Goal: Task Accomplishment & Management: Complete application form

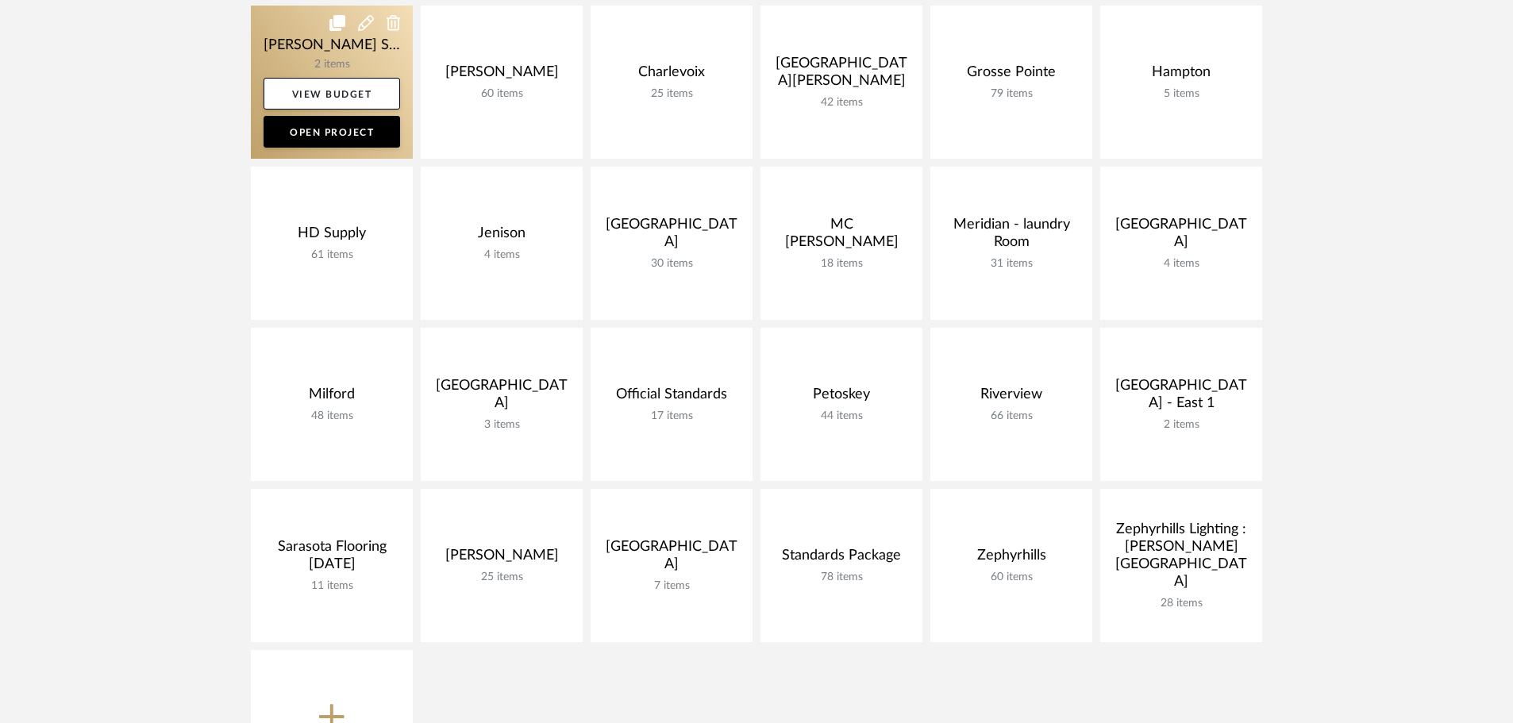
scroll to position [397, 0]
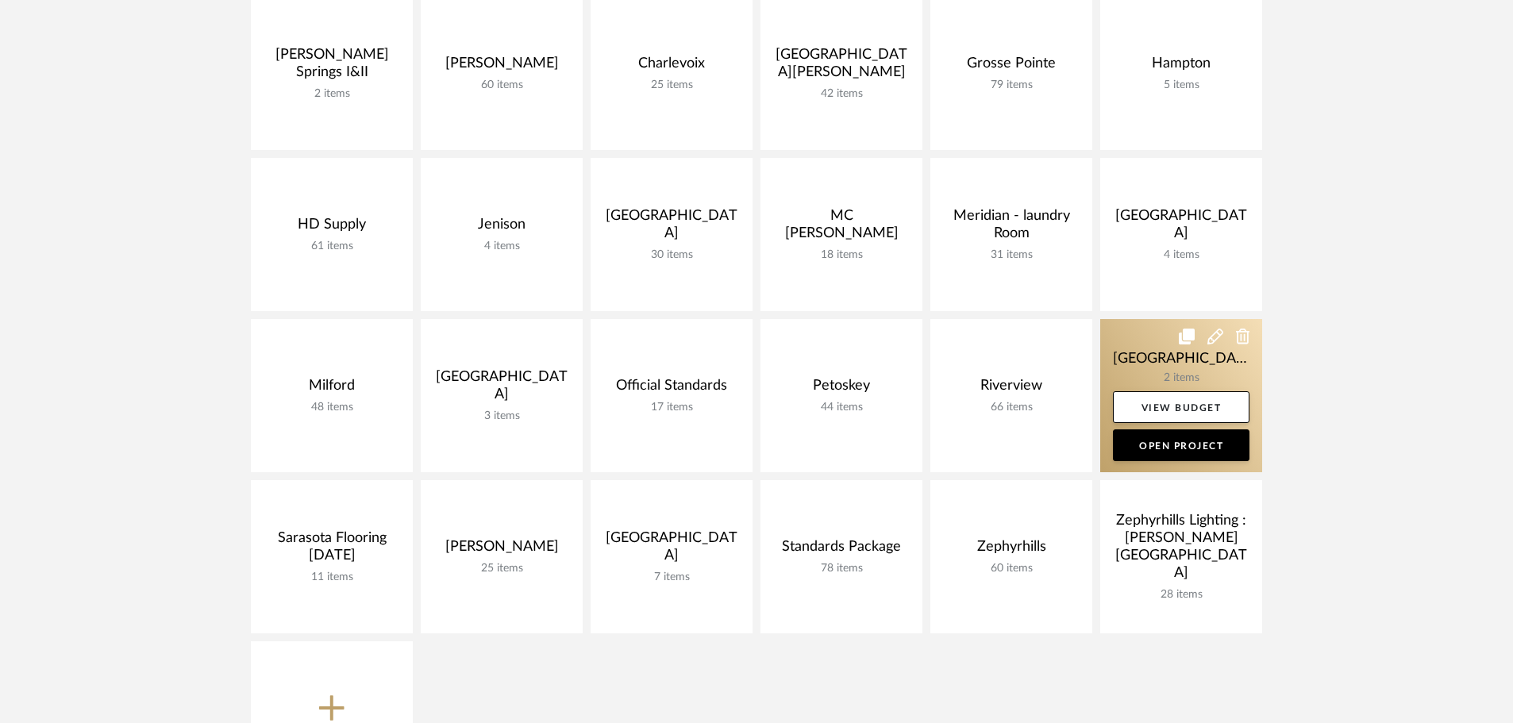
click at [1123, 321] on link at bounding box center [1181, 395] width 162 height 153
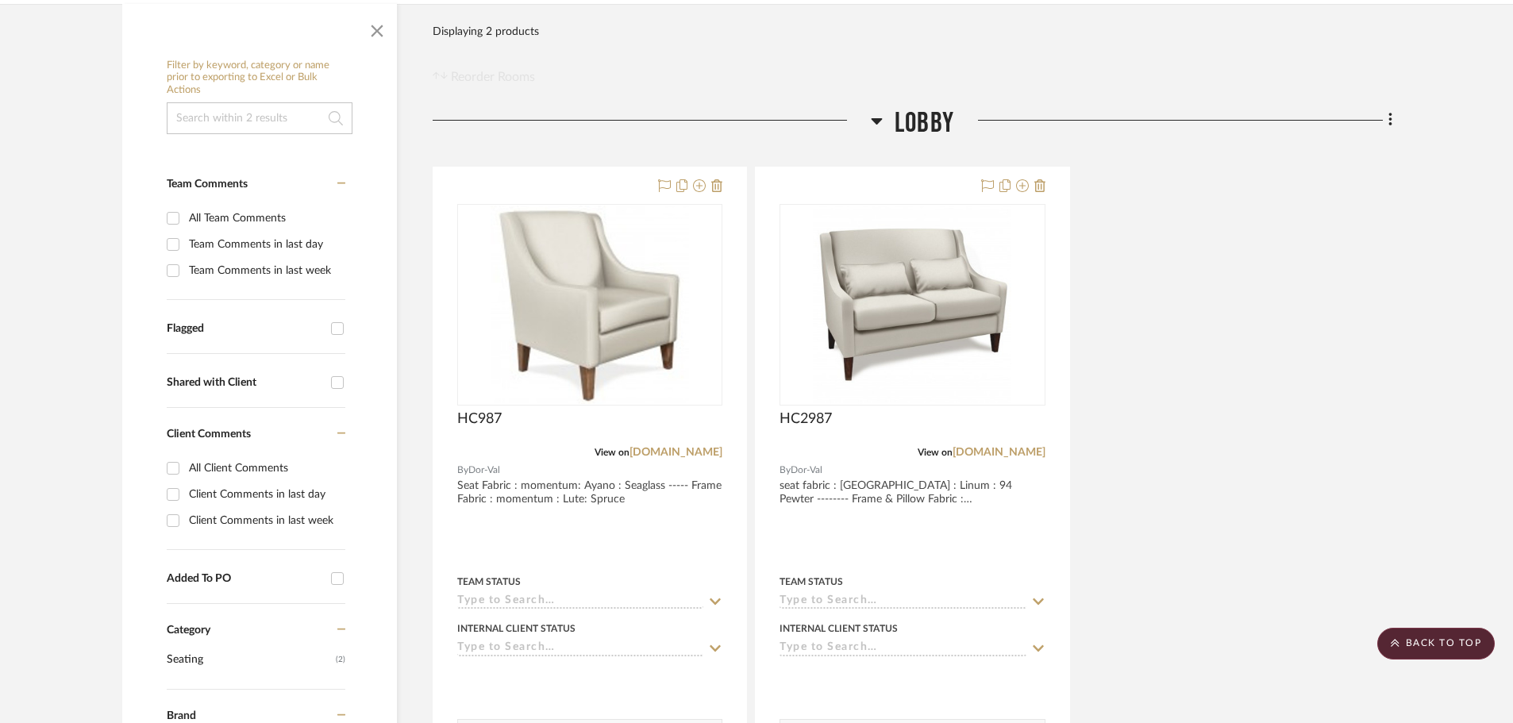
scroll to position [238, 0]
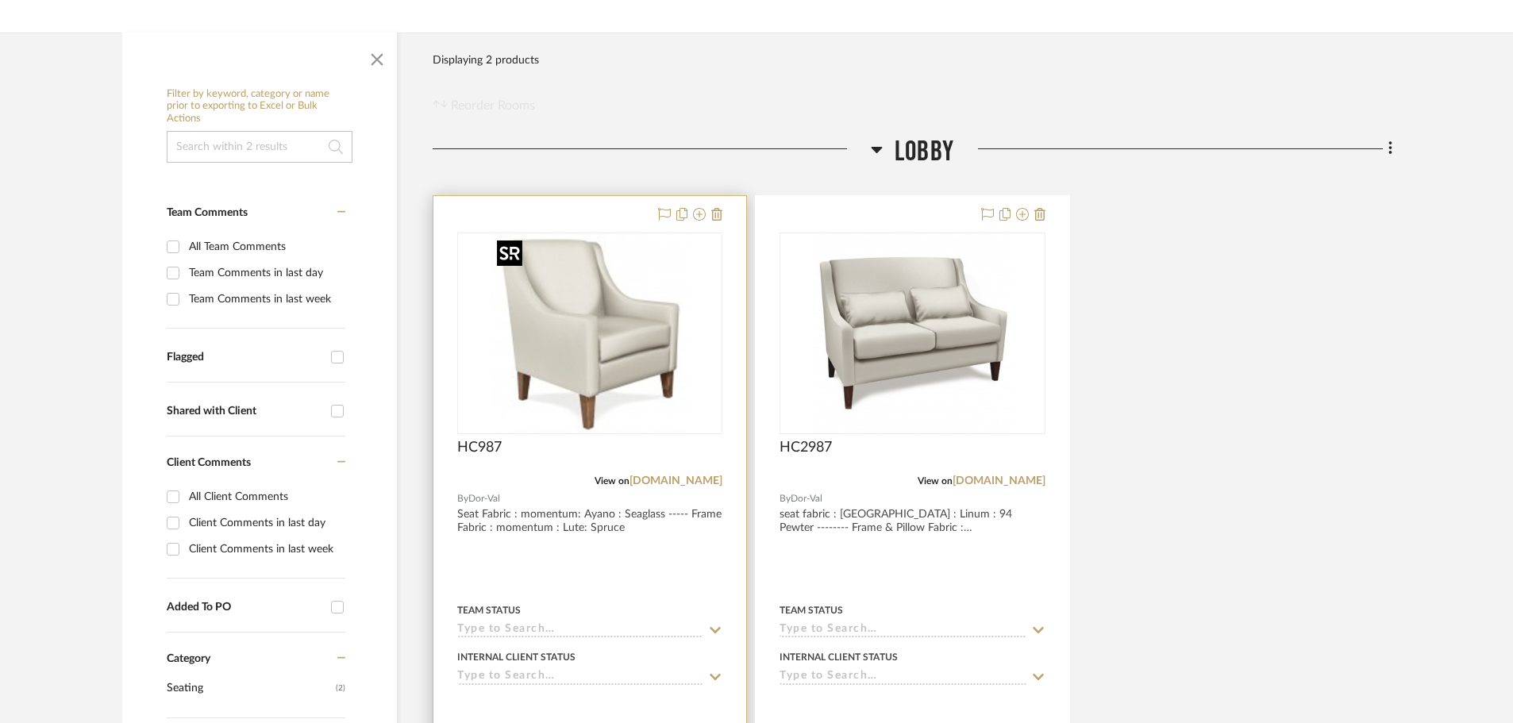
click at [633, 365] on img "0" at bounding box center [589, 333] width 198 height 198
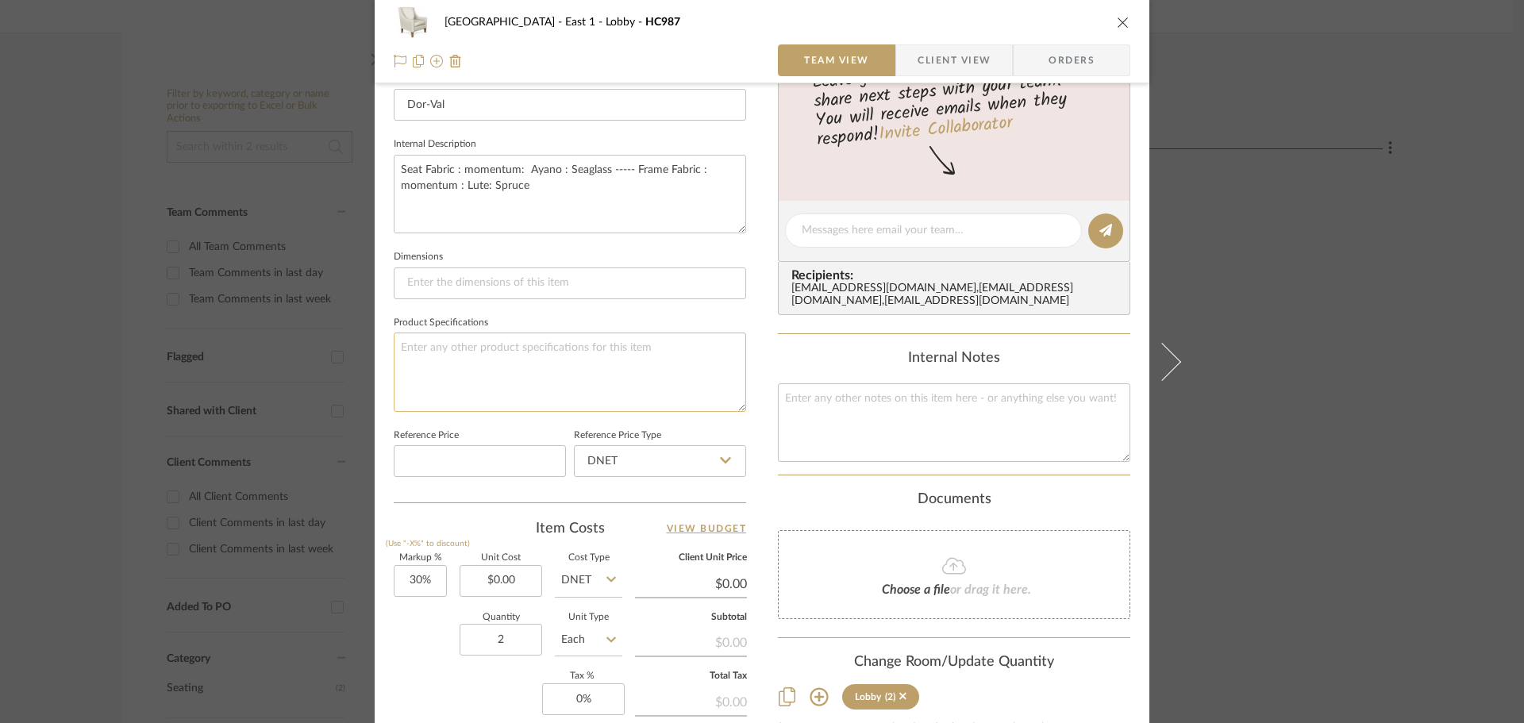
scroll to position [517, 0]
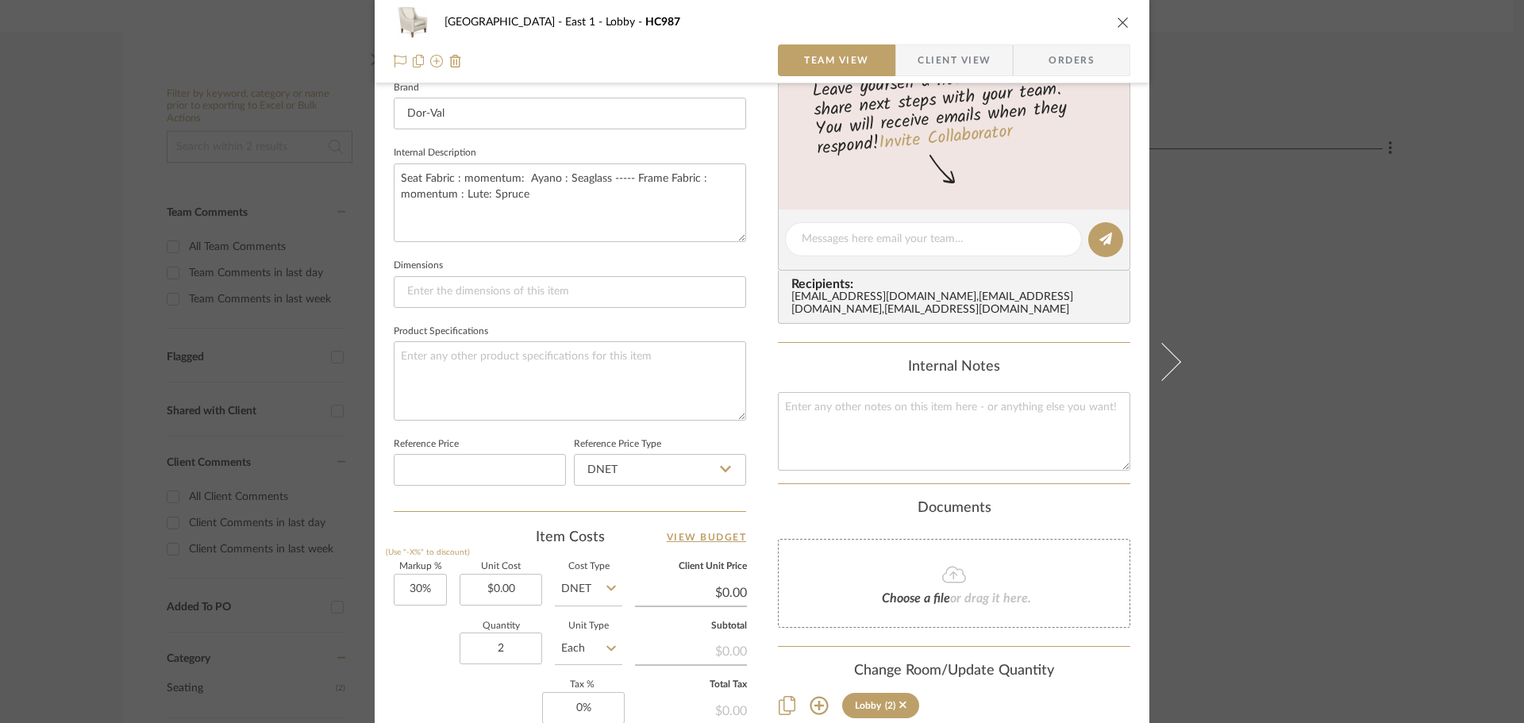
click at [1117, 23] on icon "close" at bounding box center [1123, 22] width 13 height 13
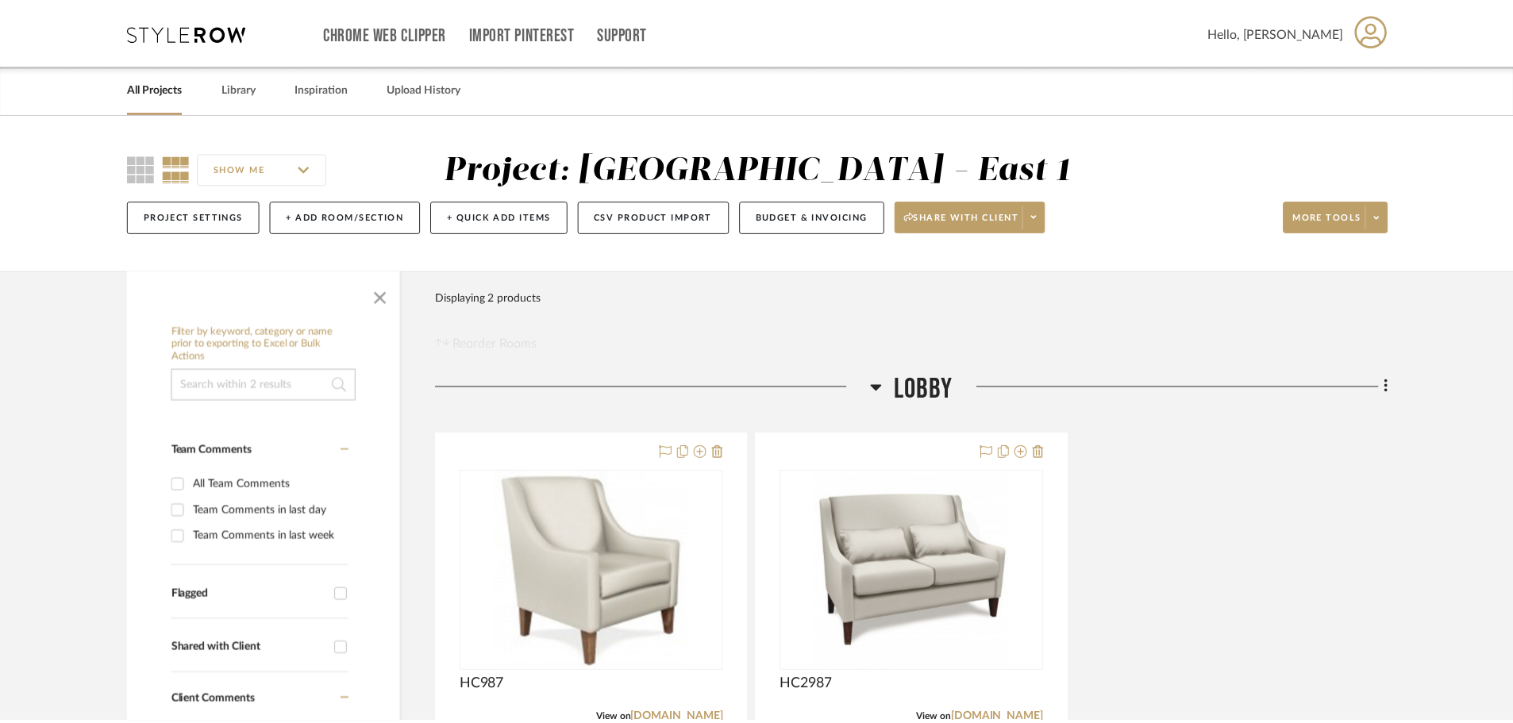
scroll to position [238, 0]
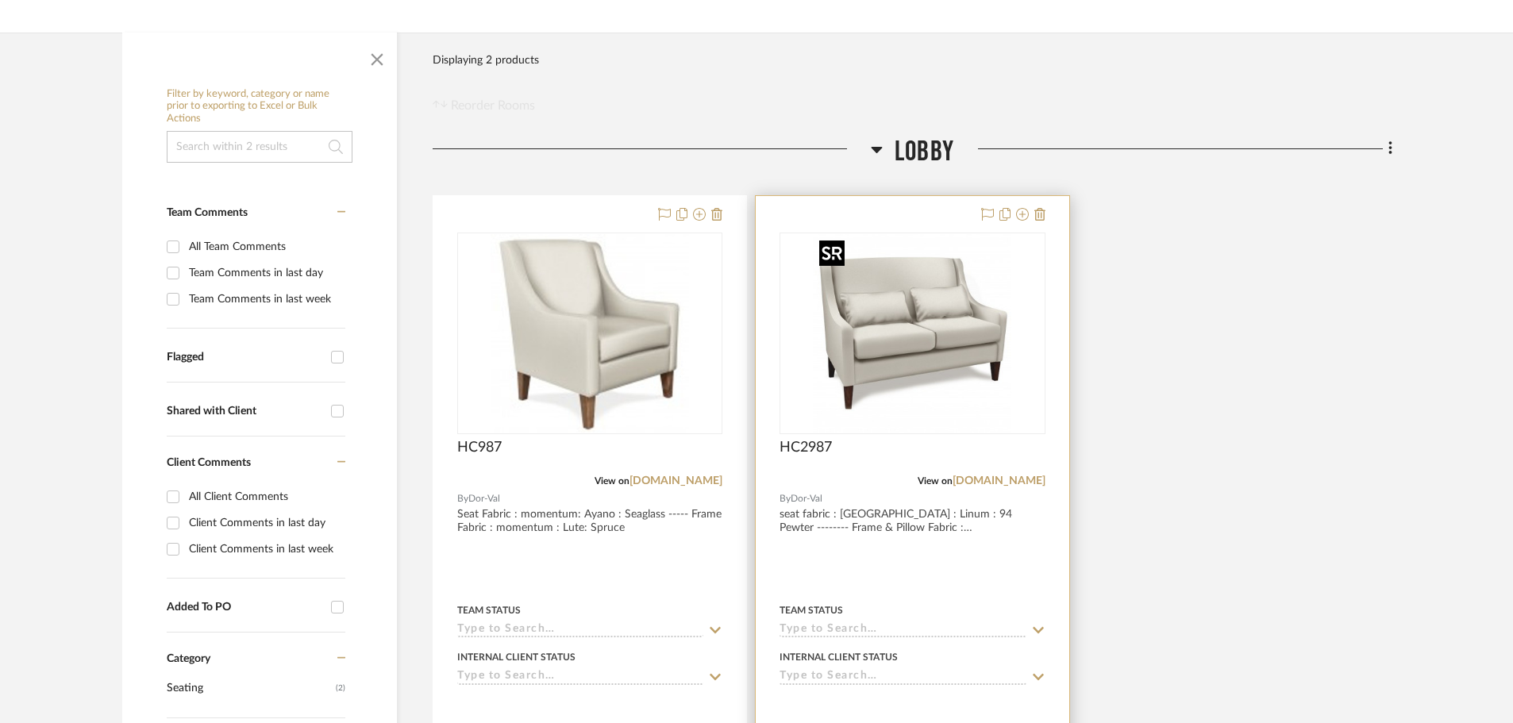
click at [965, 328] on img "0" at bounding box center [912, 333] width 198 height 198
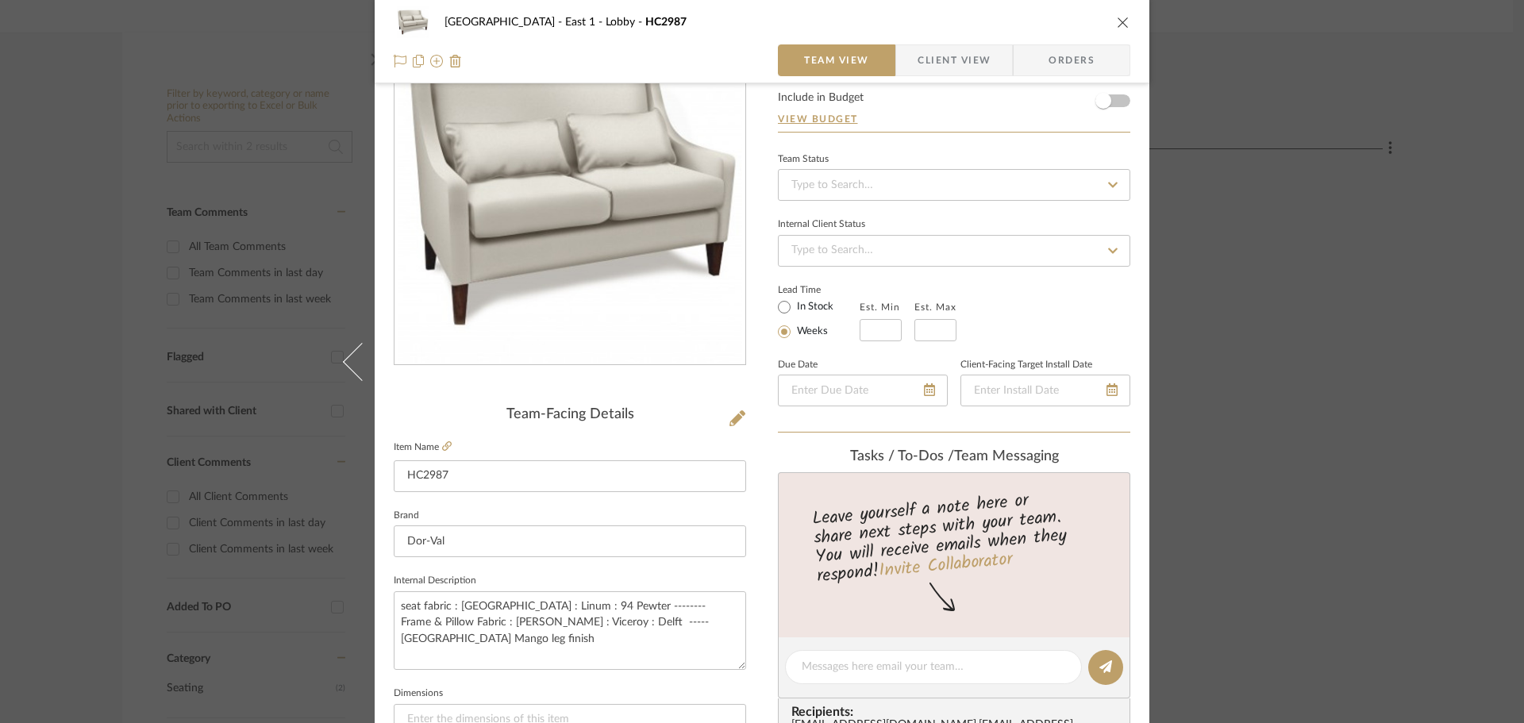
scroll to position [317, 0]
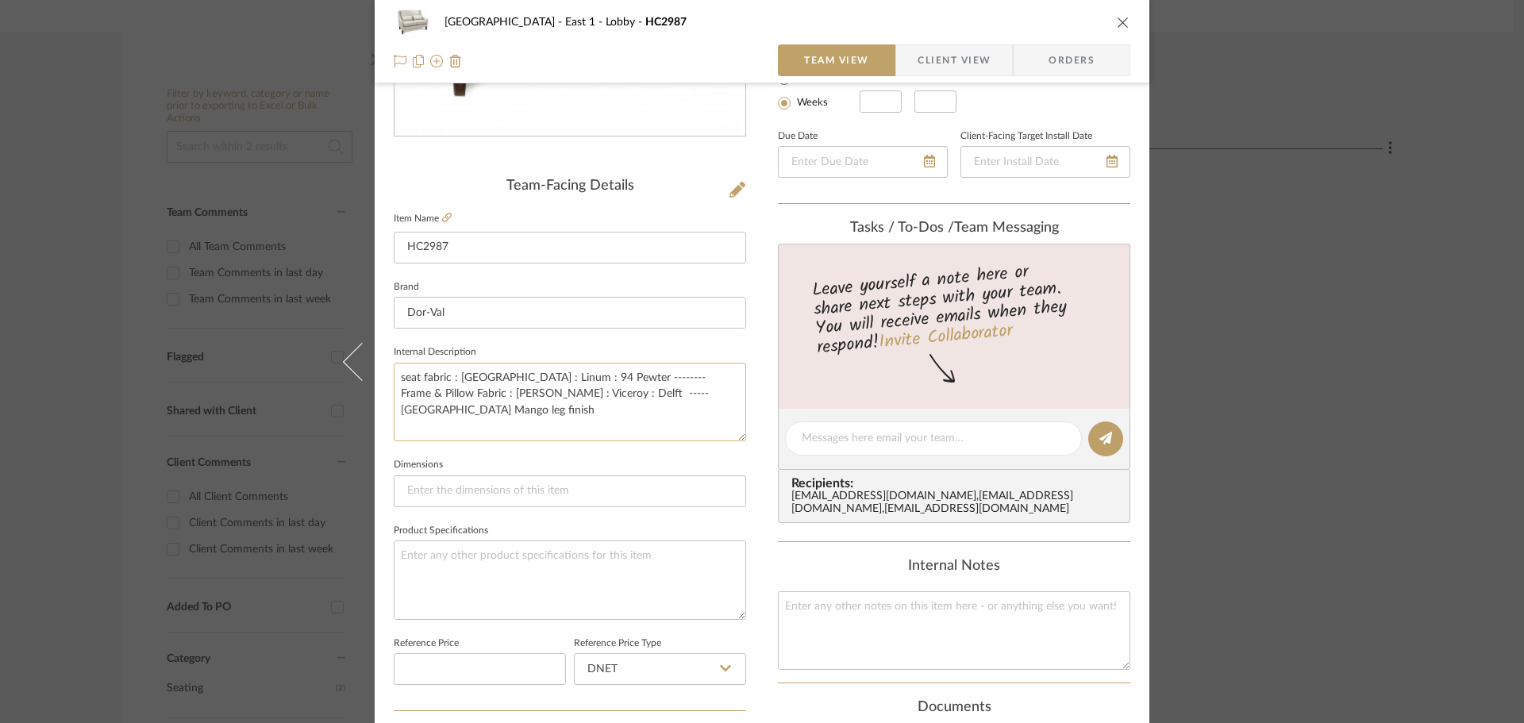
click at [506, 387] on textarea "seat fabric : [GEOGRAPHIC_DATA] : Linum : 94 Pewter -------- Frame & Pillow Fab…" at bounding box center [570, 402] width 352 height 79
click at [489, 379] on textarea "seat fabric : [GEOGRAPHIC_DATA] : Linum : 94 Pewter -------- Frame & Pillow Fab…" at bounding box center [570, 402] width 352 height 79
drag, startPoint x: 455, startPoint y: 380, endPoint x: 579, endPoint y: 386, distance: 123.9
click at [579, 386] on textarea "seat fabric : [GEOGRAPHIC_DATA] : Linum : 94 Pewter -------- Frame & Pillow Fab…" at bounding box center [570, 402] width 352 height 79
drag, startPoint x: 664, startPoint y: 375, endPoint x: 624, endPoint y: 383, distance: 41.2
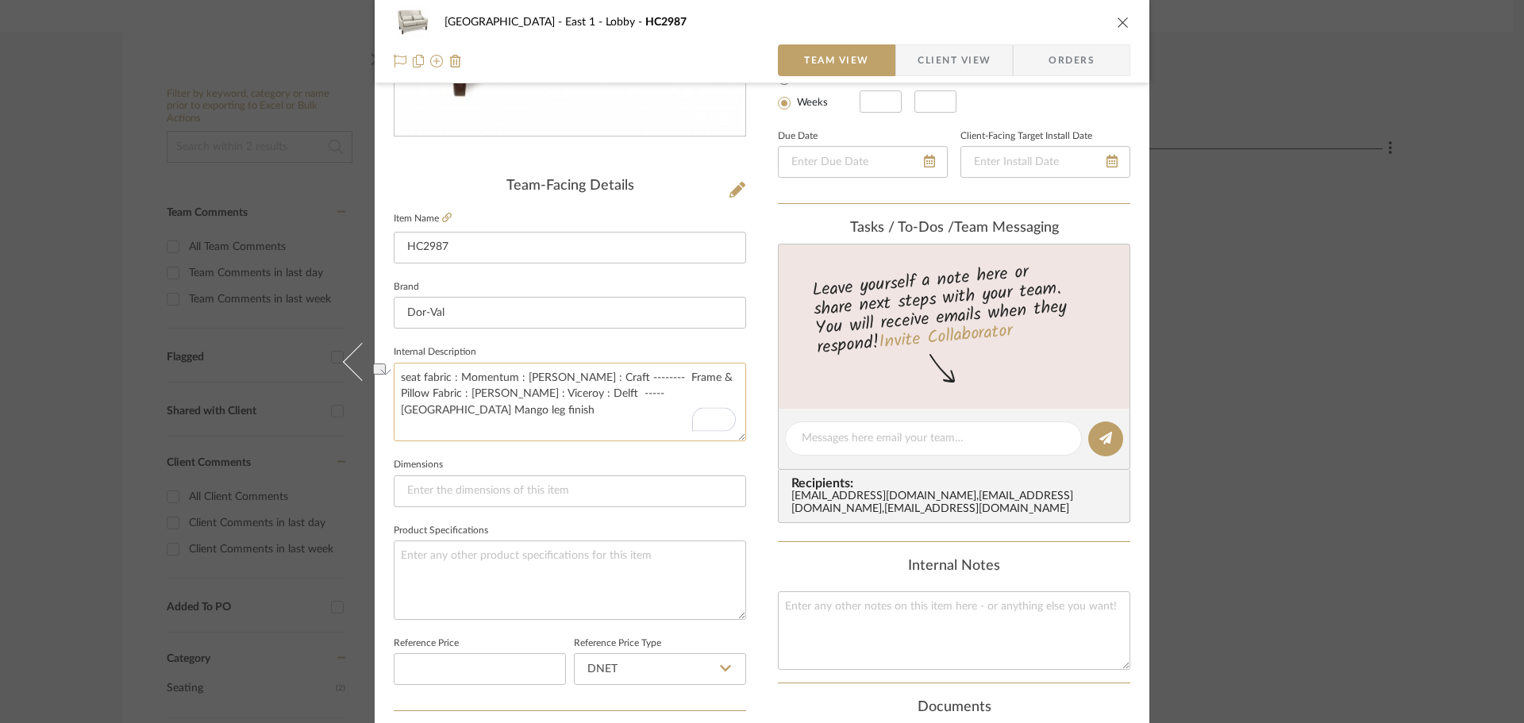
click at [624, 383] on textarea "seat fabric : Momentum : [PERSON_NAME] : Craft -------- Frame & Pillow Fabric :…" at bounding box center [570, 402] width 352 height 79
type textarea "seat fabric : Momentum : [PERSON_NAME] : Craft -------- Frame & Pillow Fabric :…"
click at [832, 398] on div "Leave yourself a note here or share next steps with your team. You will receive…" at bounding box center [954, 326] width 352 height 165
drag, startPoint x: 669, startPoint y: 376, endPoint x: 728, endPoint y: 377, distance: 58.7
click at [728, 377] on textarea "seat fabric : Momentum : [PERSON_NAME] : Craft -------- Frame & Pillow Fabric :…" at bounding box center [570, 402] width 352 height 79
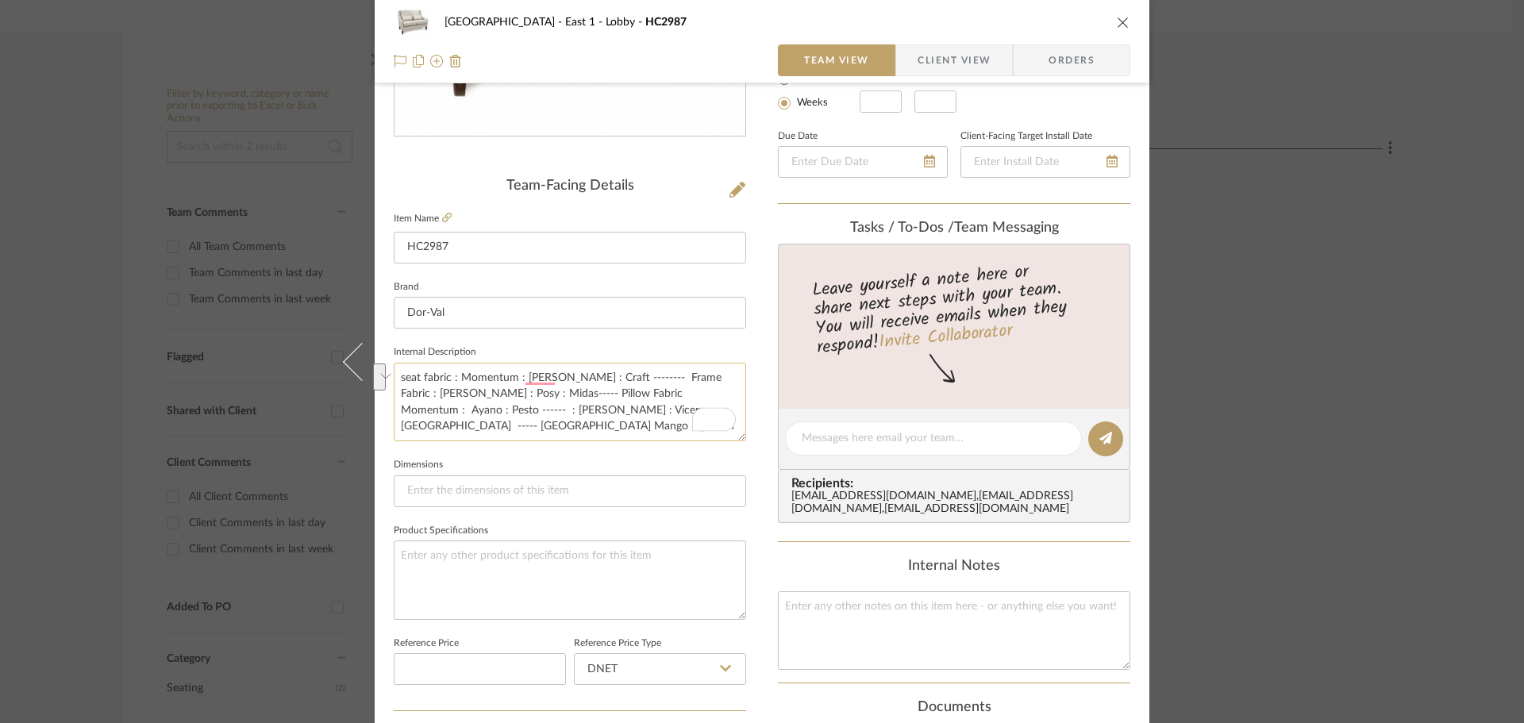
drag, startPoint x: 710, startPoint y: 392, endPoint x: 533, endPoint y: 414, distance: 178.4
click at [533, 414] on textarea "seat fabric : Momentum : [PERSON_NAME] : Craft -------- Frame Fabric : [PERSON_…" at bounding box center [570, 402] width 352 height 79
click at [458, 394] on textarea "seat fabric : Momentum : ayano : Craft -------- Frame Fabric : [PERSON_NAME] : …" at bounding box center [570, 402] width 352 height 79
click at [545, 395] on textarea "seat fabric : Momentum : ayano : Craft -------- Frame Fabric : [PERSON_NAME] : …" at bounding box center [570, 402] width 352 height 79
type textarea "seat fabric : Momentum : ayano : Craft -------- Frame Fabric : [PERSON_NAME] : …"
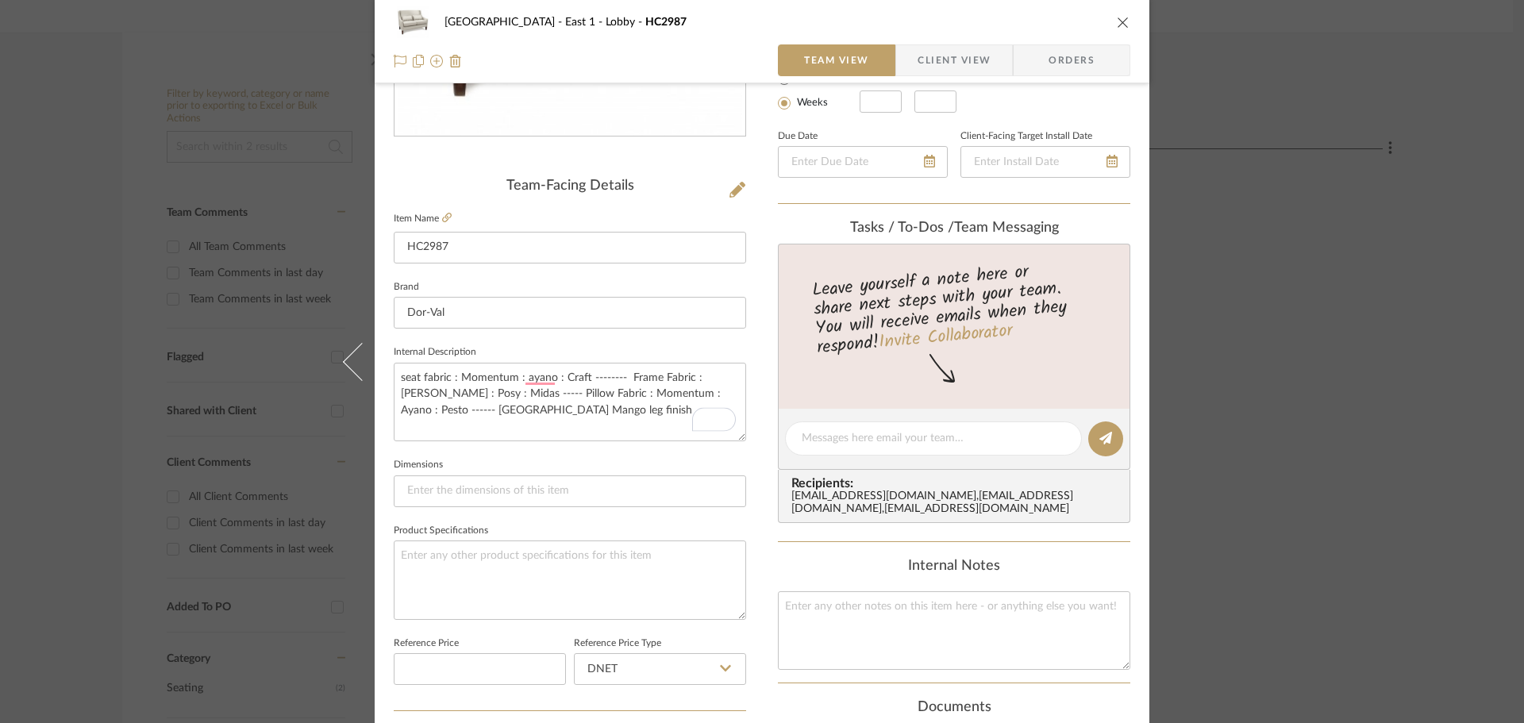
click at [719, 462] on fieldset "Dimensions" at bounding box center [570, 480] width 352 height 53
drag, startPoint x: 1113, startPoint y: 19, endPoint x: 1110, endPoint y: 28, distance: 9.0
click at [1117, 19] on icon "close" at bounding box center [1123, 22] width 13 height 13
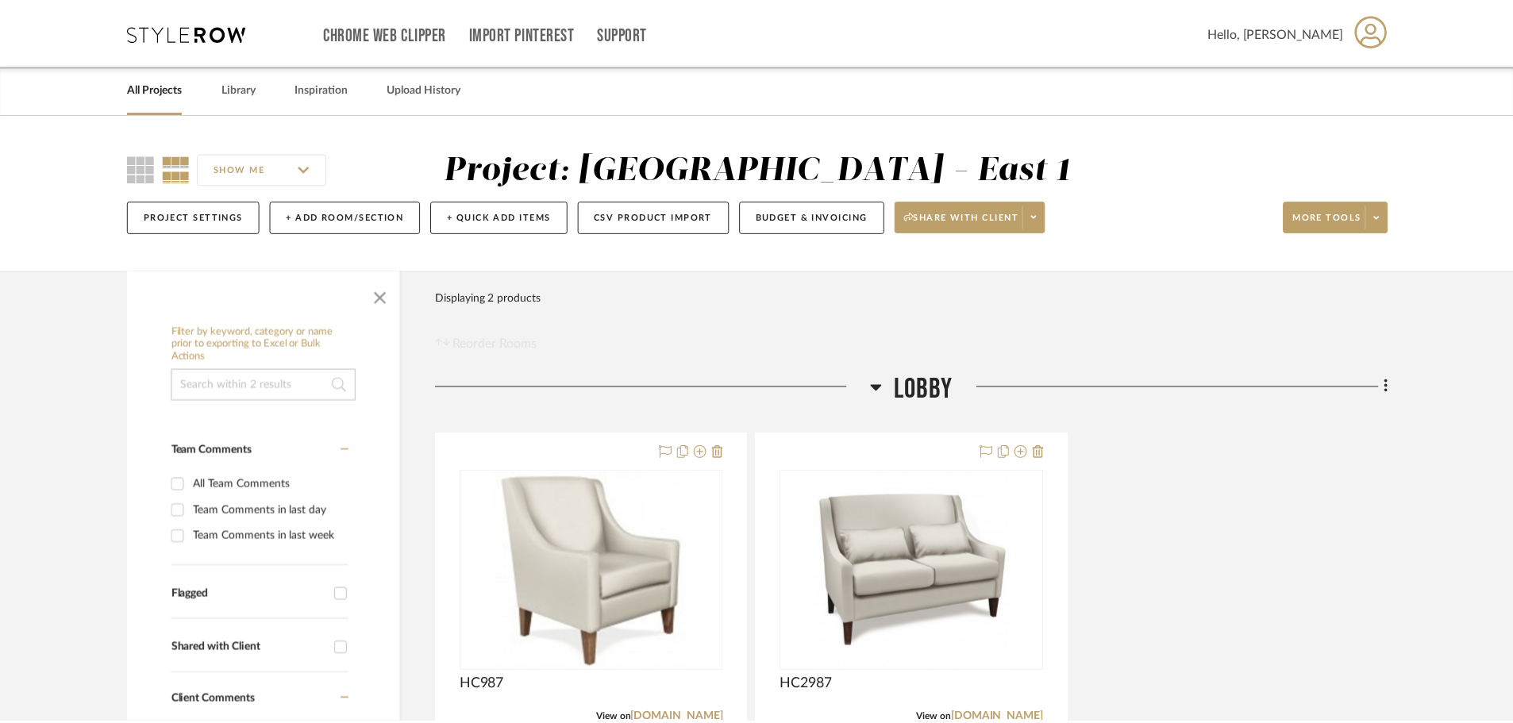
scroll to position [238, 0]
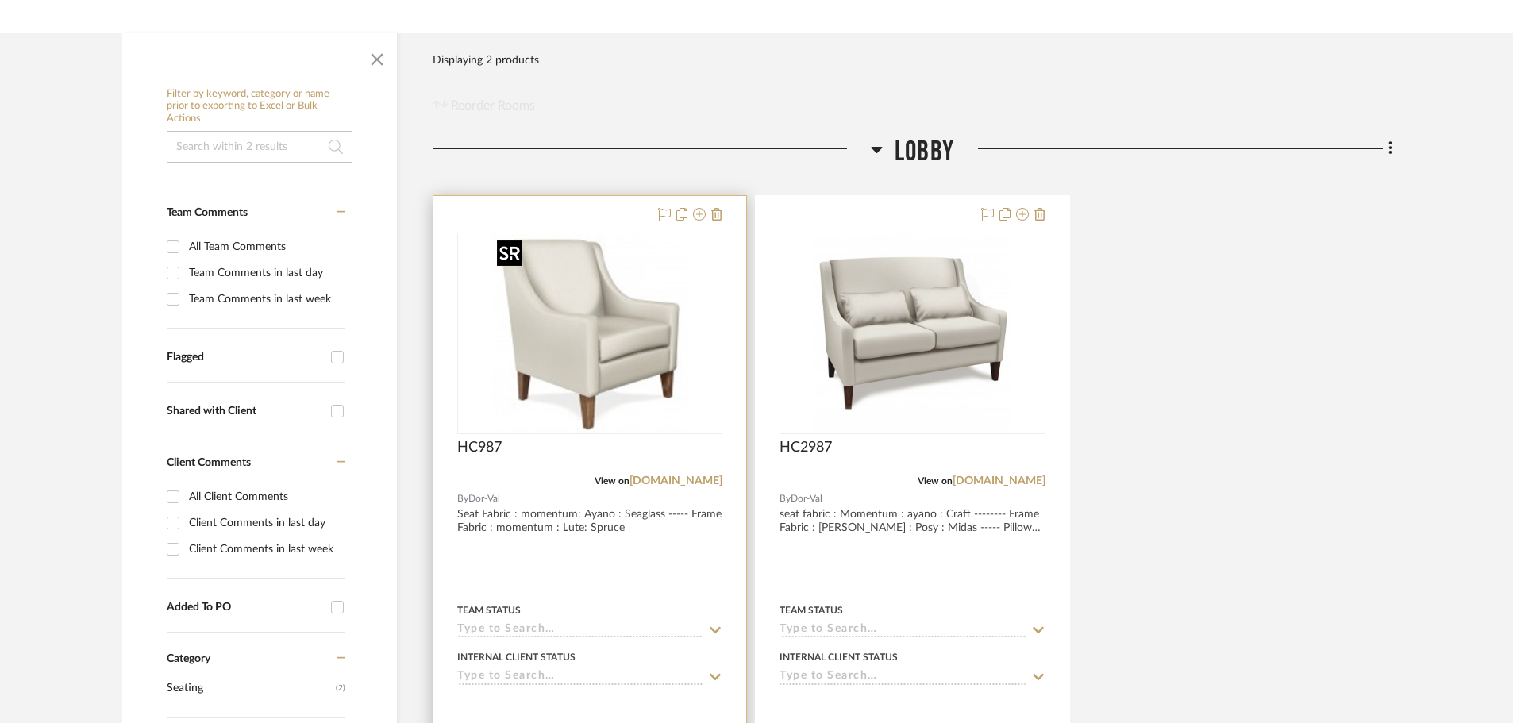
click at [602, 356] on img "0" at bounding box center [589, 333] width 198 height 198
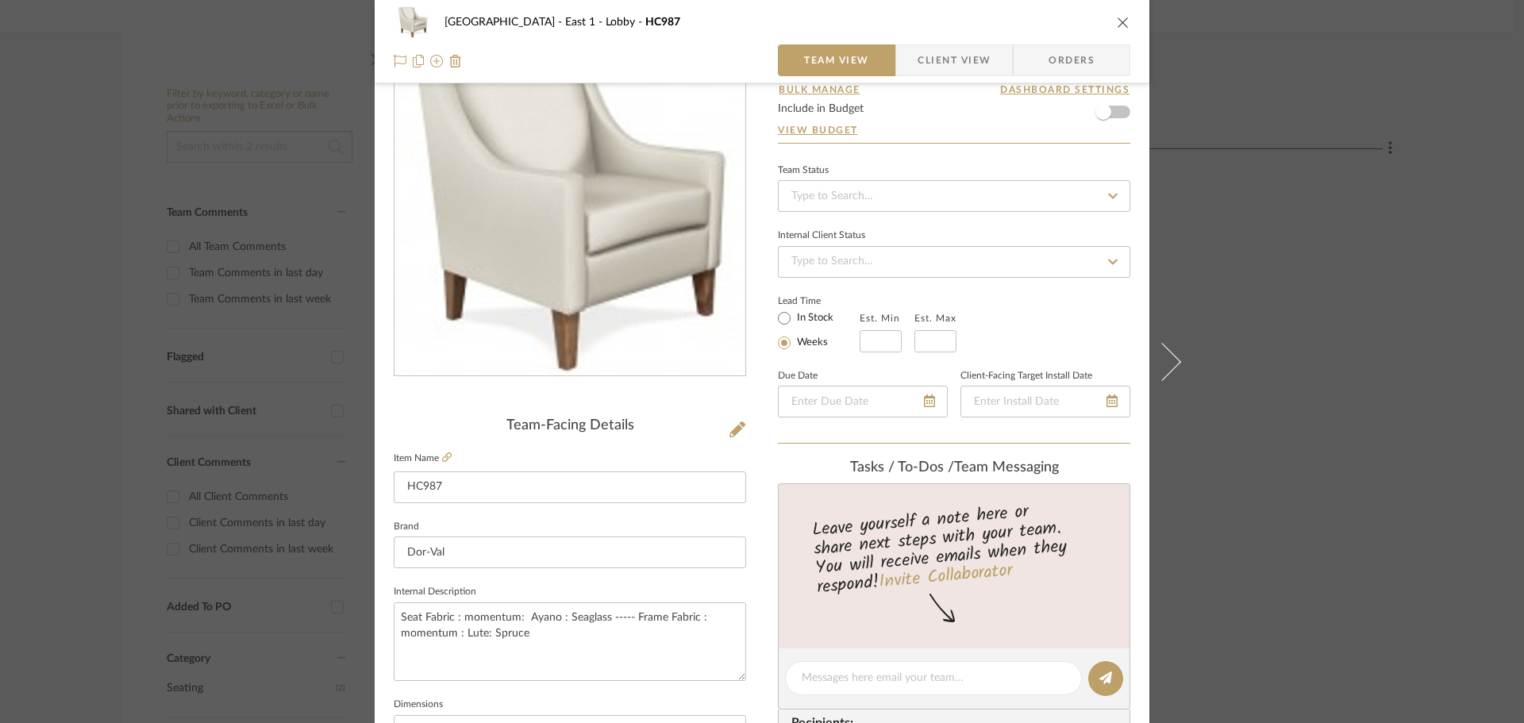
scroll to position [317, 0]
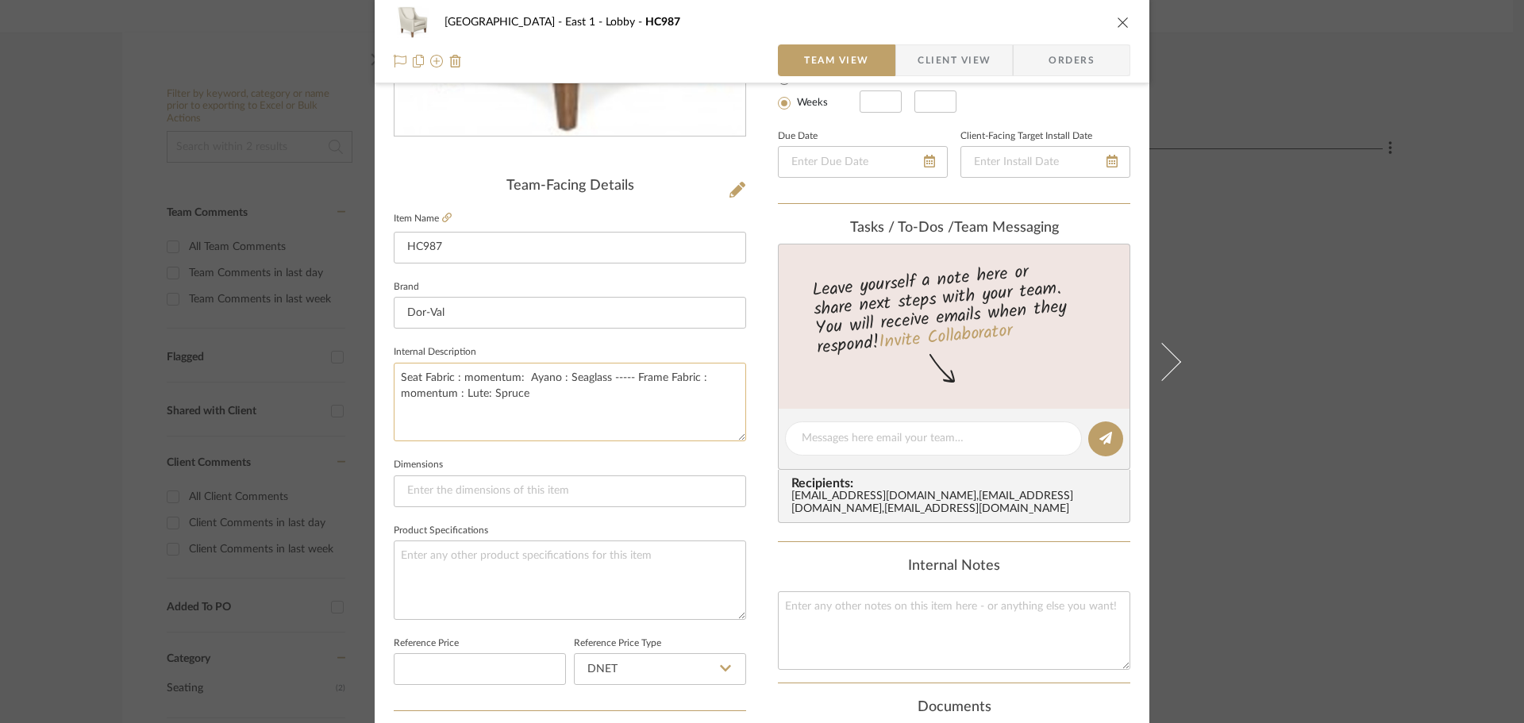
click at [548, 421] on textarea "Seat Fabric : momentum: Ayano : Seaglass ----- Frame Fabric : momentum : Lute: …" at bounding box center [570, 402] width 352 height 79
drag, startPoint x: 562, startPoint y: 379, endPoint x: 601, endPoint y: 380, distance: 38.9
click at [601, 380] on textarea "Seat Fabric : momentum: Ayano : Seaglass ----- Frame Fabric : momentum : Lute: …" at bounding box center [570, 402] width 352 height 79
click at [590, 397] on textarea "Seat Fabric : momentum: Ayano : Pesto ----- Frame Fabric : momentum : Lute: Spr…" at bounding box center [570, 402] width 352 height 79
drag, startPoint x: 567, startPoint y: 397, endPoint x: 394, endPoint y: 390, distance: 172.3
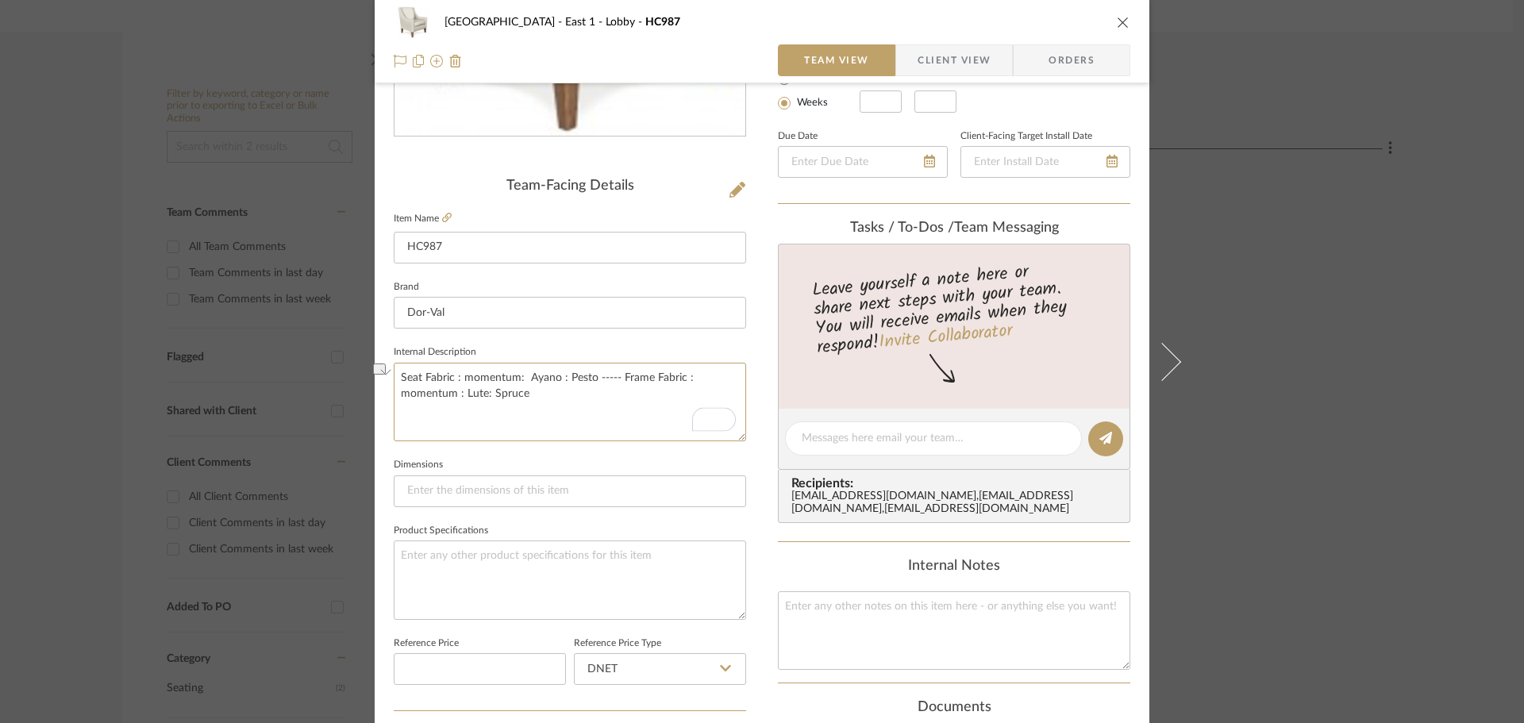
click at [394, 390] on dialog-content "Roseville - East 1 Lobby HC987 Team View Client View Orders Team-Facing Details…" at bounding box center [762, 427] width 864 height 1466
click at [627, 384] on textarea "Seat Fabric : momentum: Ayano : Pesto ----- Frame Fabric : momentum : Lute: Spr…" at bounding box center [570, 402] width 352 height 79
drag, startPoint x: 612, startPoint y: 378, endPoint x: 630, endPoint y: 407, distance: 34.6
click at [630, 407] on textarea "Seat Fabric : momentum: Ayano : Pesto ----- Frame Fabric : momentum : Lute: Spr…" at bounding box center [570, 402] width 352 height 79
drag, startPoint x: 448, startPoint y: 379, endPoint x: 390, endPoint y: 375, distance: 58.1
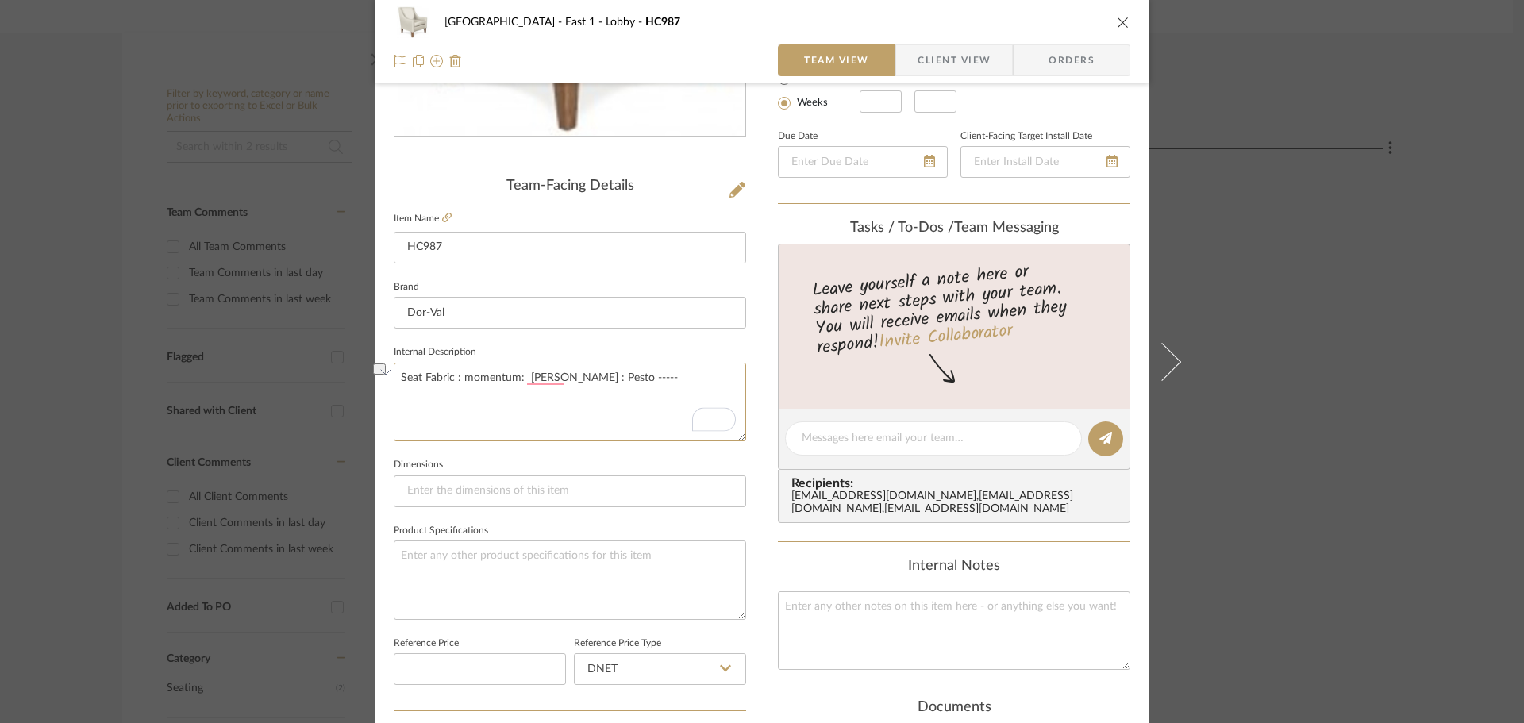
click at [390, 375] on dialog-content "[GEOGRAPHIC_DATA] - East 1 Lobby HC987 Team View Client View Orders Team-Facing…" at bounding box center [762, 427] width 864 height 1466
click at [498, 416] on textarea "All over Fabric : momentum: Ayano : Pesto -----" at bounding box center [570, 402] width 352 height 79
type textarea "All over Fabric : momentum: Ayano : Pesto -----"
click at [1112, 30] on div "[GEOGRAPHIC_DATA] - East 1 Lobby HC987" at bounding box center [762, 22] width 737 height 32
click at [1114, 30] on div "[GEOGRAPHIC_DATA] - East 1 Lobby HC987" at bounding box center [762, 22] width 737 height 32
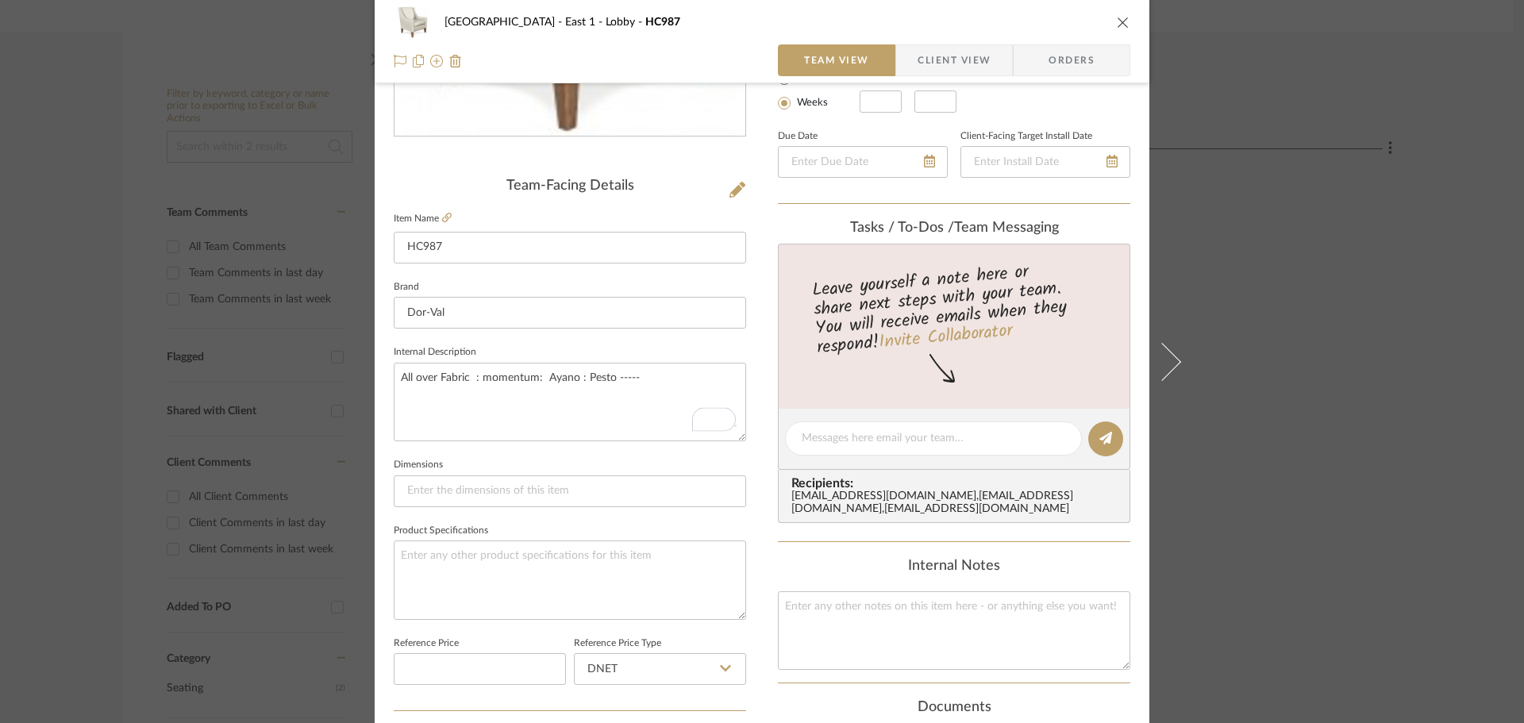
click at [1117, 25] on icon "close" at bounding box center [1123, 22] width 13 height 13
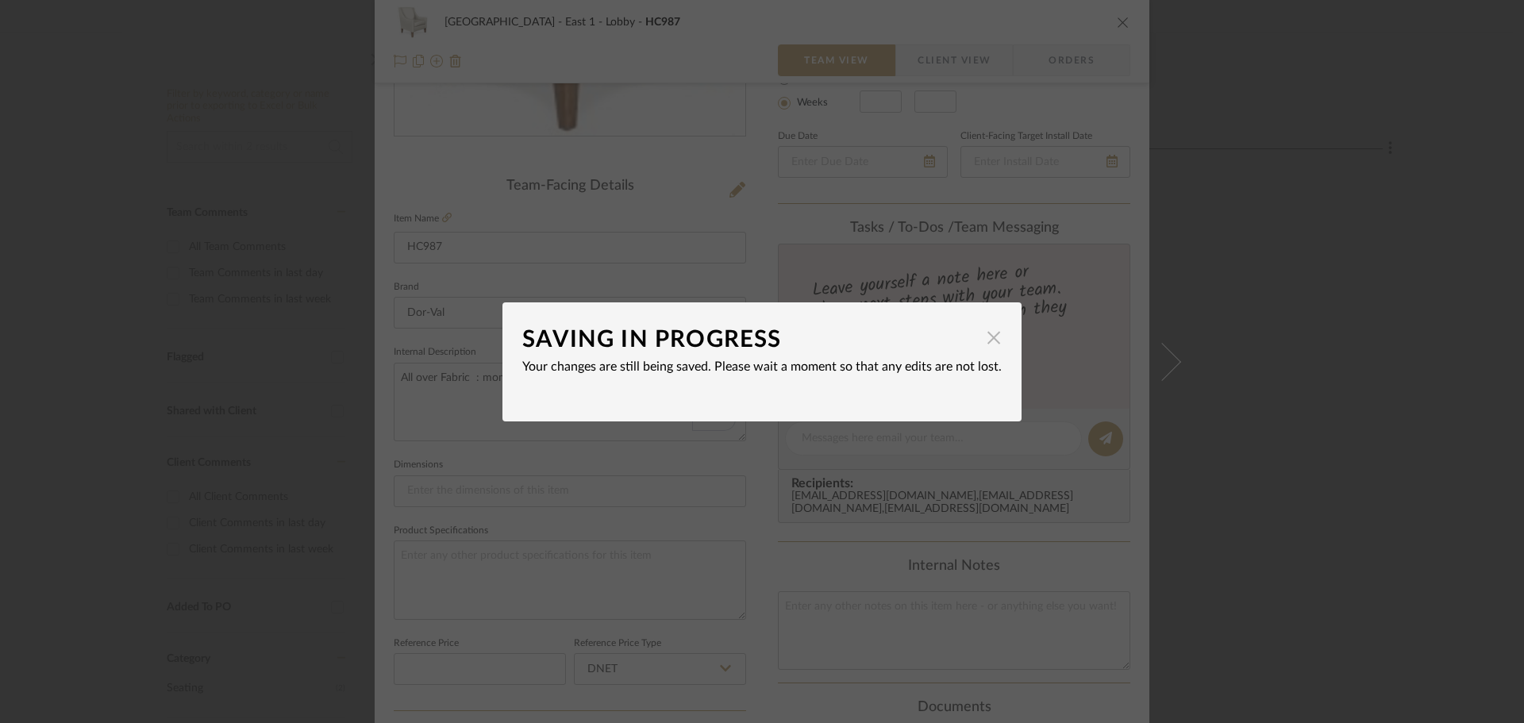
drag, startPoint x: 978, startPoint y: 335, endPoint x: 972, endPoint y: 381, distance: 46.4
click at [979, 335] on span "button" at bounding box center [994, 338] width 32 height 32
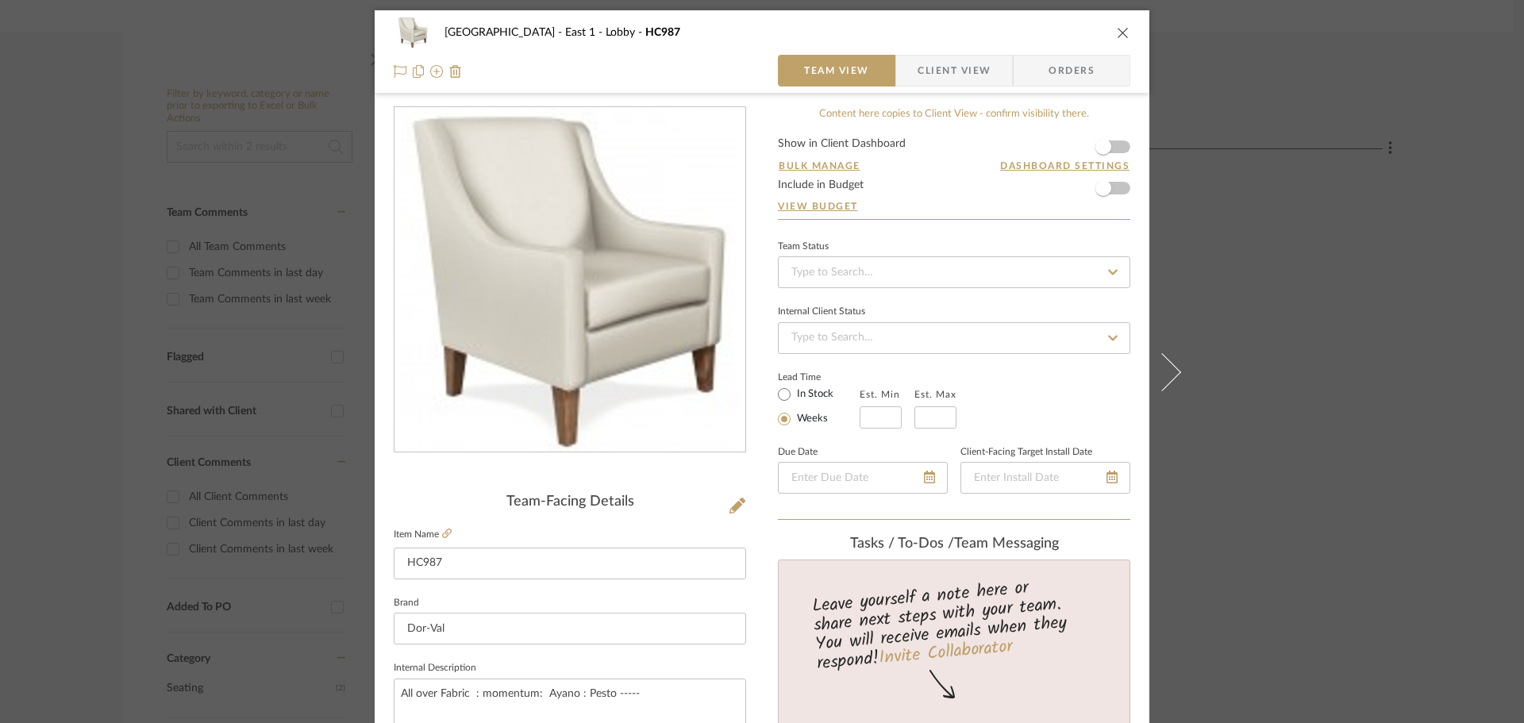
scroll to position [0, 0]
click at [1117, 35] on icon "close" at bounding box center [1123, 34] width 13 height 13
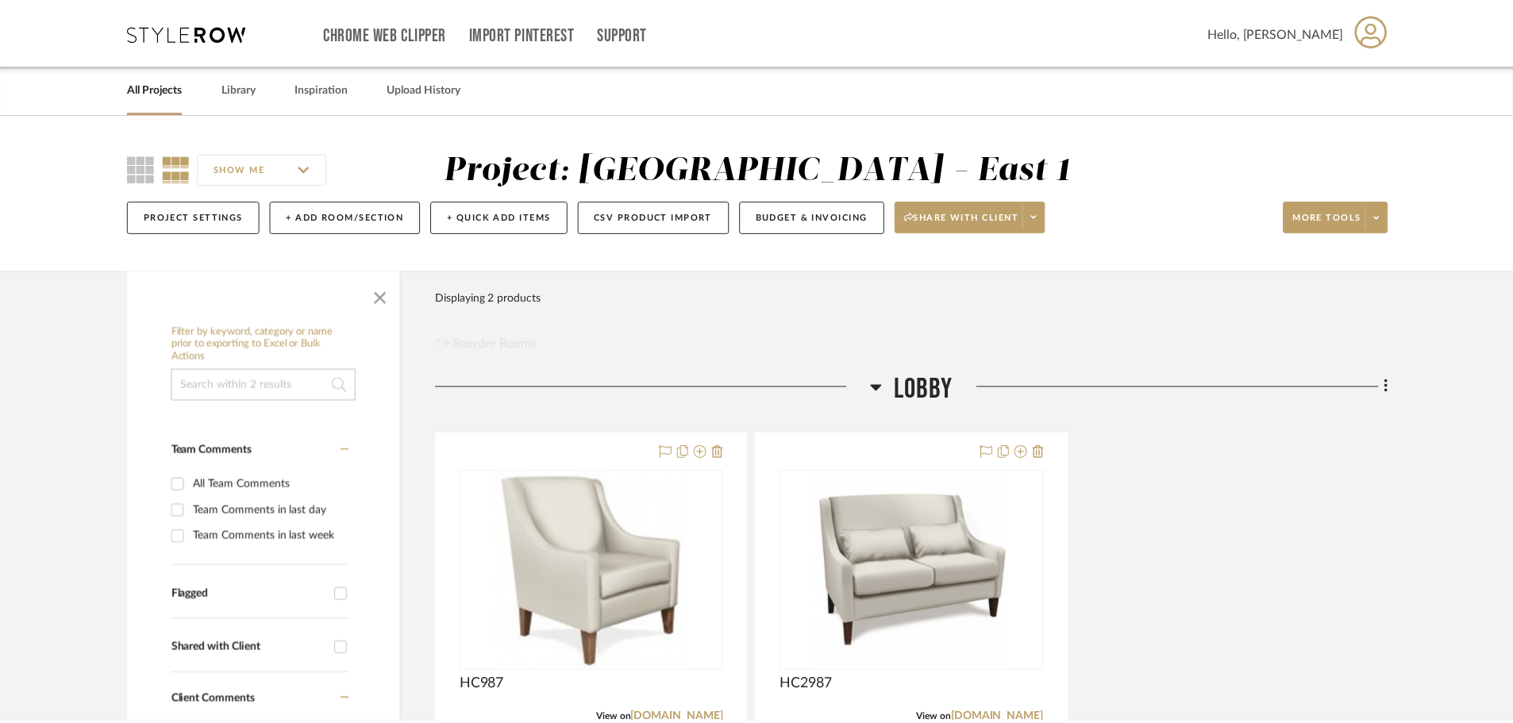
scroll to position [238, 0]
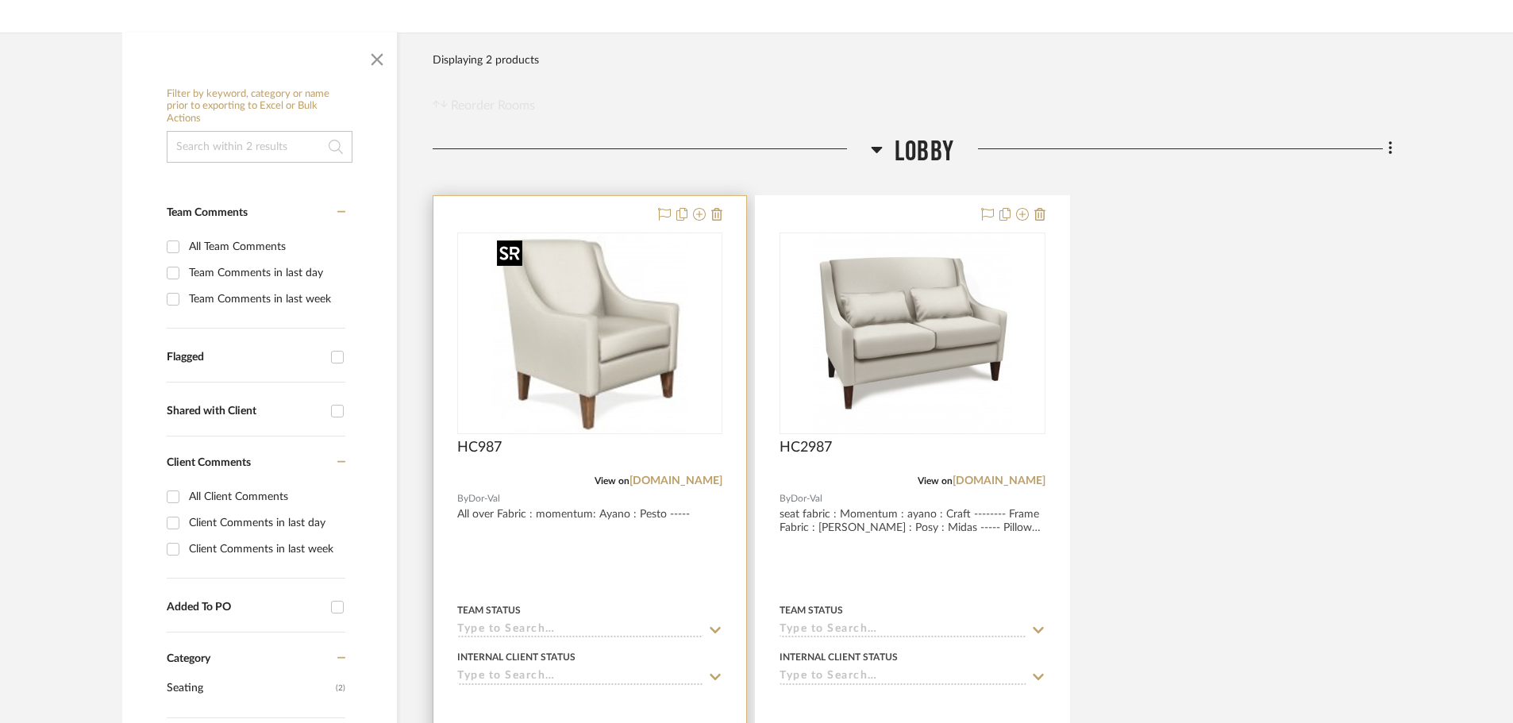
click at [552, 397] on img "0" at bounding box center [589, 333] width 198 height 198
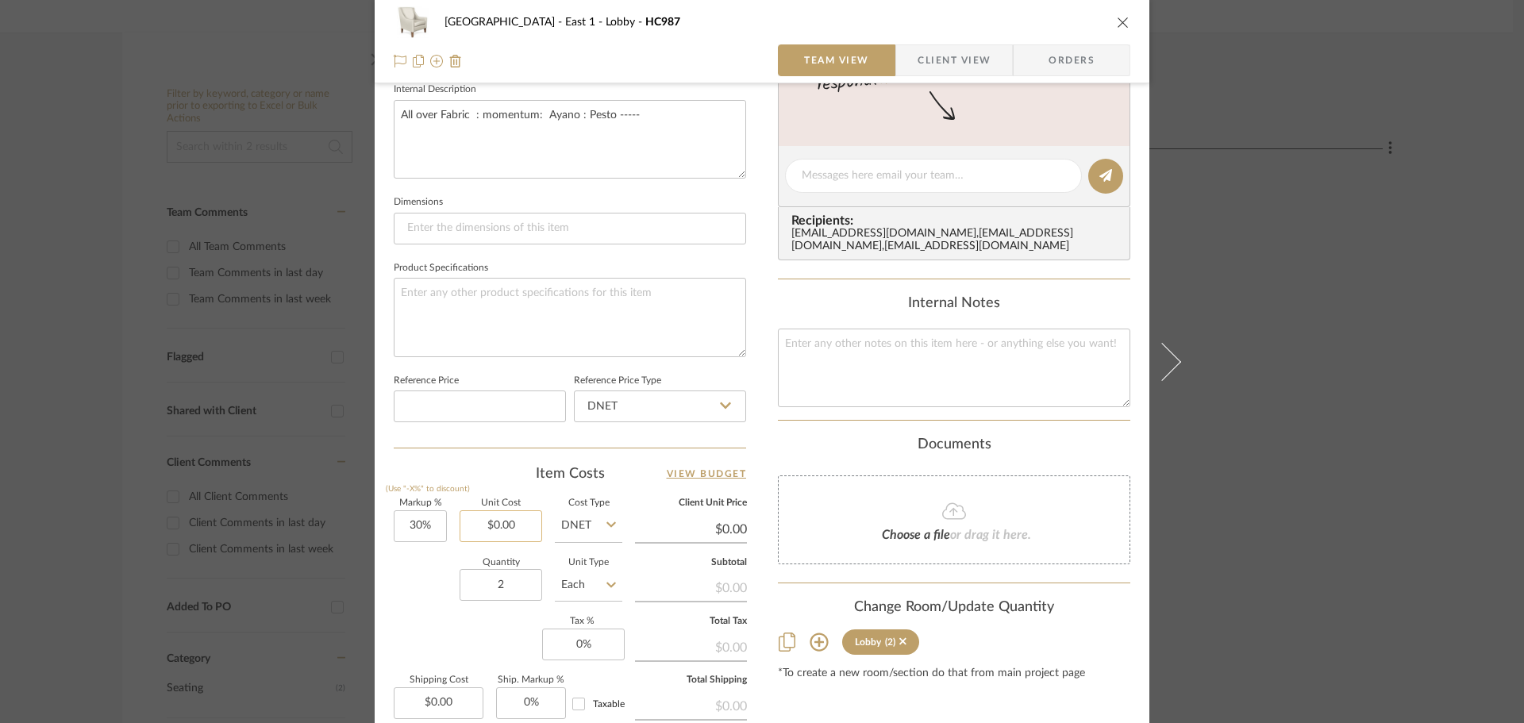
scroll to position [556, 0]
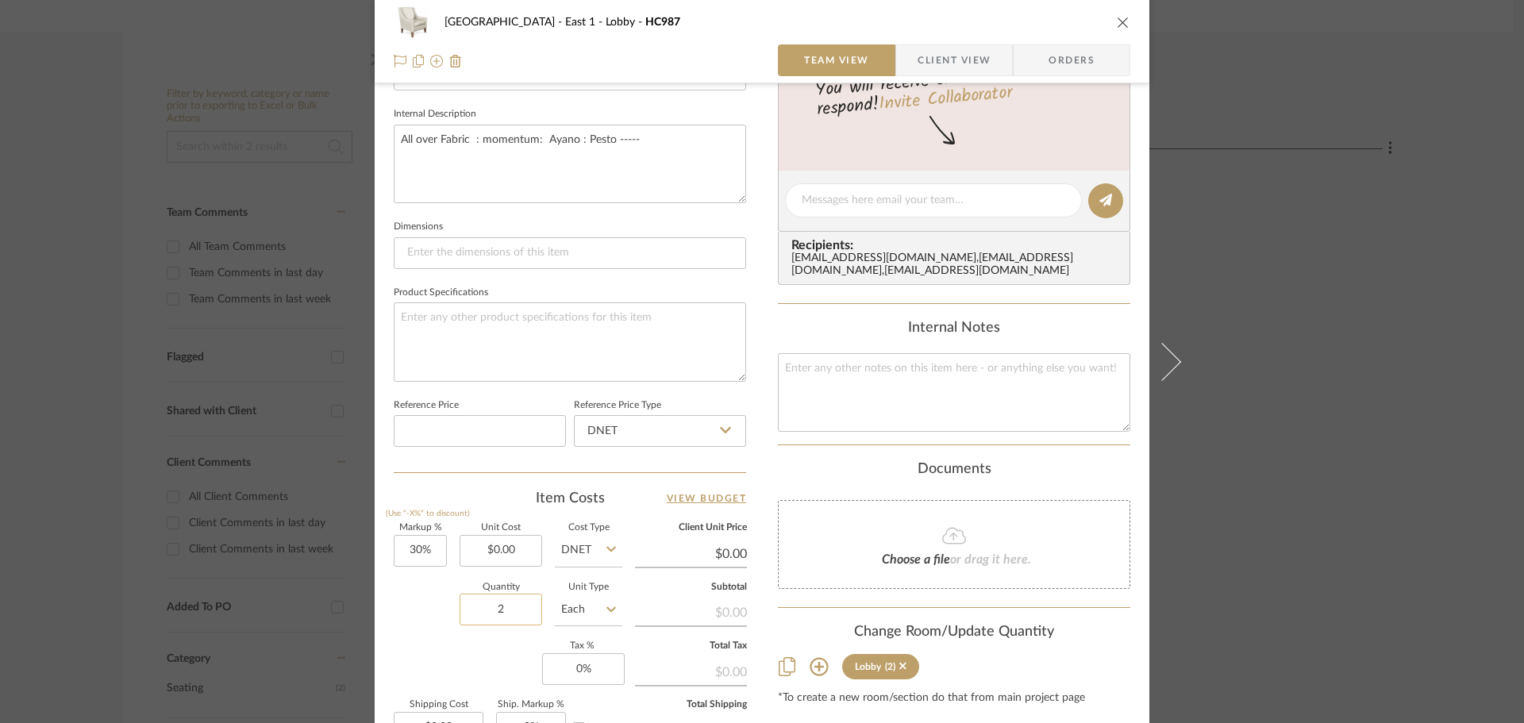
click at [518, 621] on input "2" at bounding box center [501, 610] width 83 height 32
type input "4"
click at [448, 679] on div "Markup % (Use "-X%" to discount) 30% Unit Cost $0.00 Cost Type DNET Client Unit…" at bounding box center [570, 640] width 352 height 232
click at [1119, 25] on icon "close" at bounding box center [1123, 22] width 13 height 13
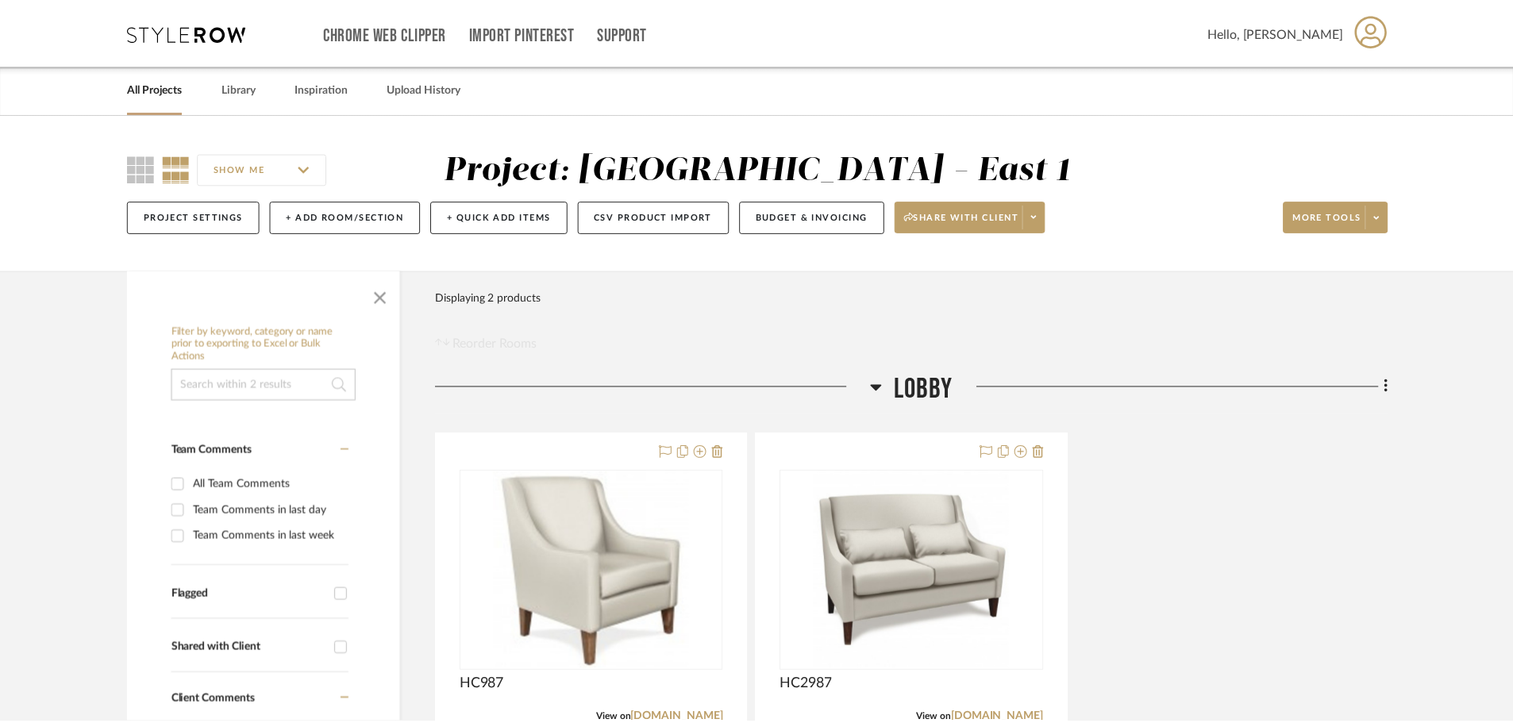
scroll to position [238, 0]
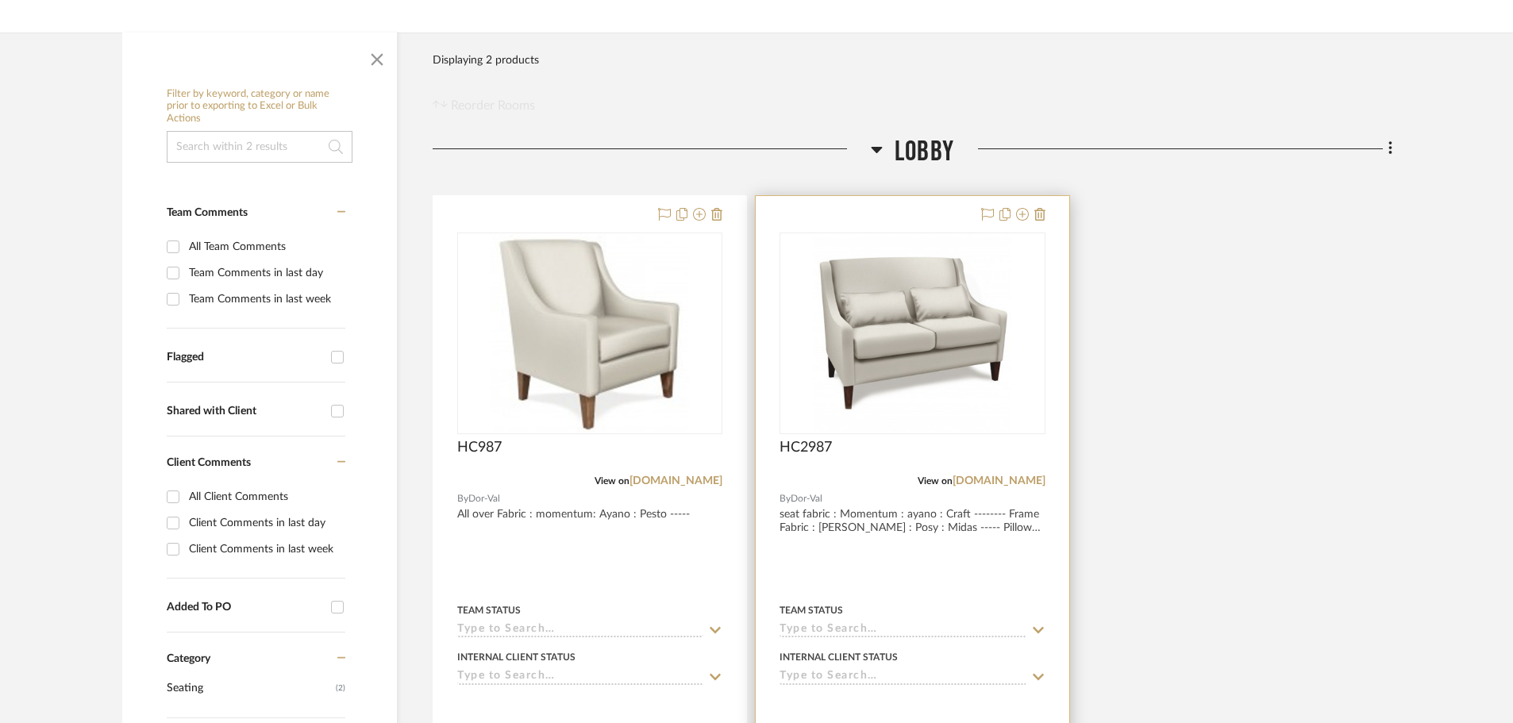
click at [871, 196] on div at bounding box center [912, 543] width 313 height 694
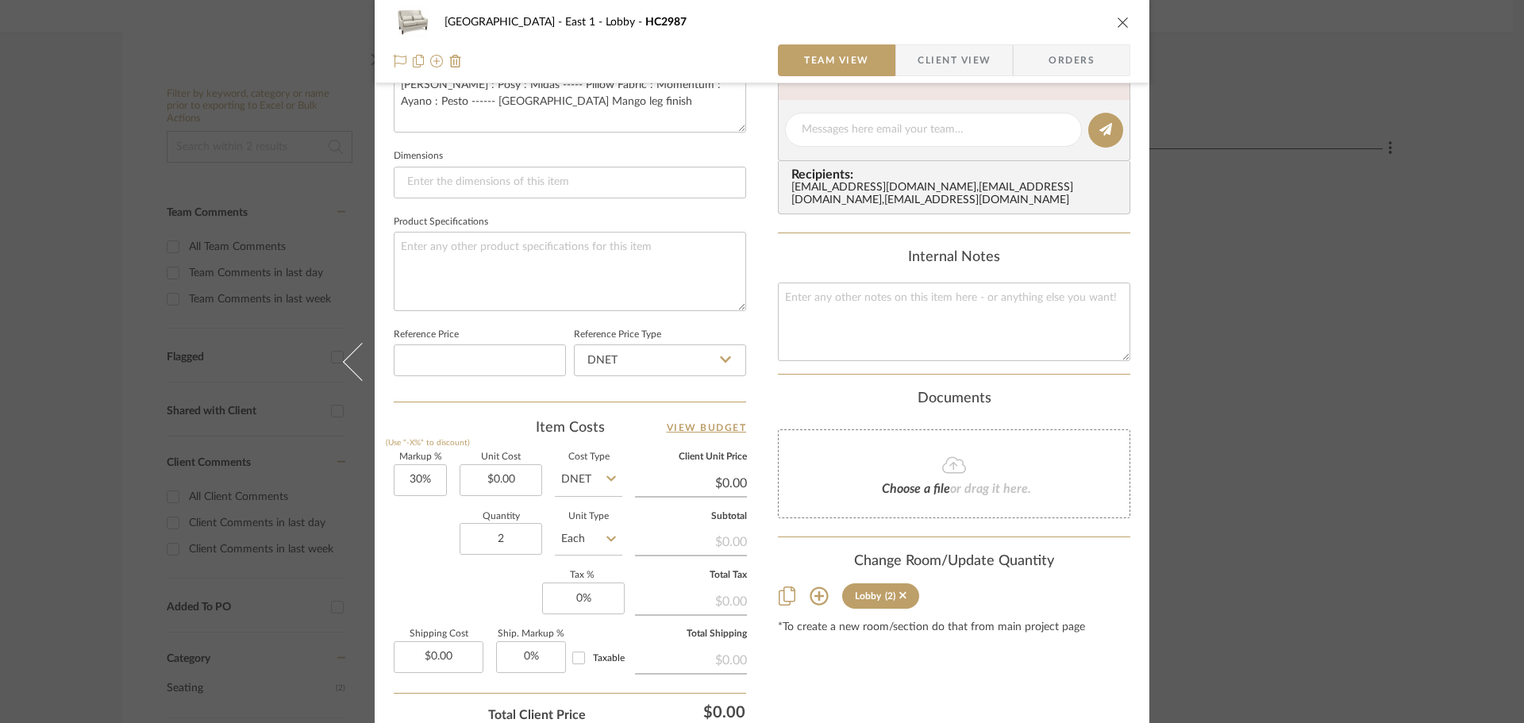
scroll to position [635, 0]
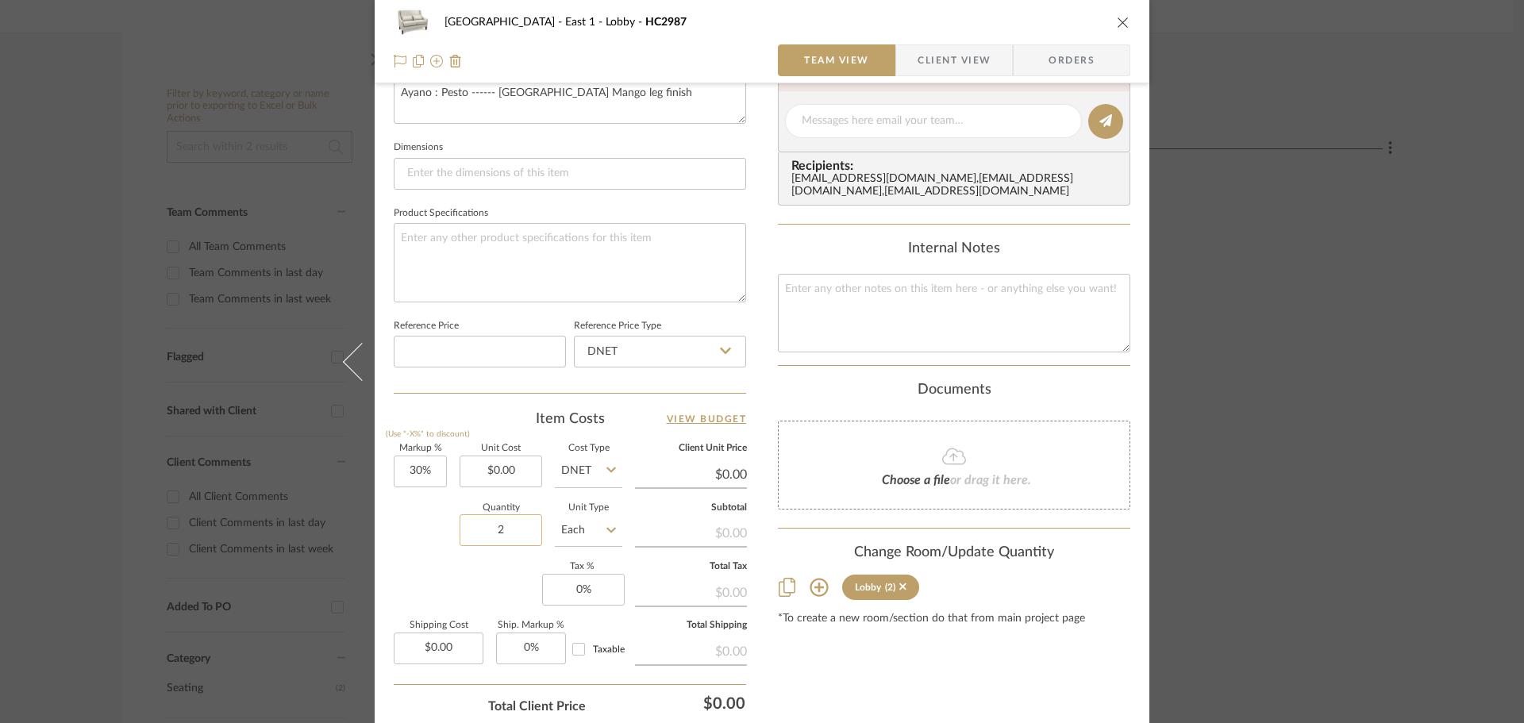
click at [526, 533] on input "2" at bounding box center [501, 530] width 83 height 32
type input "4"
click at [505, 563] on div "Markup % (Use "-X%" to discount) 30% Unit Cost $0.00 Cost Type DNET Client Unit…" at bounding box center [570, 560] width 352 height 232
click at [1117, 23] on icon "close" at bounding box center [1123, 22] width 13 height 13
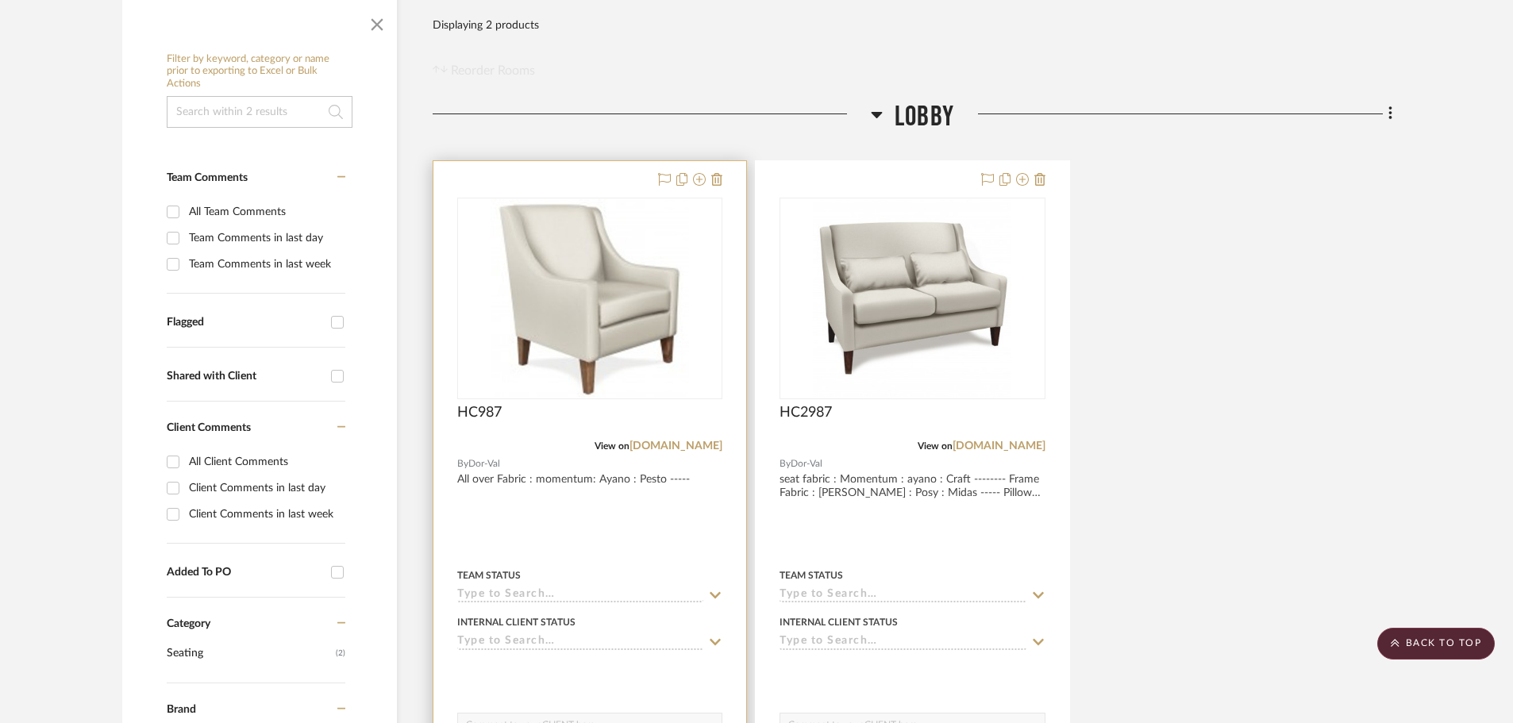
scroll to position [159, 0]
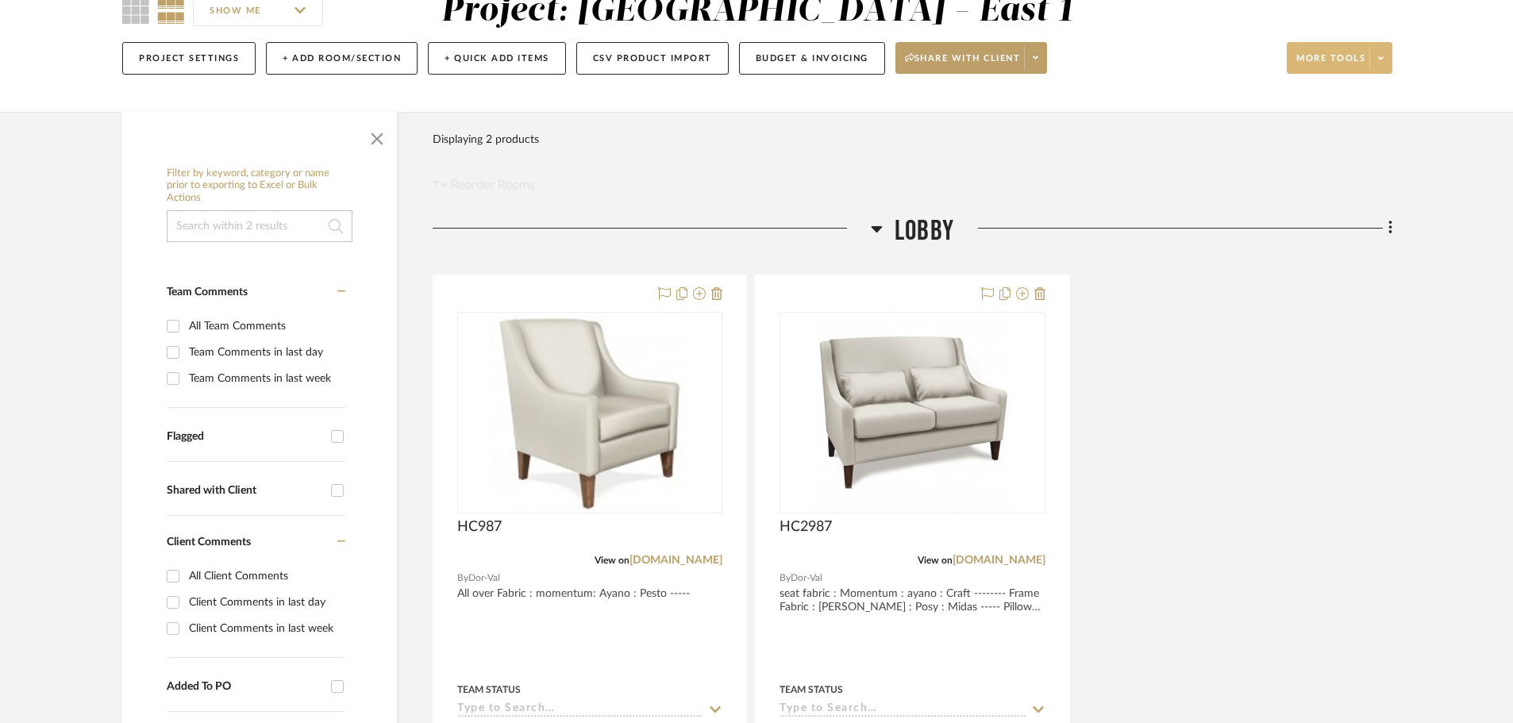
click at [1385, 53] on span at bounding box center [1380, 58] width 22 height 24
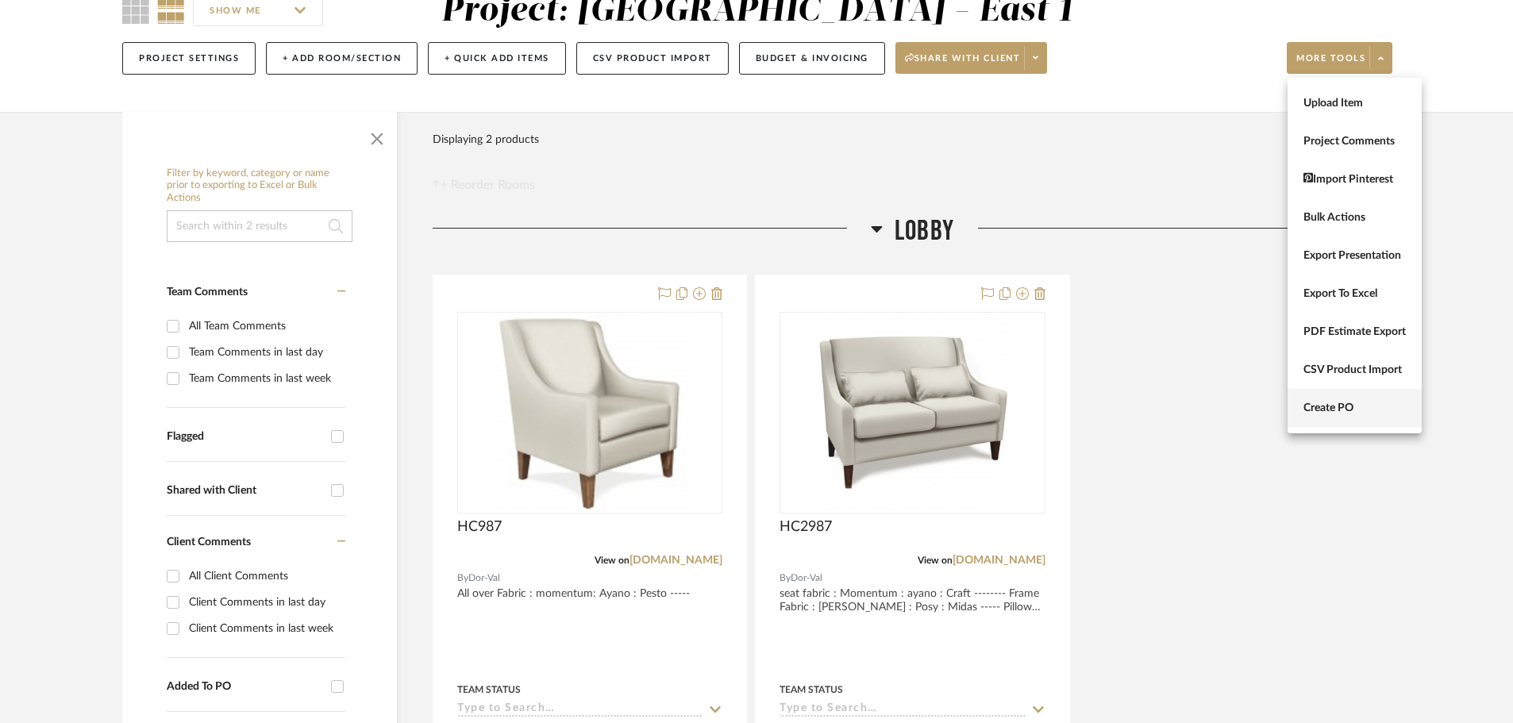
click at [1383, 402] on span "Create PO" at bounding box center [1354, 408] width 102 height 13
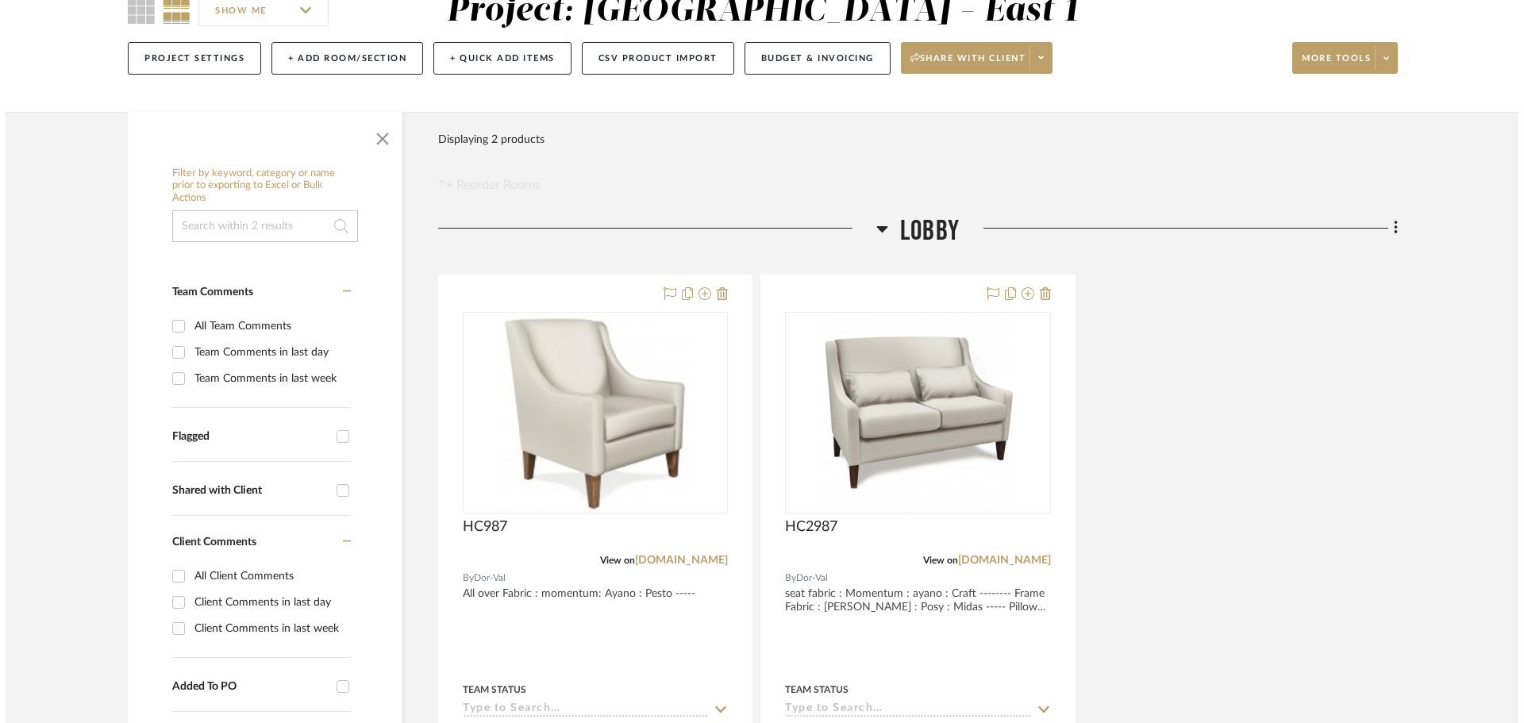
scroll to position [0, 0]
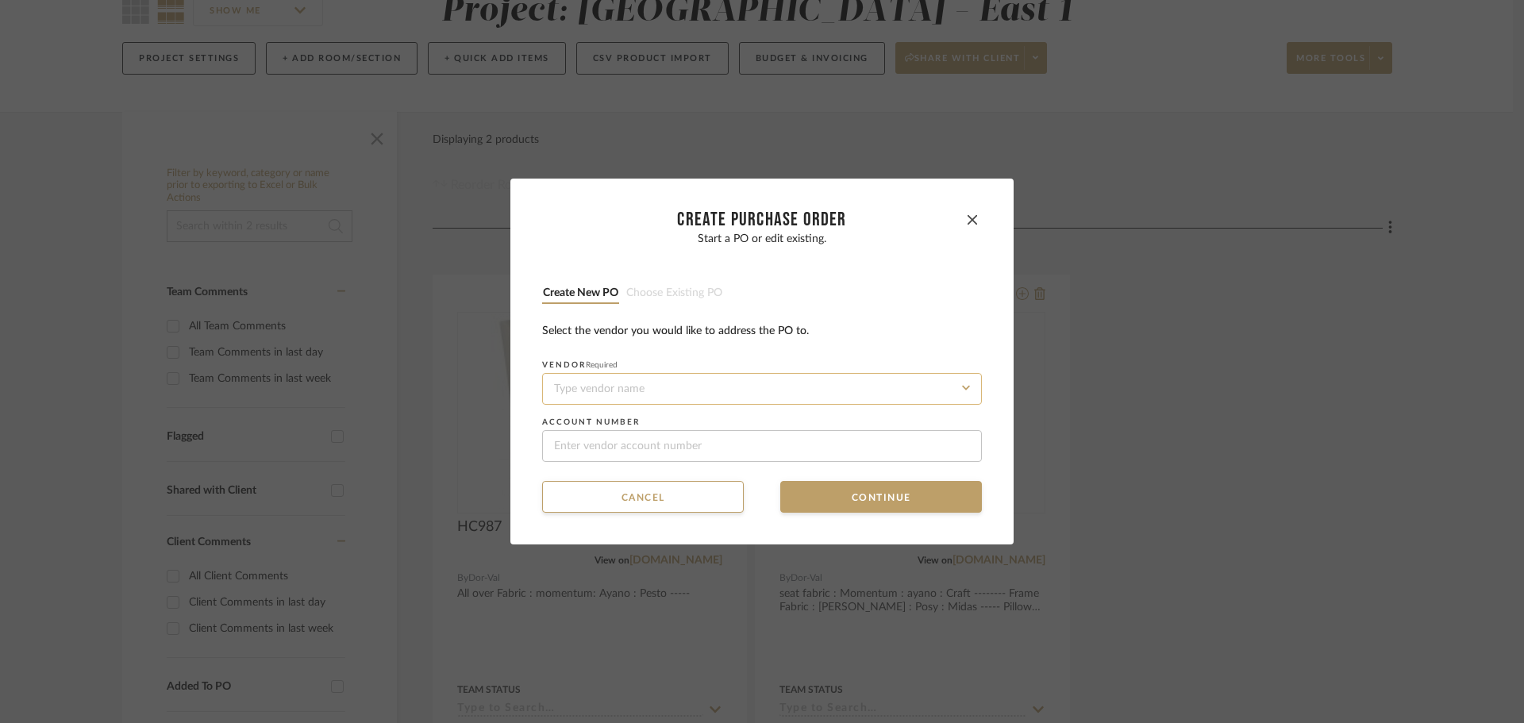
click at [683, 377] on input at bounding box center [762, 389] width 440 height 32
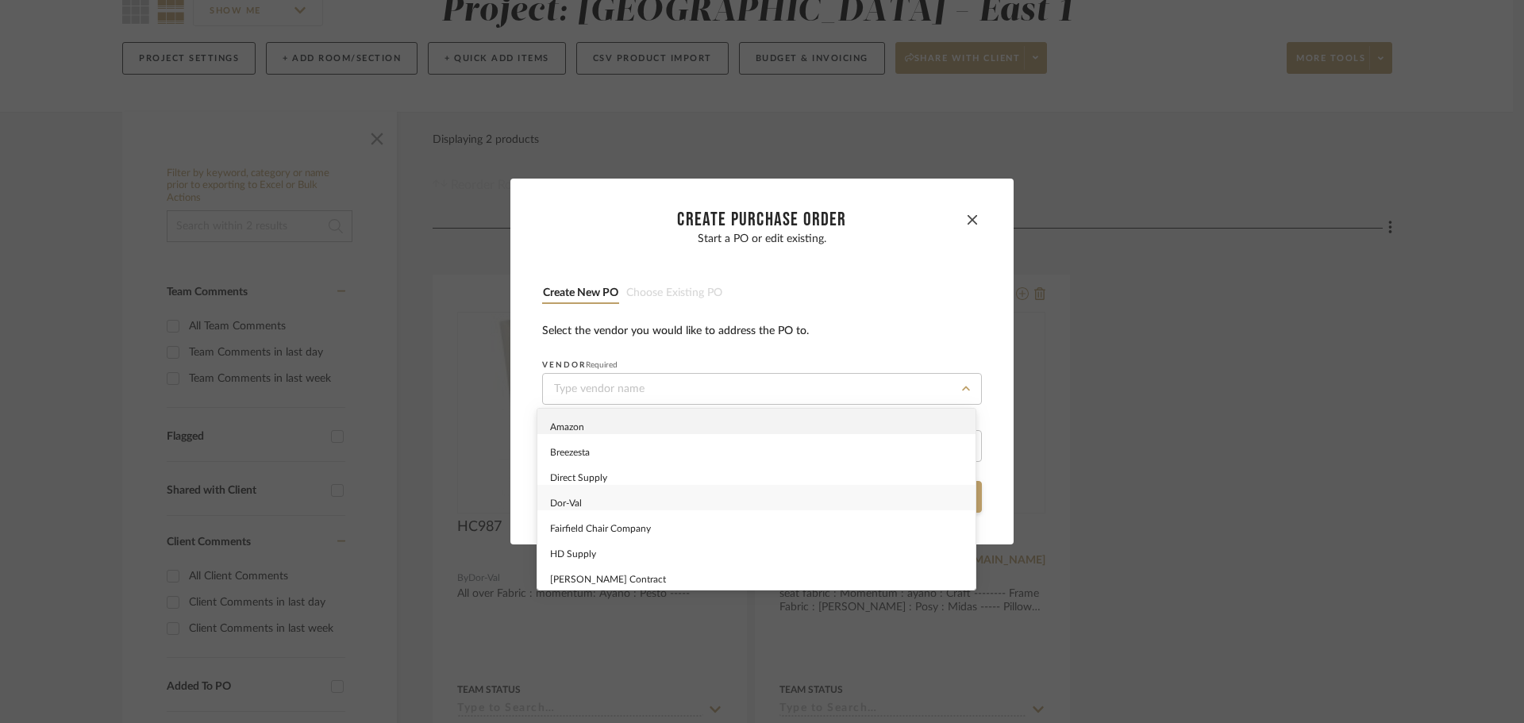
click at [690, 502] on div "Dor-Val" at bounding box center [756, 497] width 438 height 25
type input "Dor-Val"
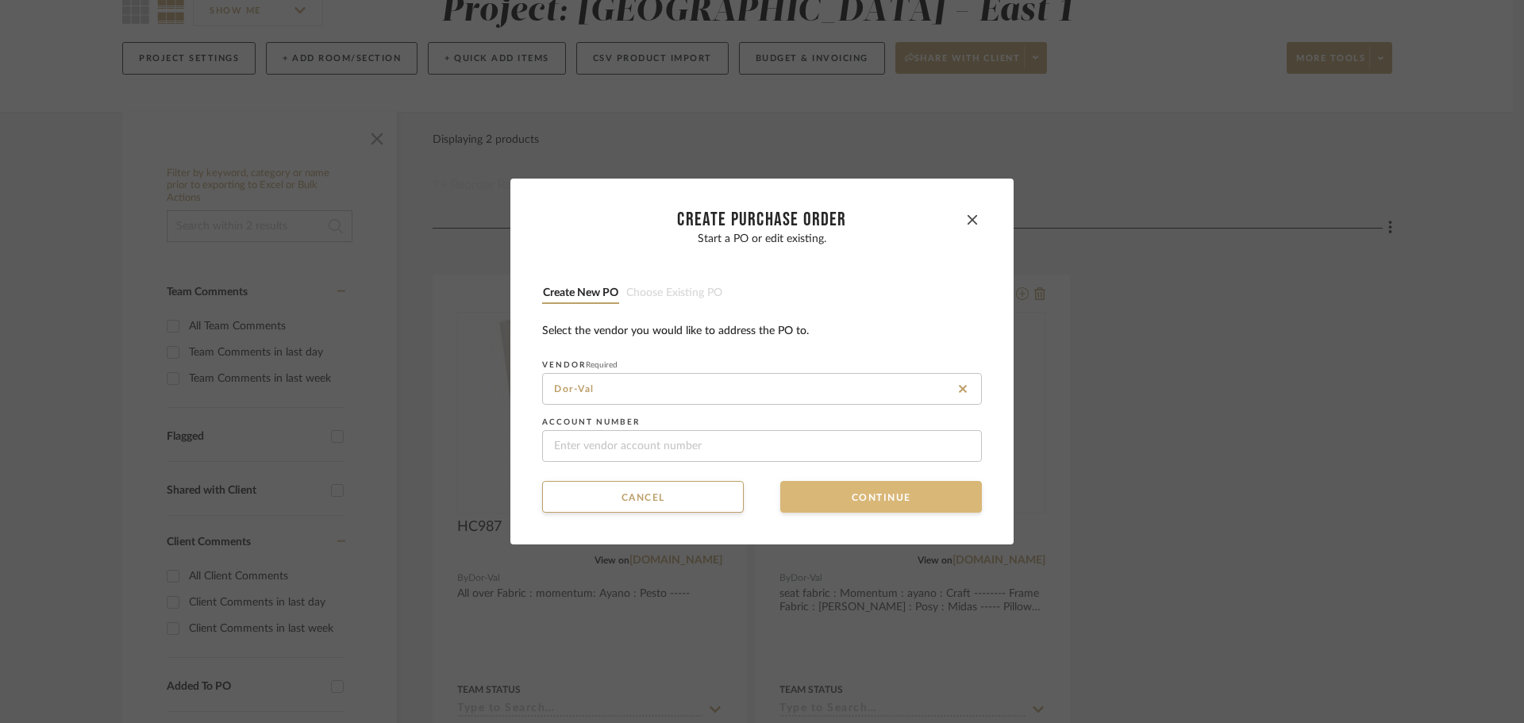
click at [818, 494] on button "Continue" at bounding box center [881, 497] width 202 height 32
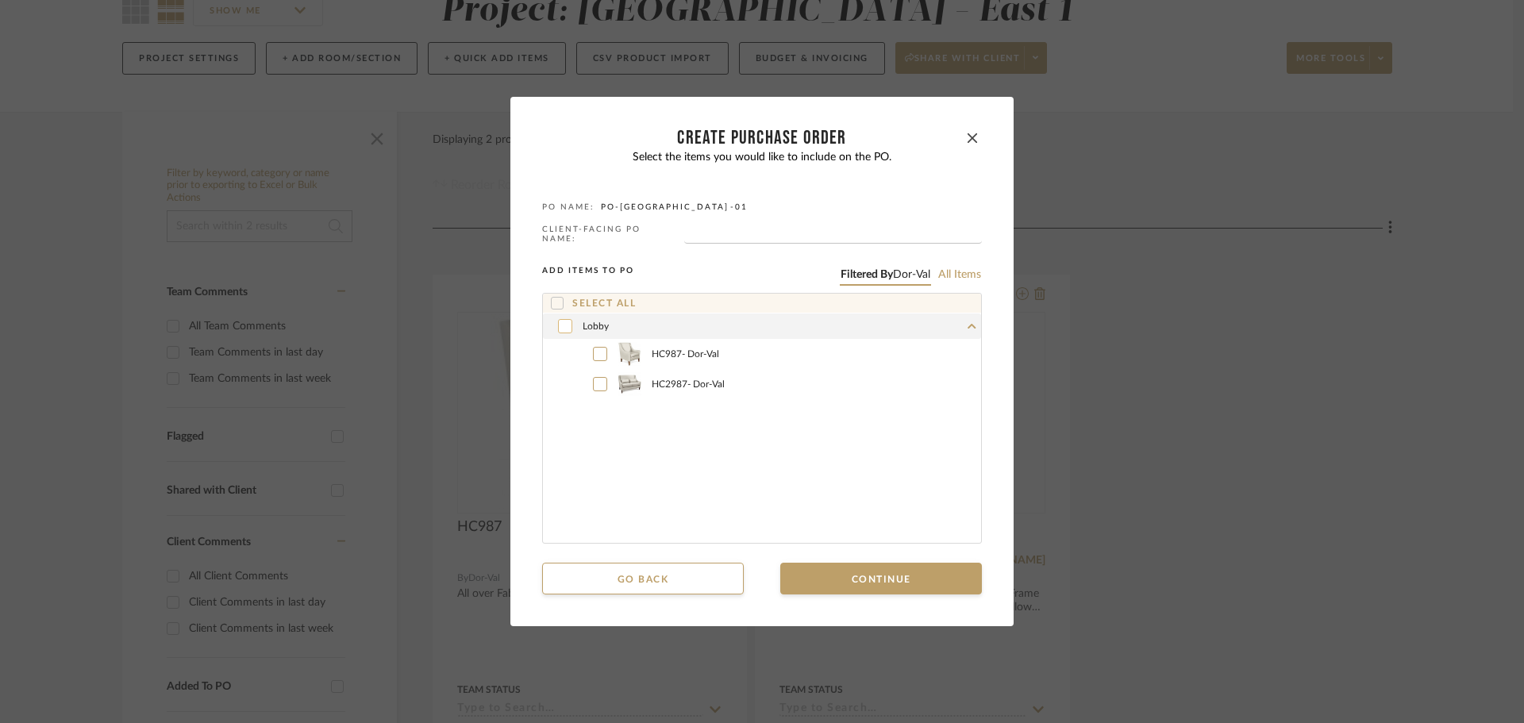
click at [560, 321] on icon at bounding box center [565, 326] width 10 height 11
click at [875, 573] on button "Continue" at bounding box center [881, 579] width 202 height 32
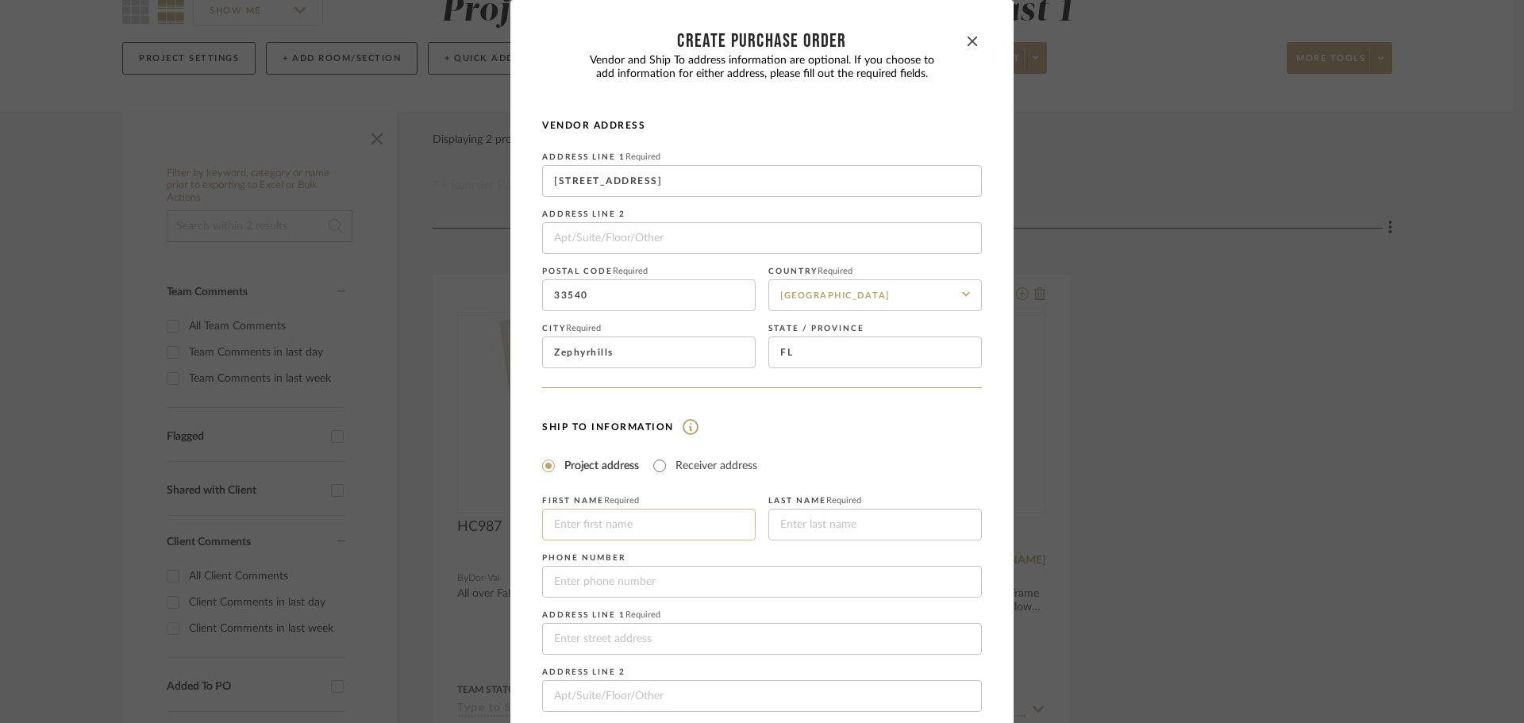
click at [694, 517] on input at bounding box center [648, 525] width 213 height 32
type input "American House"
type input "East 1"
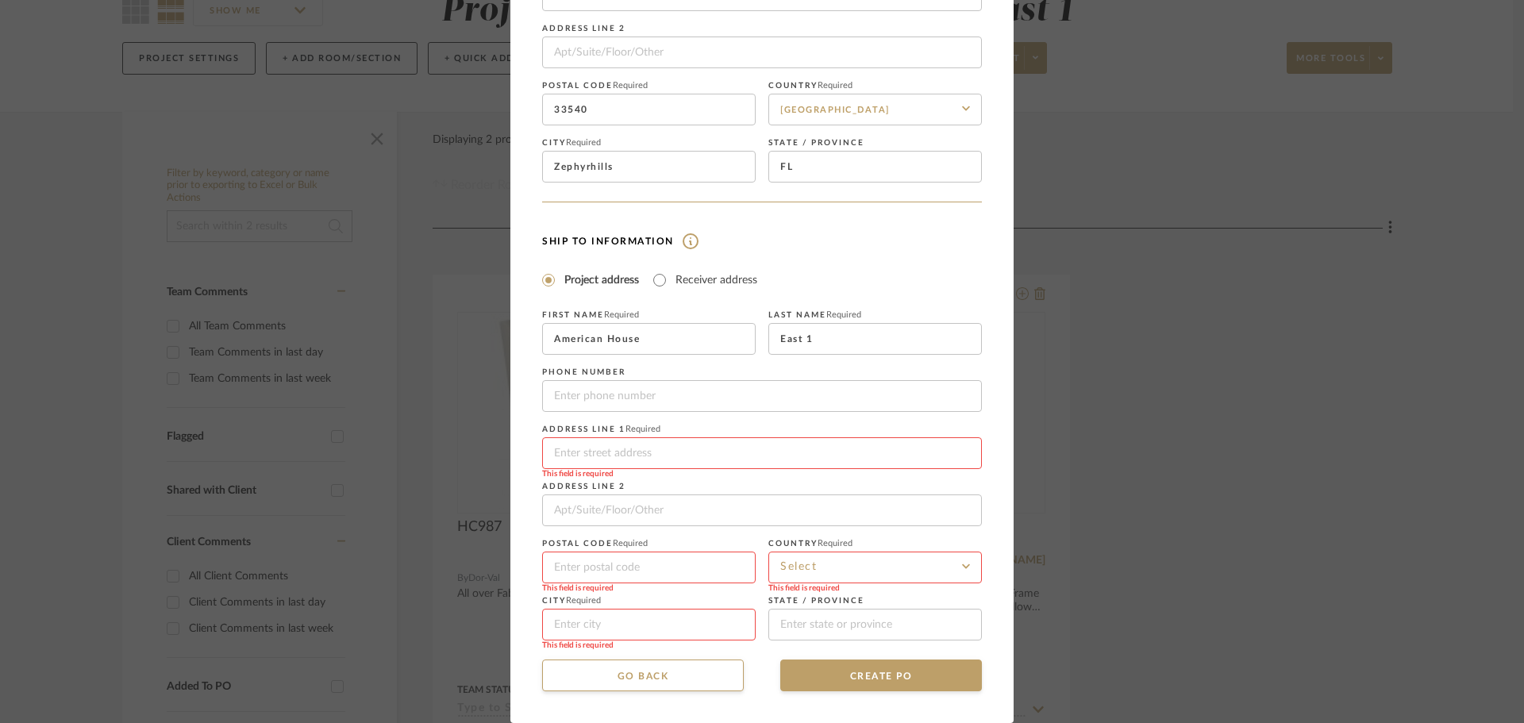
click at [576, 436] on fieldset "Address Line 1 Required This field is required" at bounding box center [762, 447] width 440 height 44
click at [577, 444] on input at bounding box center [762, 453] width 440 height 32
paste input "[STREET_ADDRESS]"
click at [674, 457] on input "[STREET_ADDRESS]" at bounding box center [762, 453] width 440 height 32
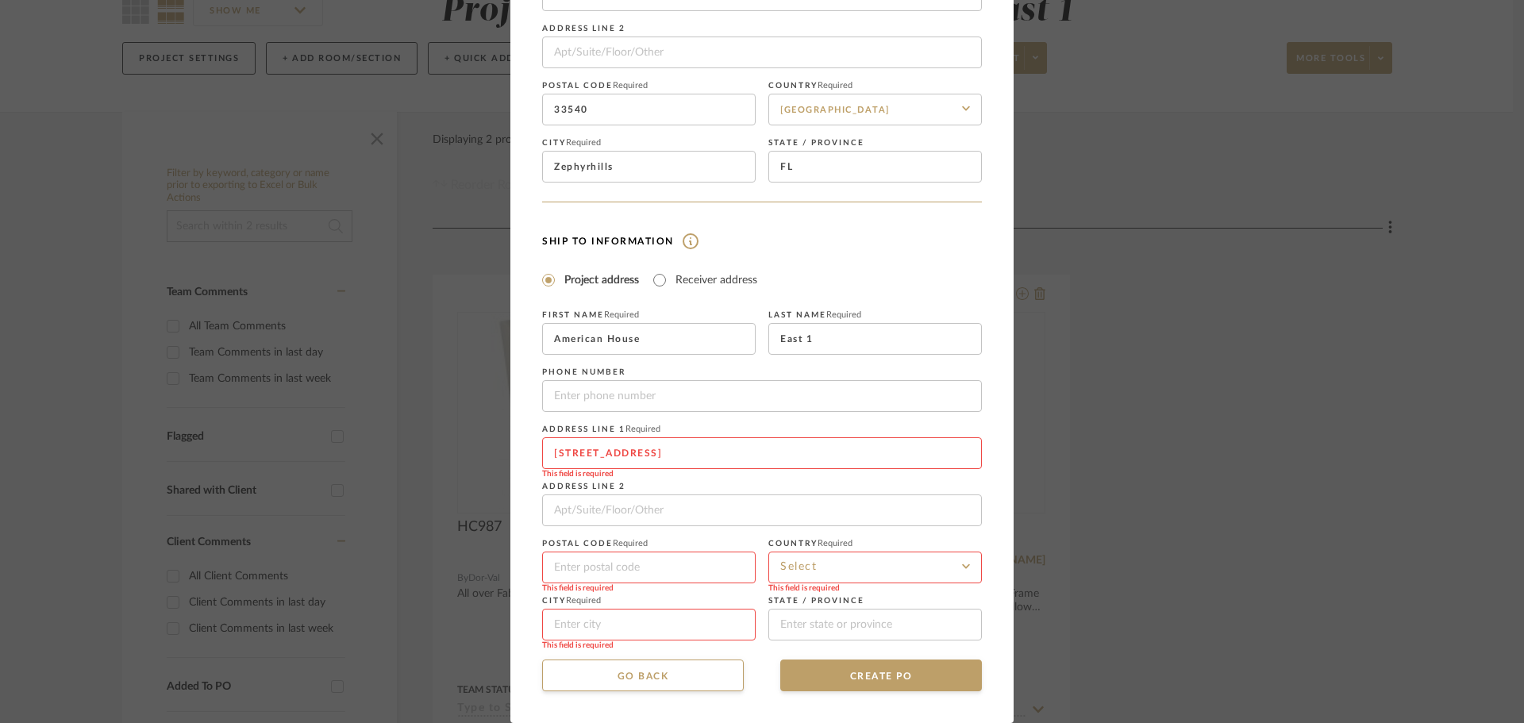
type input "[STREET_ADDRESS]"
click at [621, 613] on input at bounding box center [648, 625] width 213 height 32
paste input "[GEOGRAPHIC_DATA]"
type input "[GEOGRAPHIC_DATA]"
click at [601, 580] on input at bounding box center [648, 568] width 213 height 32
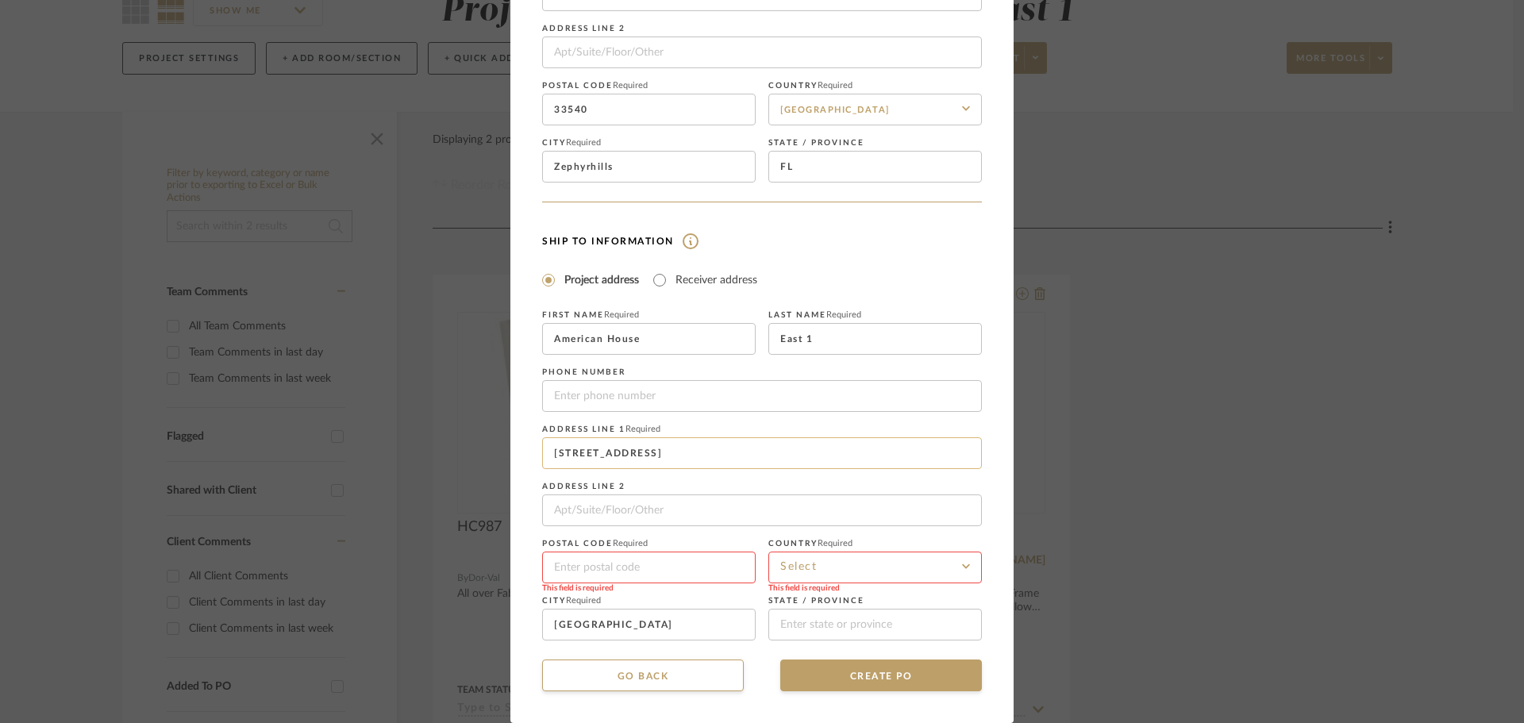
click at [685, 457] on input "[STREET_ADDRESS]" at bounding box center [762, 453] width 440 height 32
type input "[STREET_ADDRESS]"
click at [675, 555] on input at bounding box center [648, 568] width 213 height 32
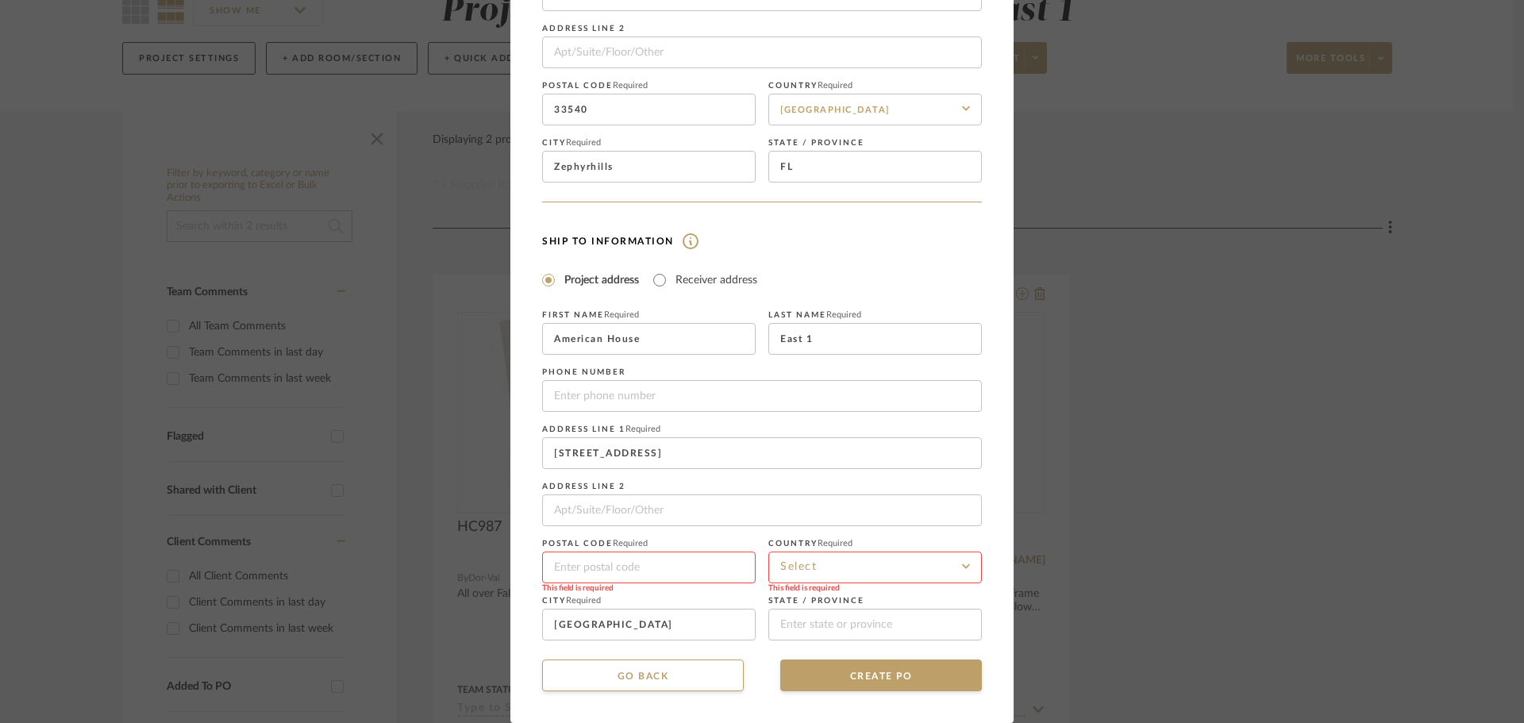
paste input "48066"
type input "48066"
click at [828, 563] on input at bounding box center [874, 568] width 213 height 32
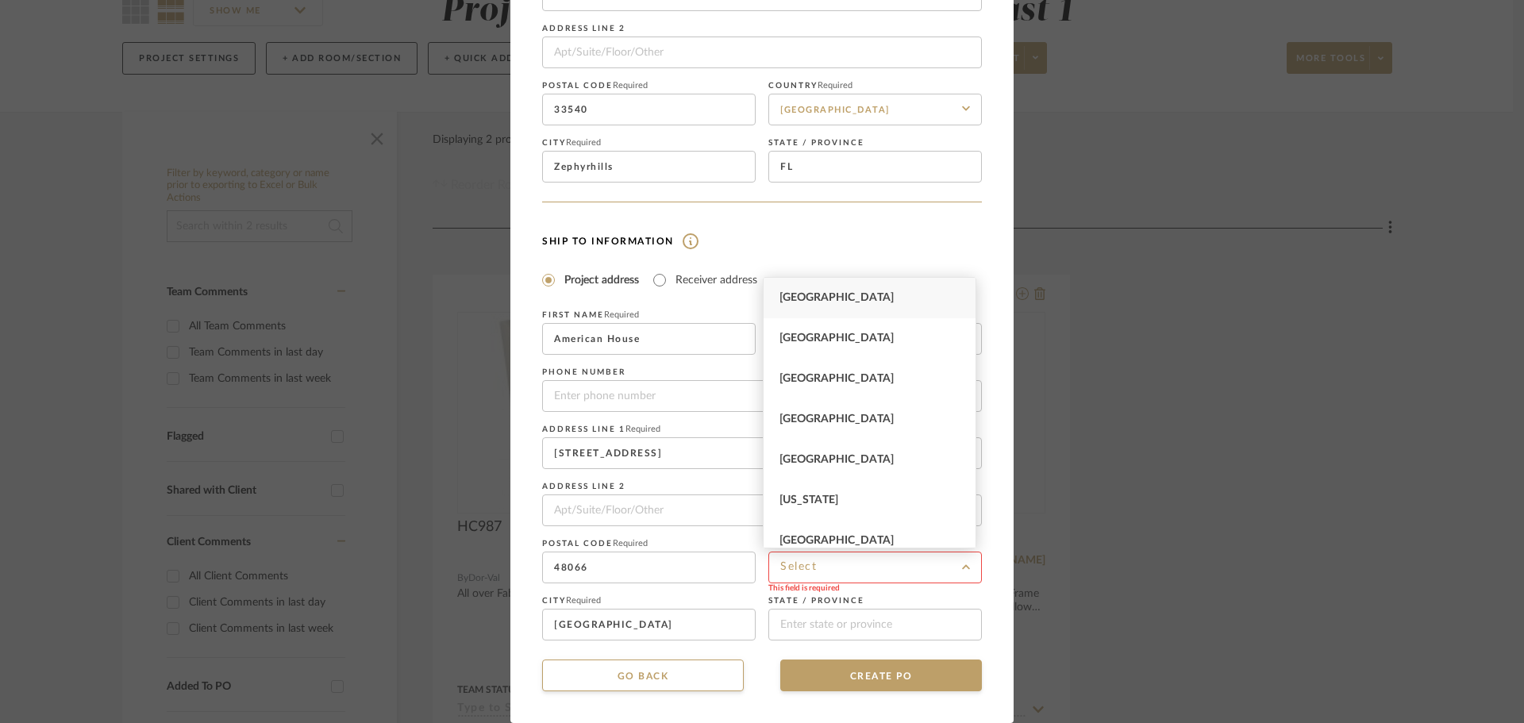
drag, startPoint x: 835, startPoint y: 298, endPoint x: 837, endPoint y: 343, distance: 45.3
click at [835, 298] on span "[GEOGRAPHIC_DATA]" at bounding box center [836, 297] width 114 height 11
type input "[GEOGRAPHIC_DATA]"
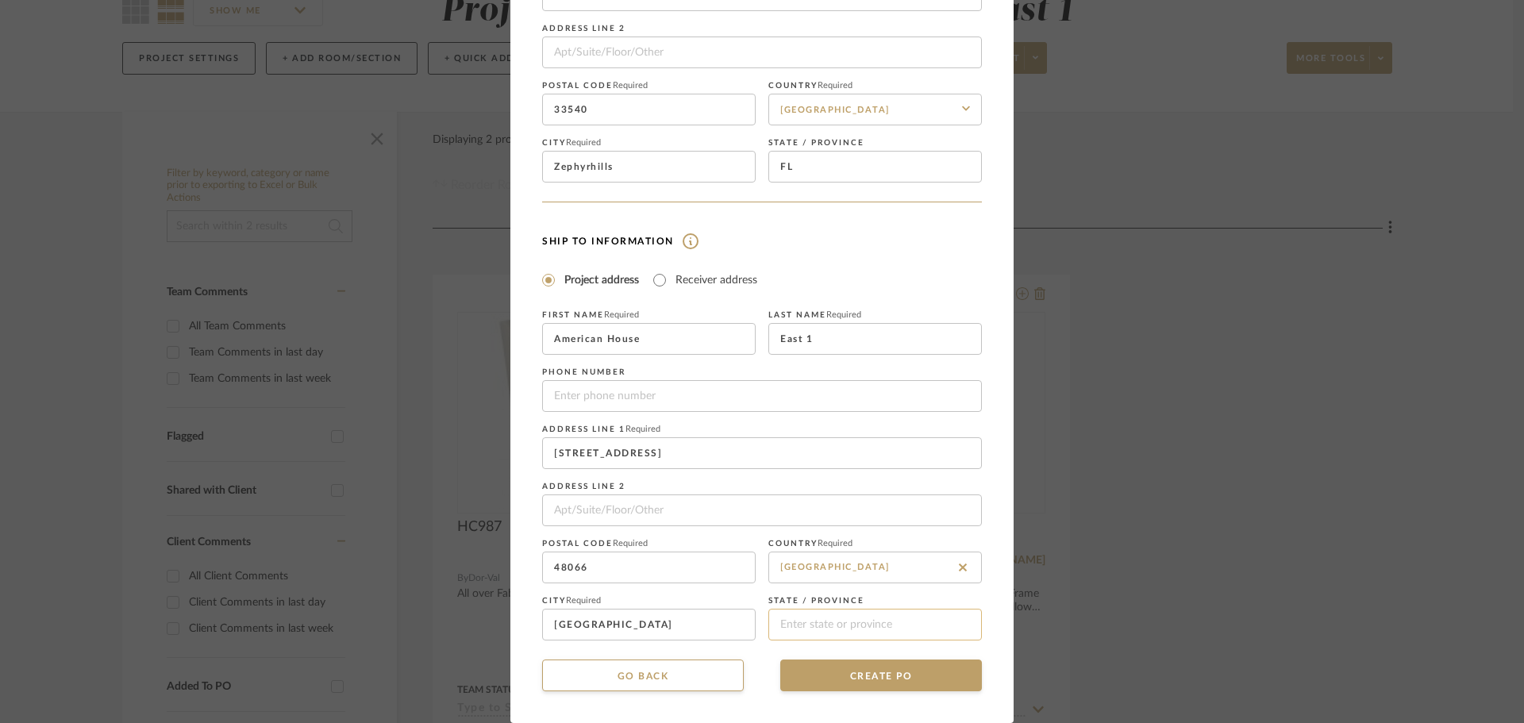
click at [845, 629] on input at bounding box center [874, 625] width 213 height 32
type input "MI"
click at [724, 452] on input "[STREET_ADDRESS]" at bounding box center [762, 453] width 440 height 32
type input "[STREET_ADDRESS]"
click at [817, 667] on button "CREATE PO" at bounding box center [881, 676] width 202 height 32
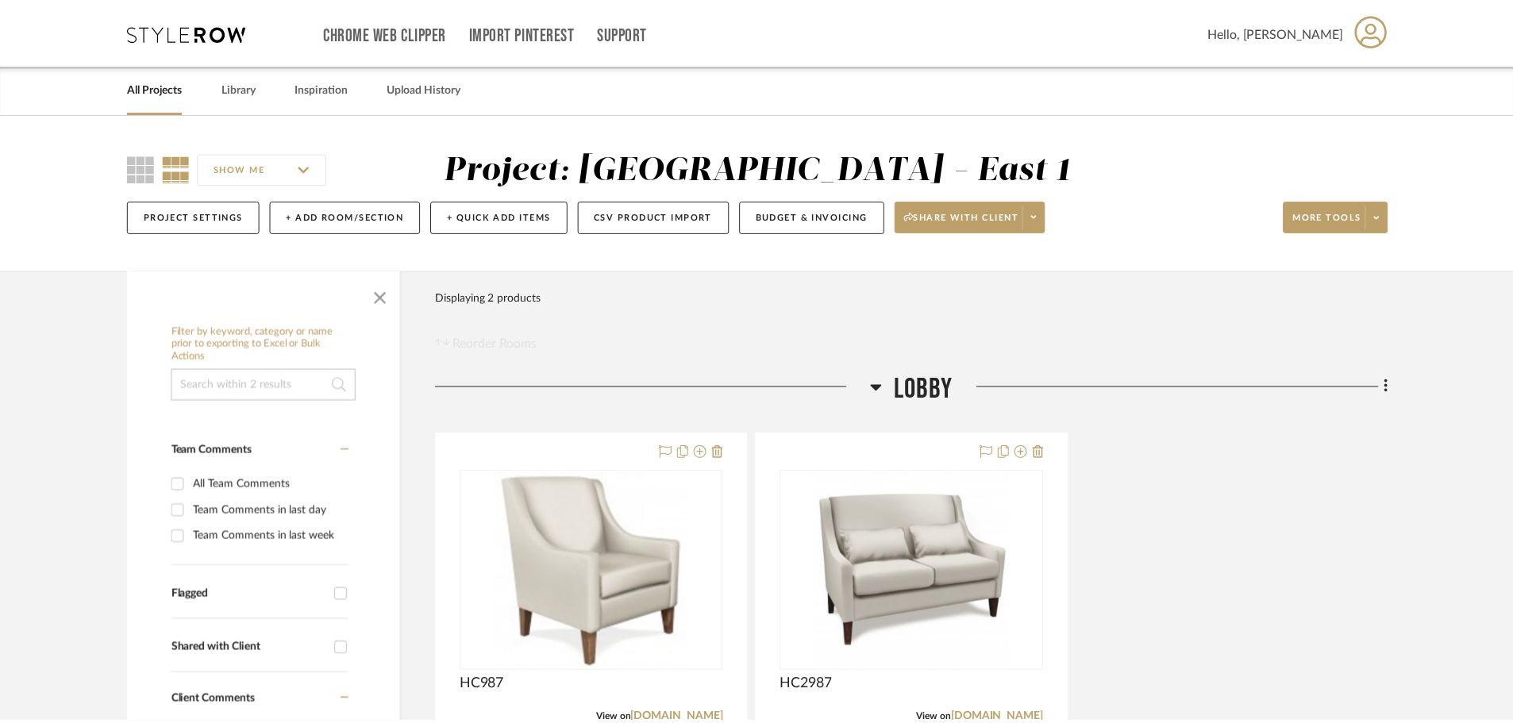
scroll to position [159, 0]
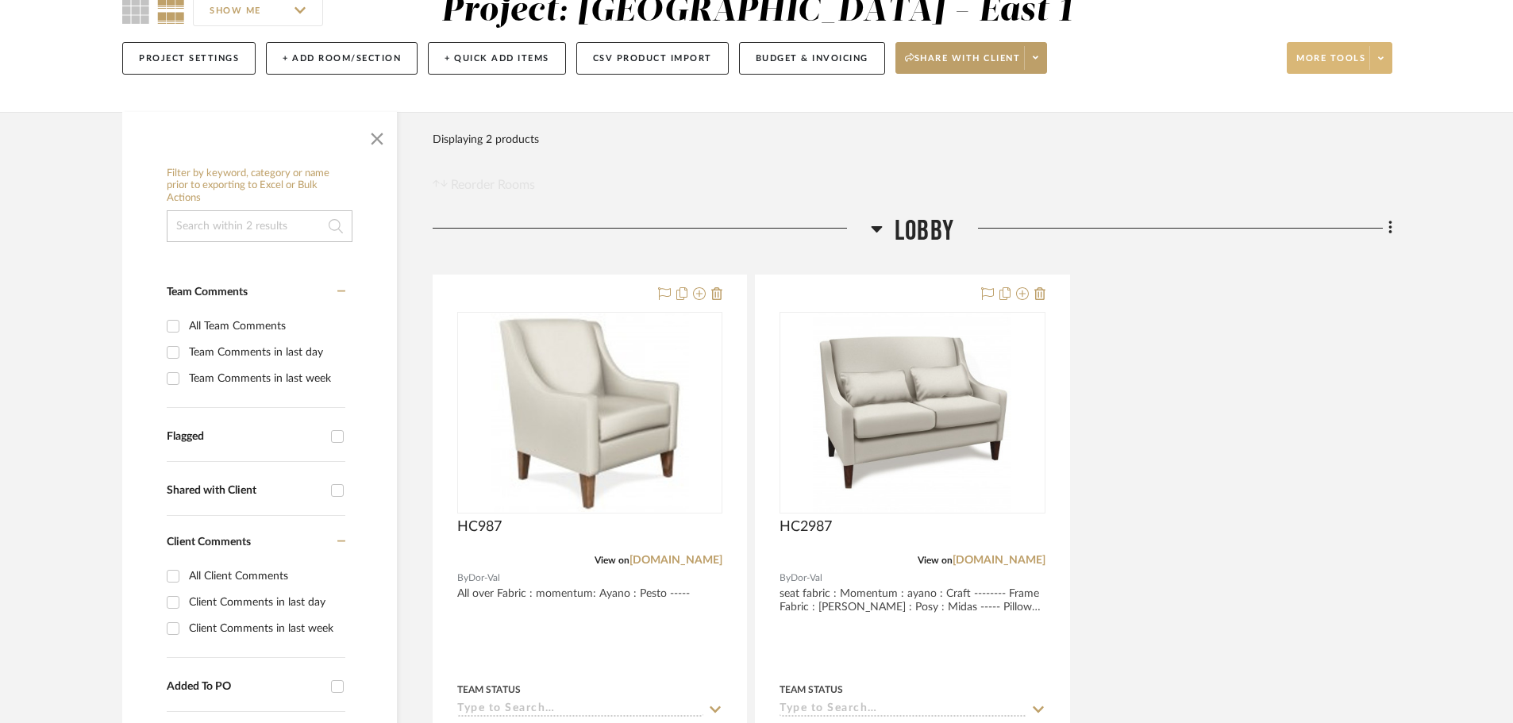
click at [1389, 63] on span at bounding box center [1380, 58] width 22 height 24
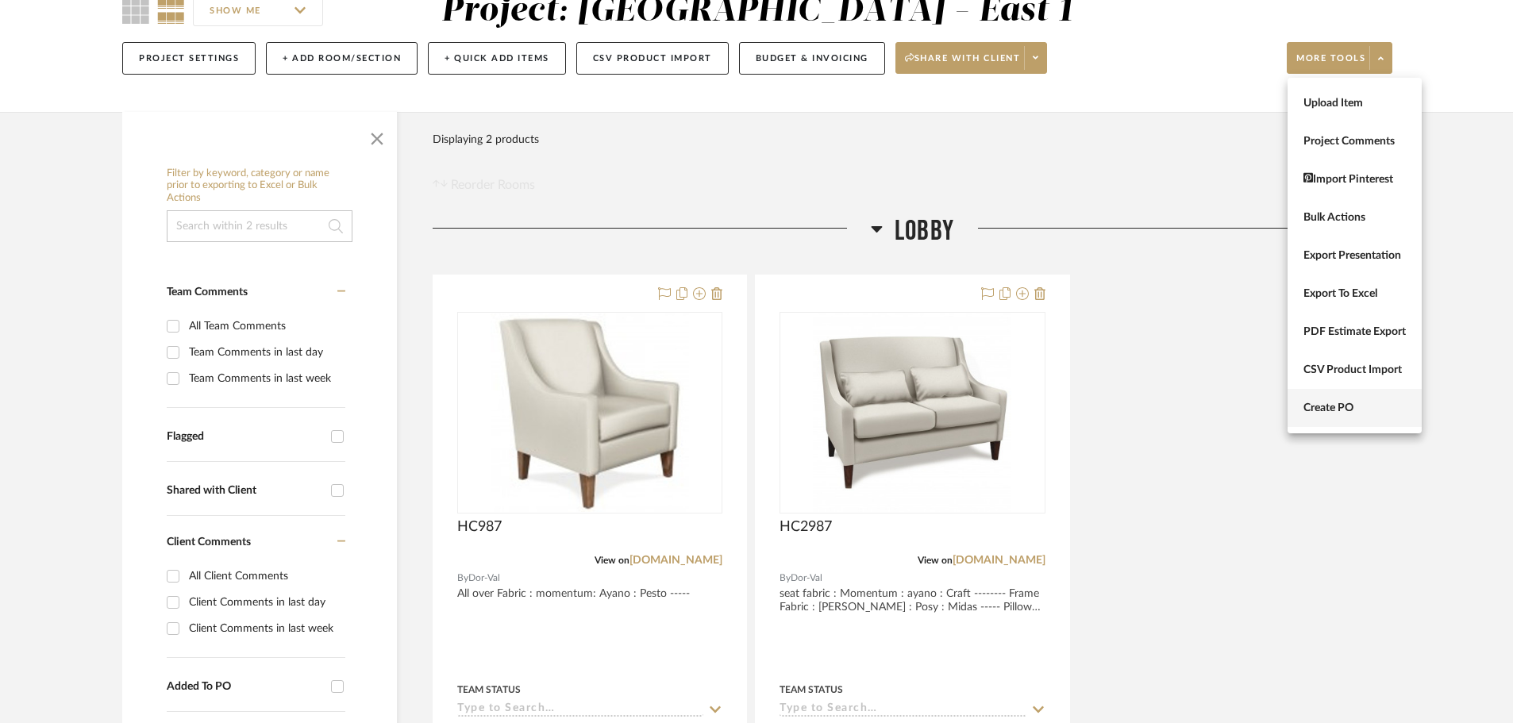
click at [1356, 405] on span "Create PO" at bounding box center [1354, 408] width 102 height 13
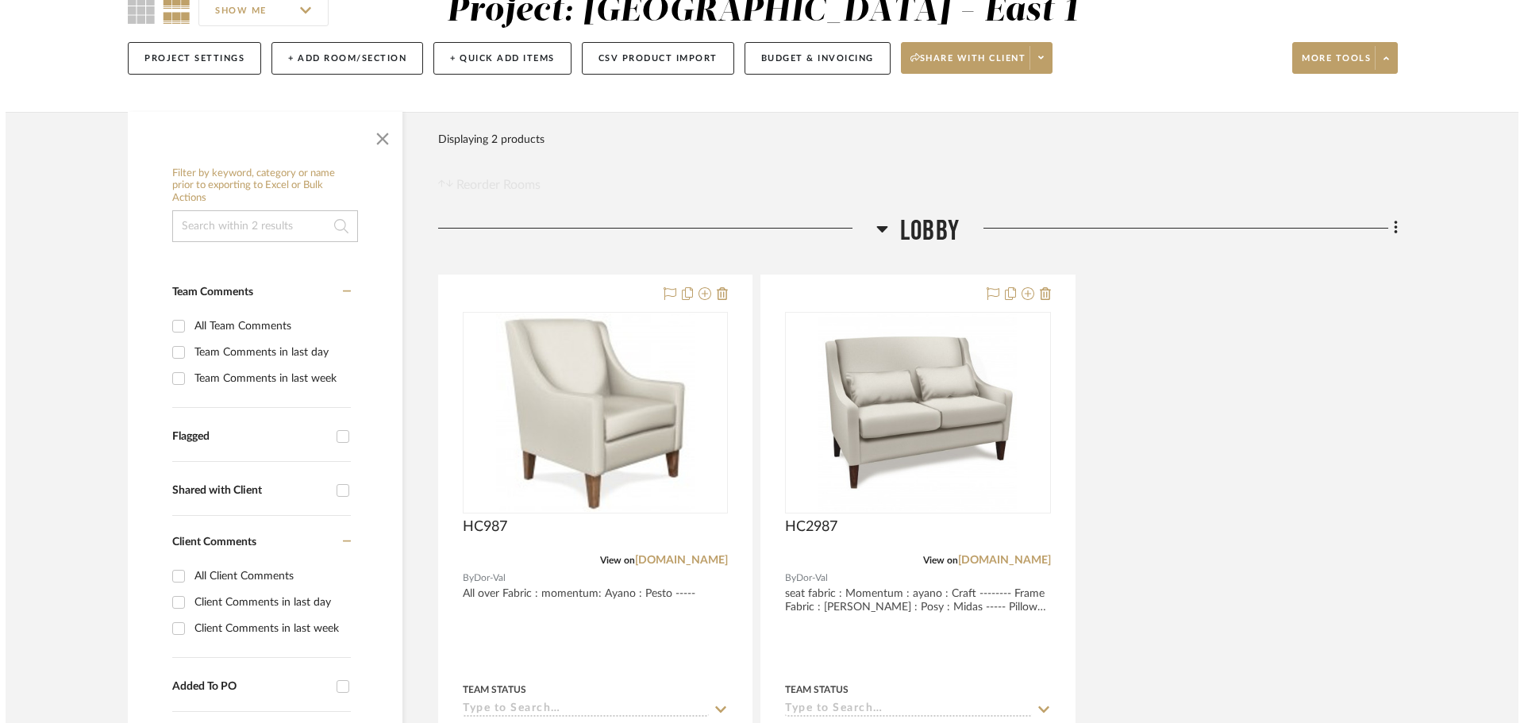
scroll to position [0, 0]
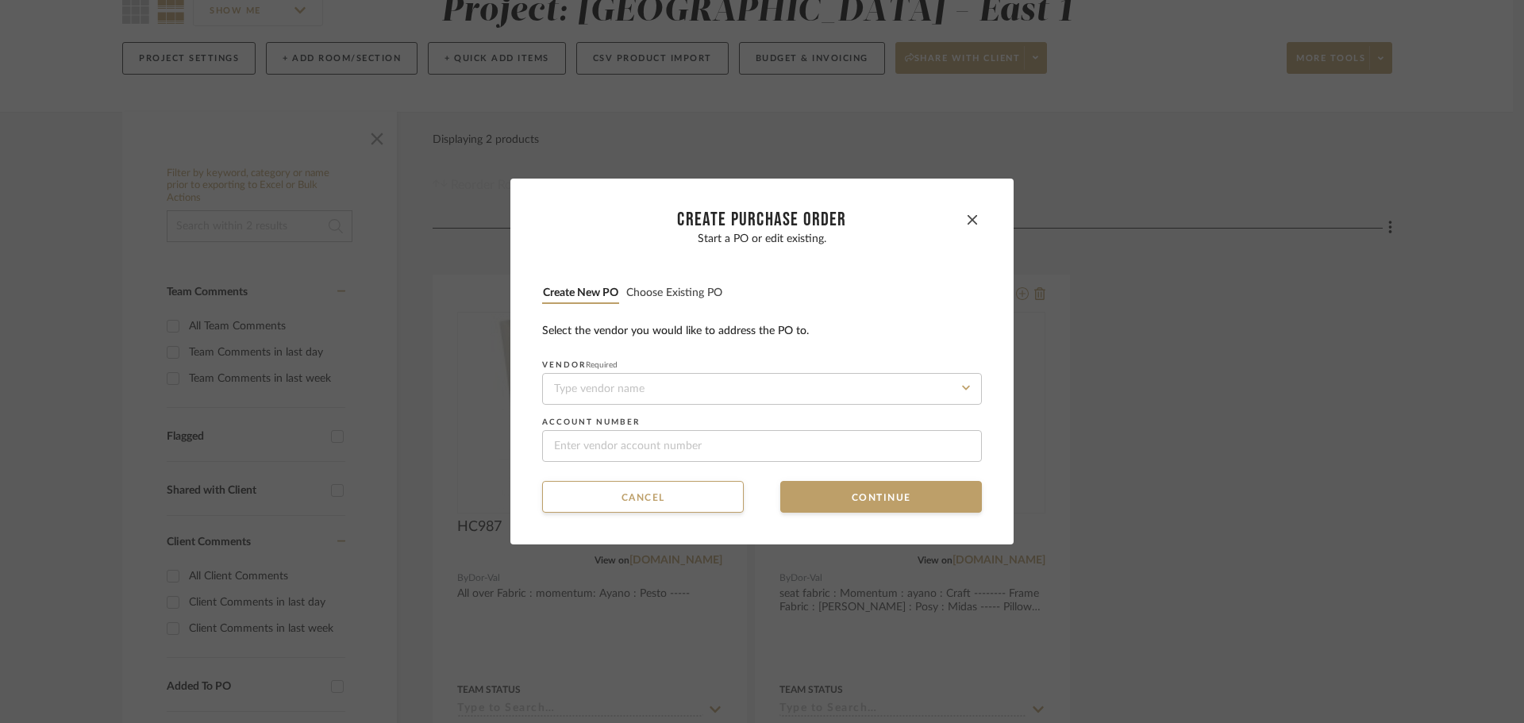
click at [677, 282] on div "Start a PO or edit existing. Create new PO Choose existing PO Select the vendor…" at bounding box center [762, 347] width 440 height 229
click at [676, 289] on button "Choose existing PO" at bounding box center [674, 293] width 98 height 15
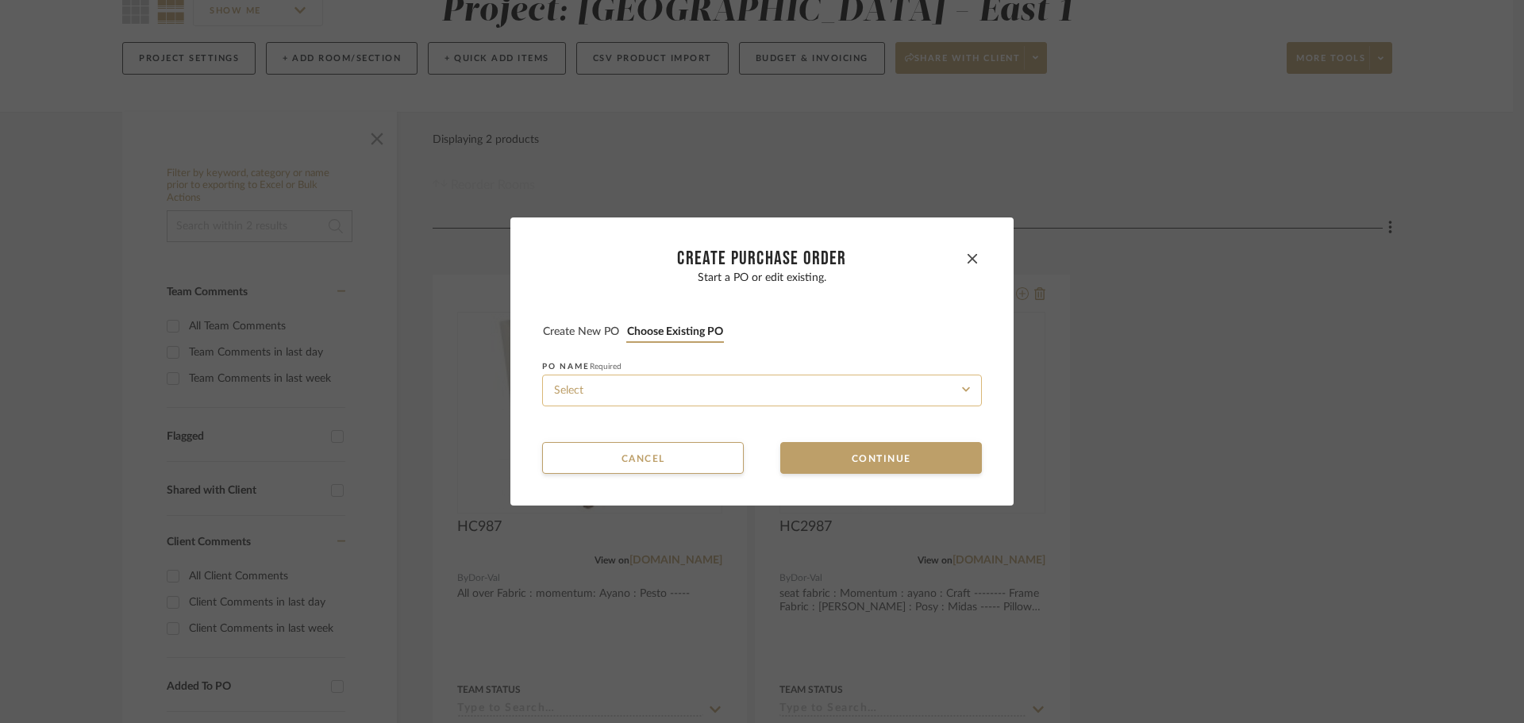
click at [721, 386] on input at bounding box center [762, 391] width 440 height 32
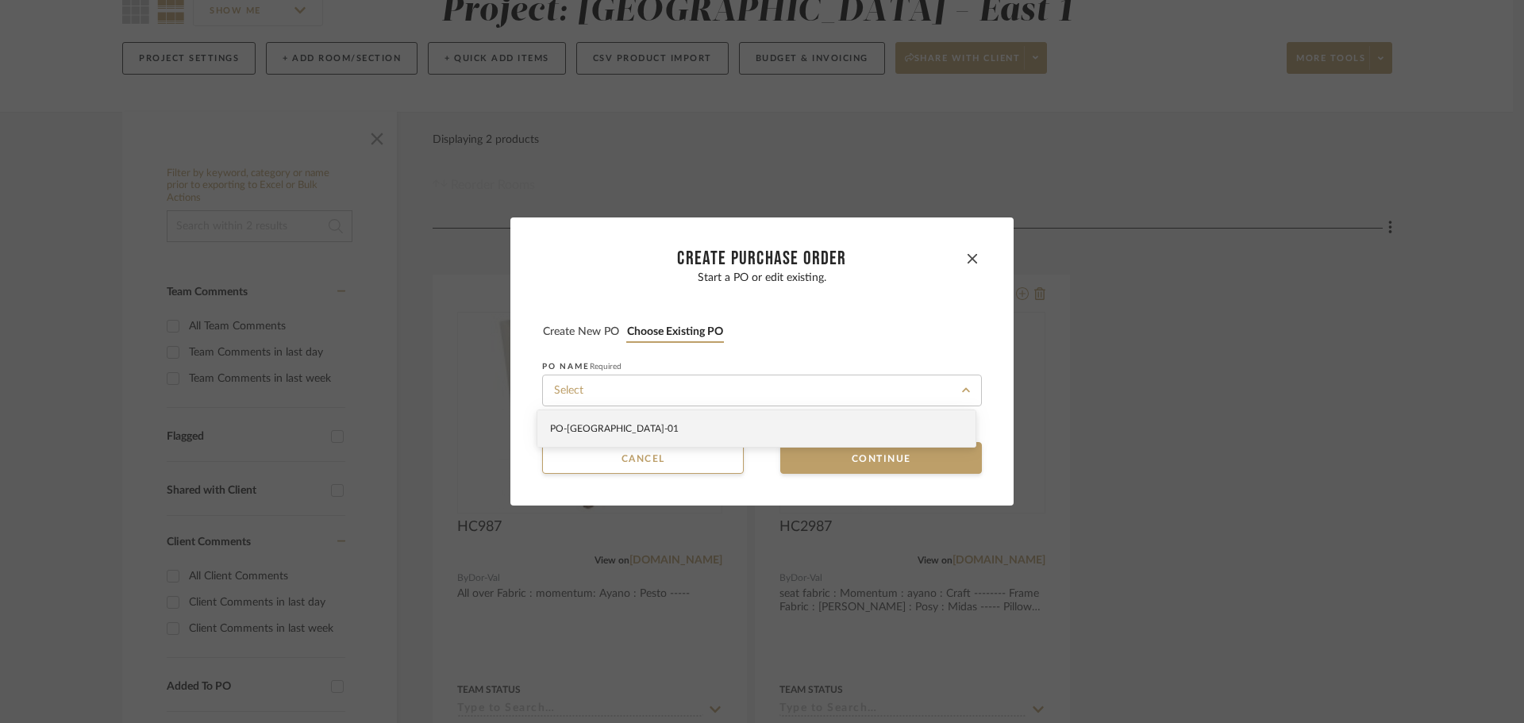
click at [729, 414] on div "PO-[GEOGRAPHIC_DATA] -01" at bounding box center [756, 428] width 438 height 37
type input "PO-[GEOGRAPHIC_DATA] -01"
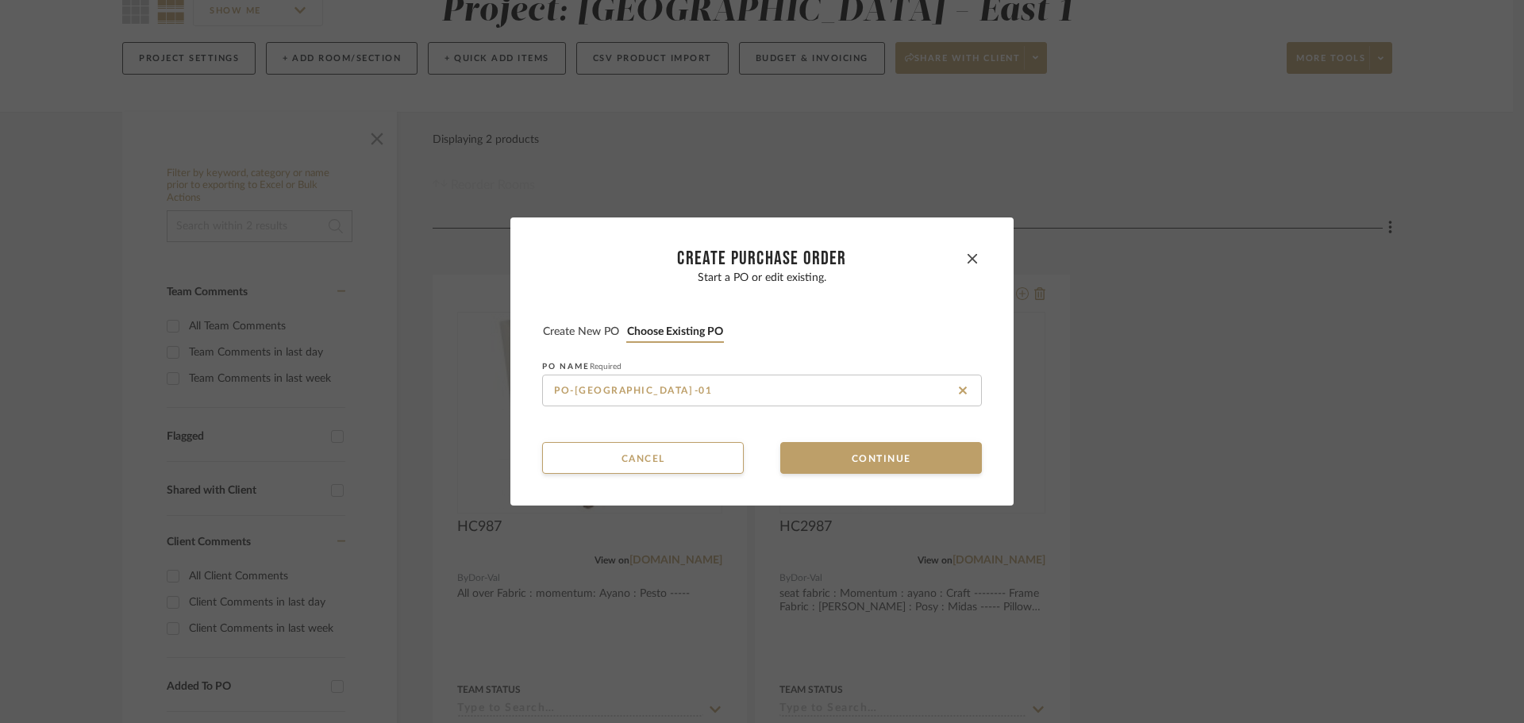
click at [797, 448] on button "Continue" at bounding box center [881, 458] width 202 height 32
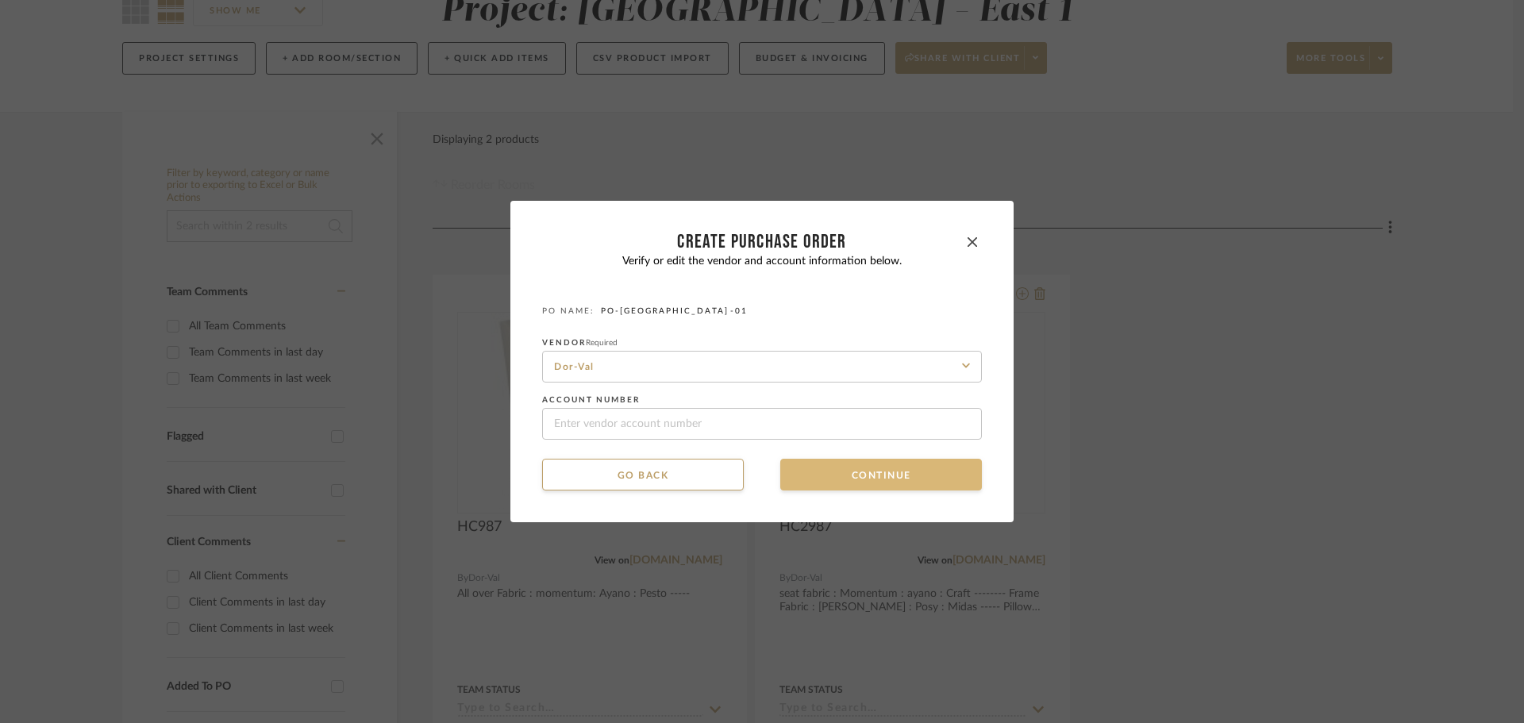
click at [803, 461] on button "Continue" at bounding box center [881, 475] width 202 height 32
click at [806, 468] on button "Continue" at bounding box center [881, 475] width 202 height 32
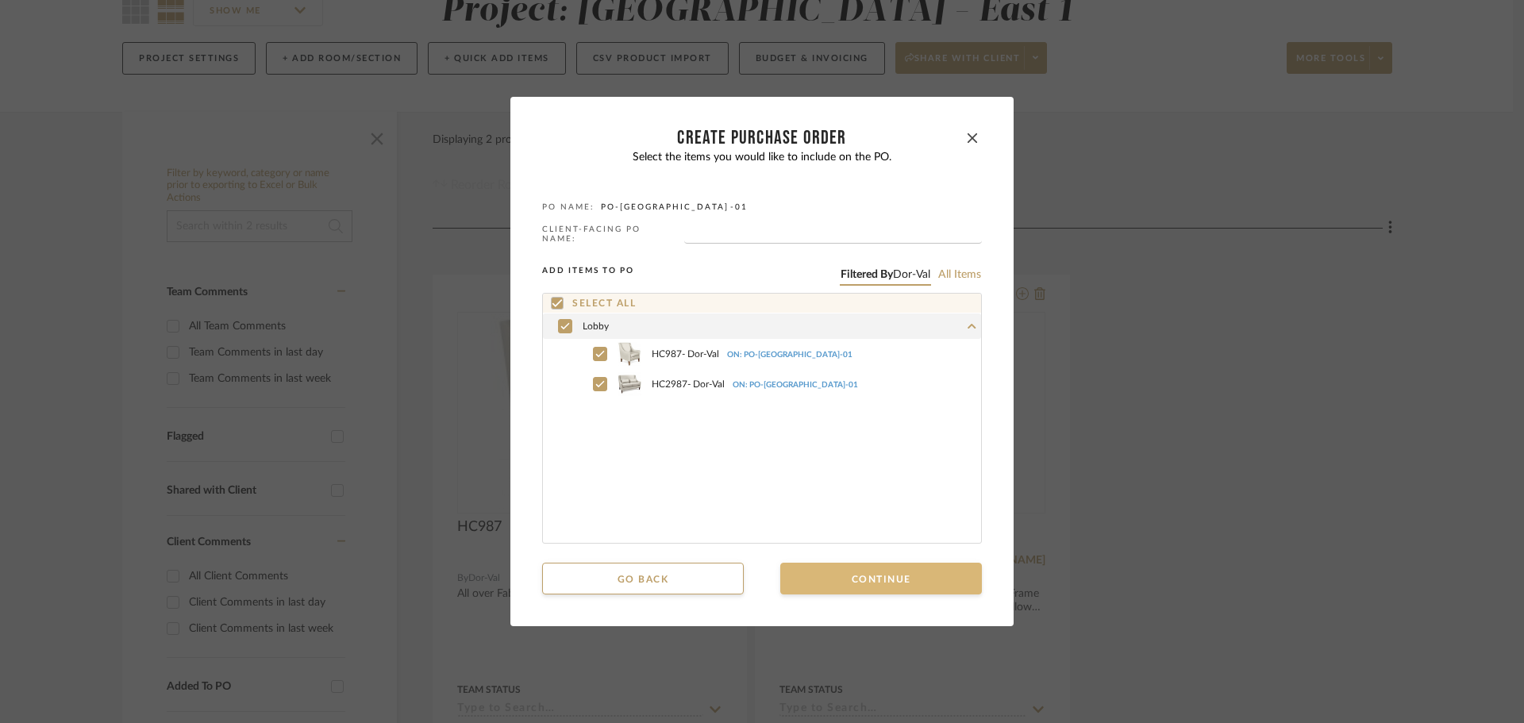
click at [838, 588] on button "Continue" at bounding box center [881, 579] width 202 height 32
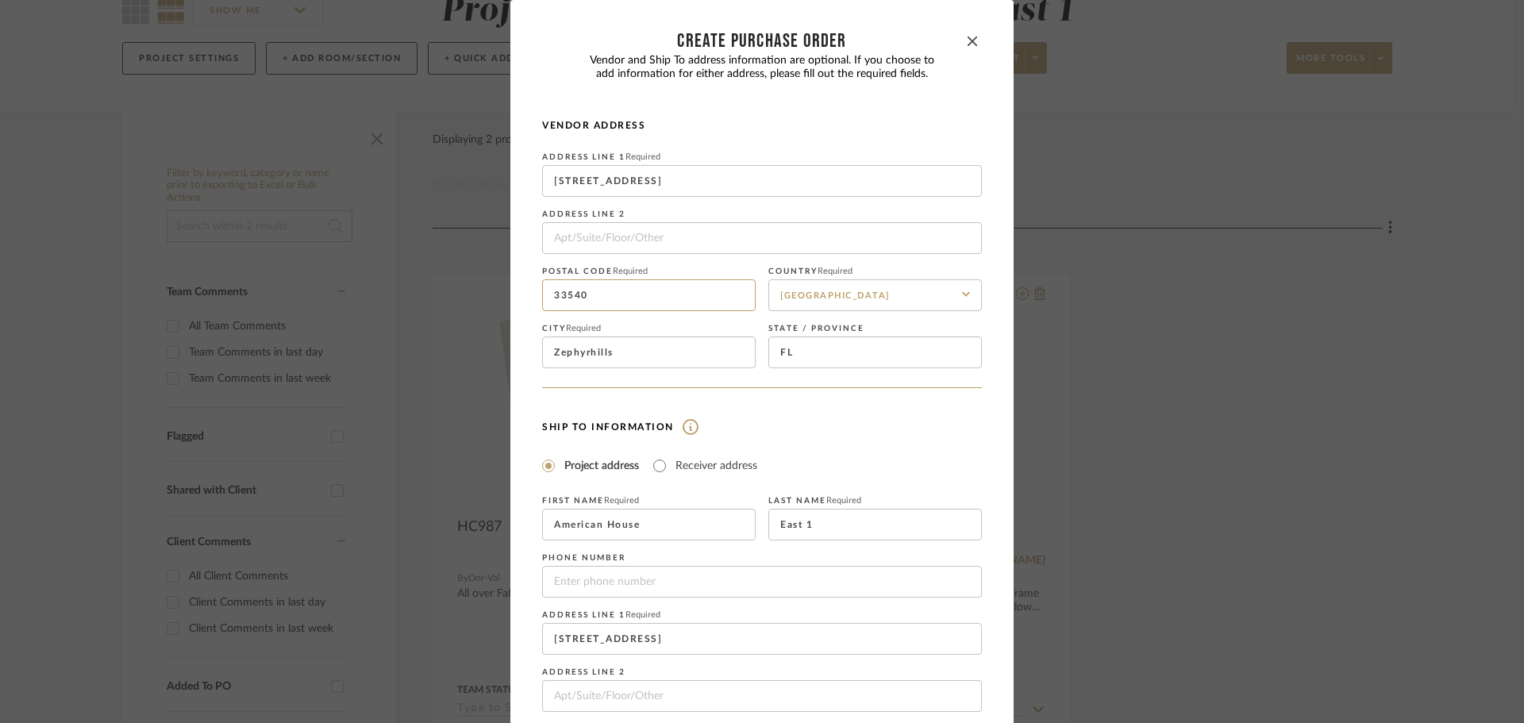
drag, startPoint x: 603, startPoint y: 296, endPoint x: 386, endPoint y: 281, distance: 218.0
click at [386, 281] on div "CREATE Purchase order Vendor and Ship To address information are optional. If y…" at bounding box center [762, 361] width 1524 height 723
drag, startPoint x: 697, startPoint y: 190, endPoint x: 439, endPoint y: 190, distance: 257.9
click at [429, 183] on div "CREATE Purchase order Vendor and Ship To address information are optional. If y…" at bounding box center [762, 361] width 1524 height 723
drag, startPoint x: 634, startPoint y: 350, endPoint x: 431, endPoint y: 340, distance: 203.4
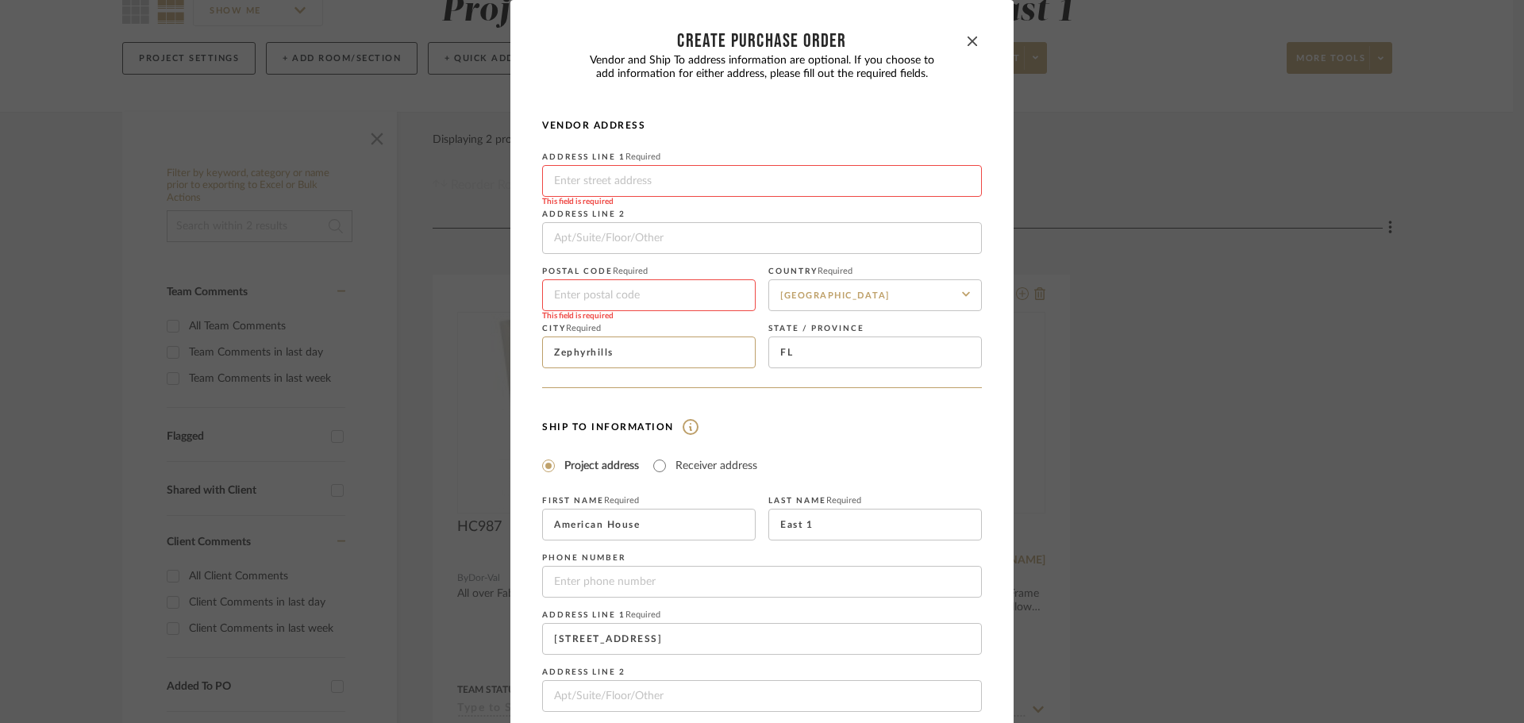
click at [431, 340] on div "CREATE Purchase order Vendor and Ship To address information are optional. If y…" at bounding box center [762, 361] width 1524 height 723
drag, startPoint x: 927, startPoint y: 353, endPoint x: 579, endPoint y: 346, distance: 348.5
click at [579, 346] on div "Postal code Required This field is required Country Required [GEOGRAPHIC_DATA] …" at bounding box center [762, 311] width 440 height 114
drag, startPoint x: 903, startPoint y: 301, endPoint x: 810, endPoint y: 288, distance: 94.5
click at [810, 288] on input "[GEOGRAPHIC_DATA]" at bounding box center [874, 295] width 213 height 32
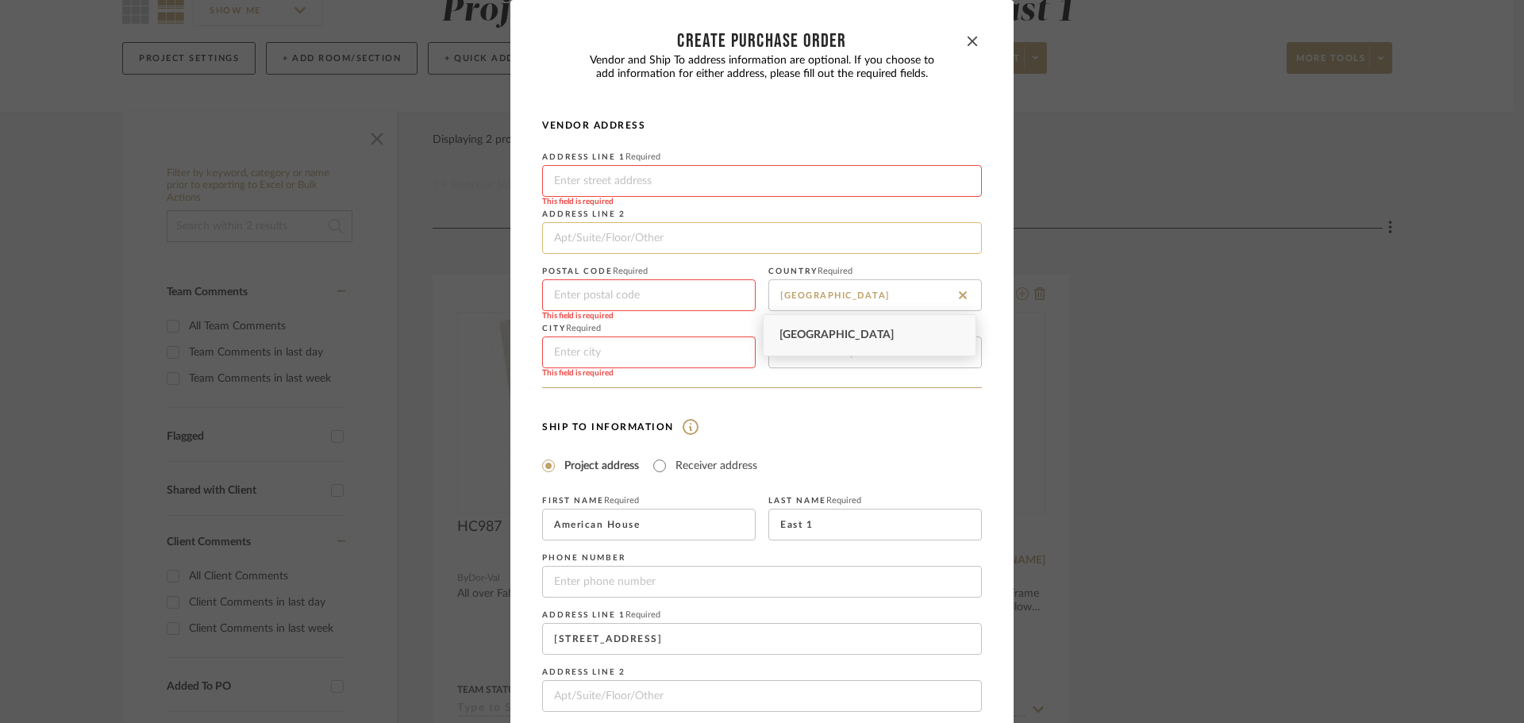
click at [864, 245] on input at bounding box center [762, 238] width 440 height 32
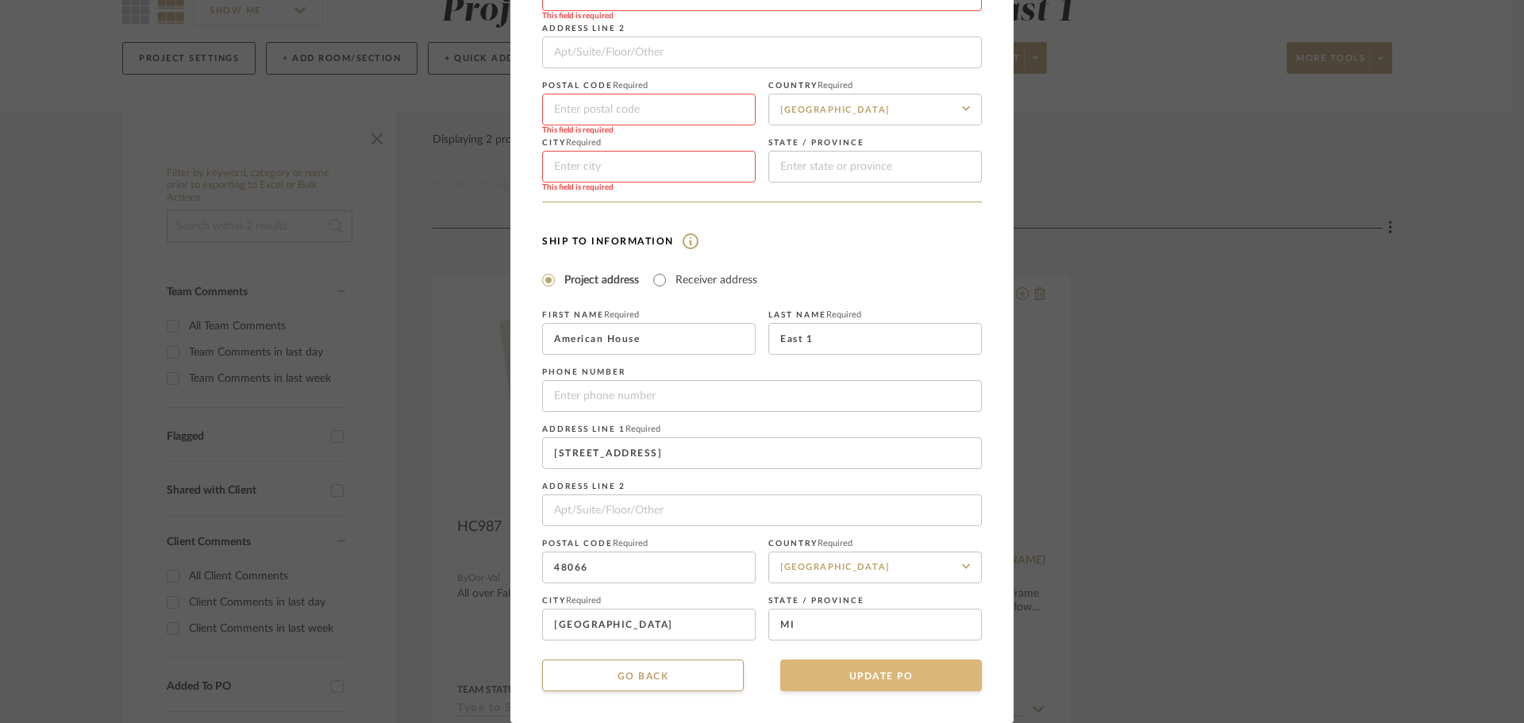
click at [928, 670] on button "UPDATE PO" at bounding box center [881, 676] width 202 height 32
click at [674, 179] on input at bounding box center [648, 167] width 213 height 32
type input "xxxx"
click at [658, 117] on input at bounding box center [648, 110] width 213 height 32
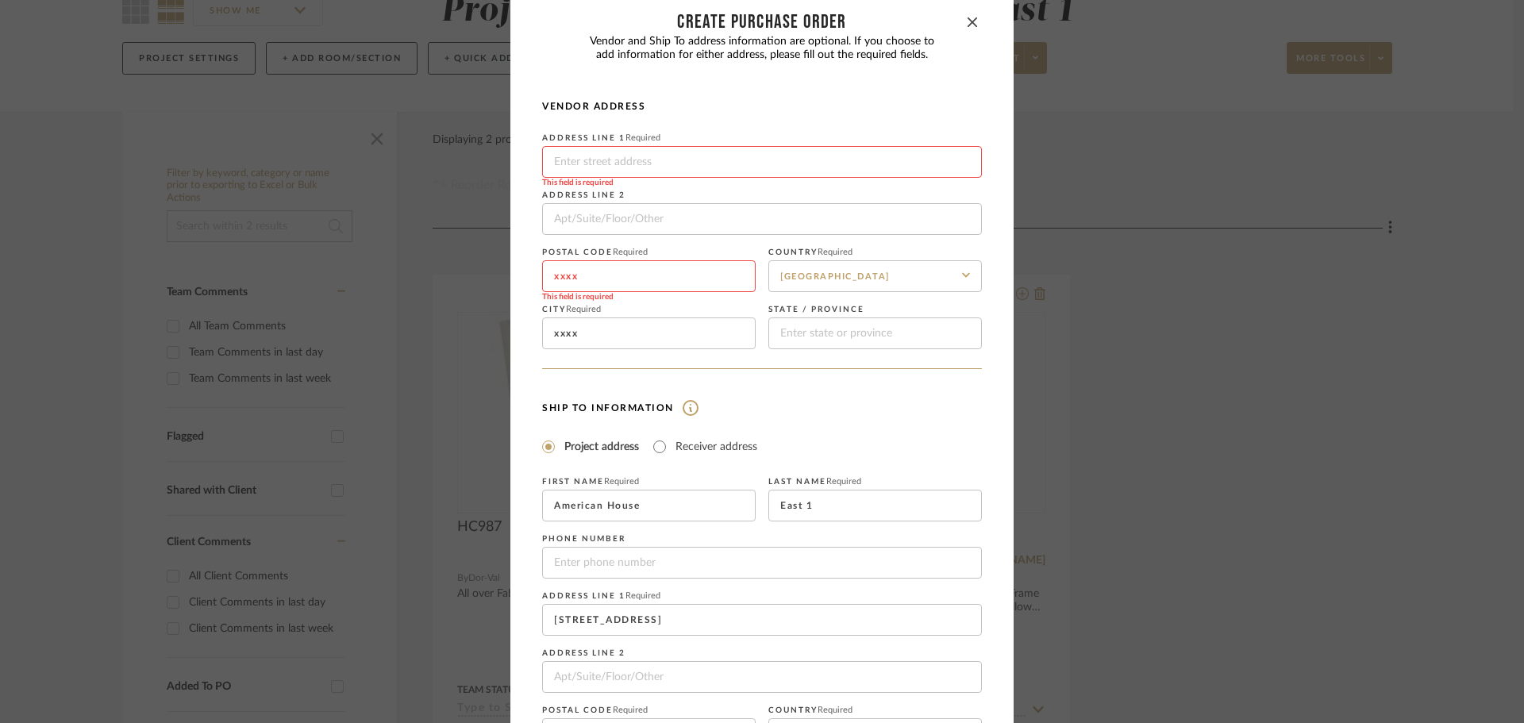
scroll to position [0, 0]
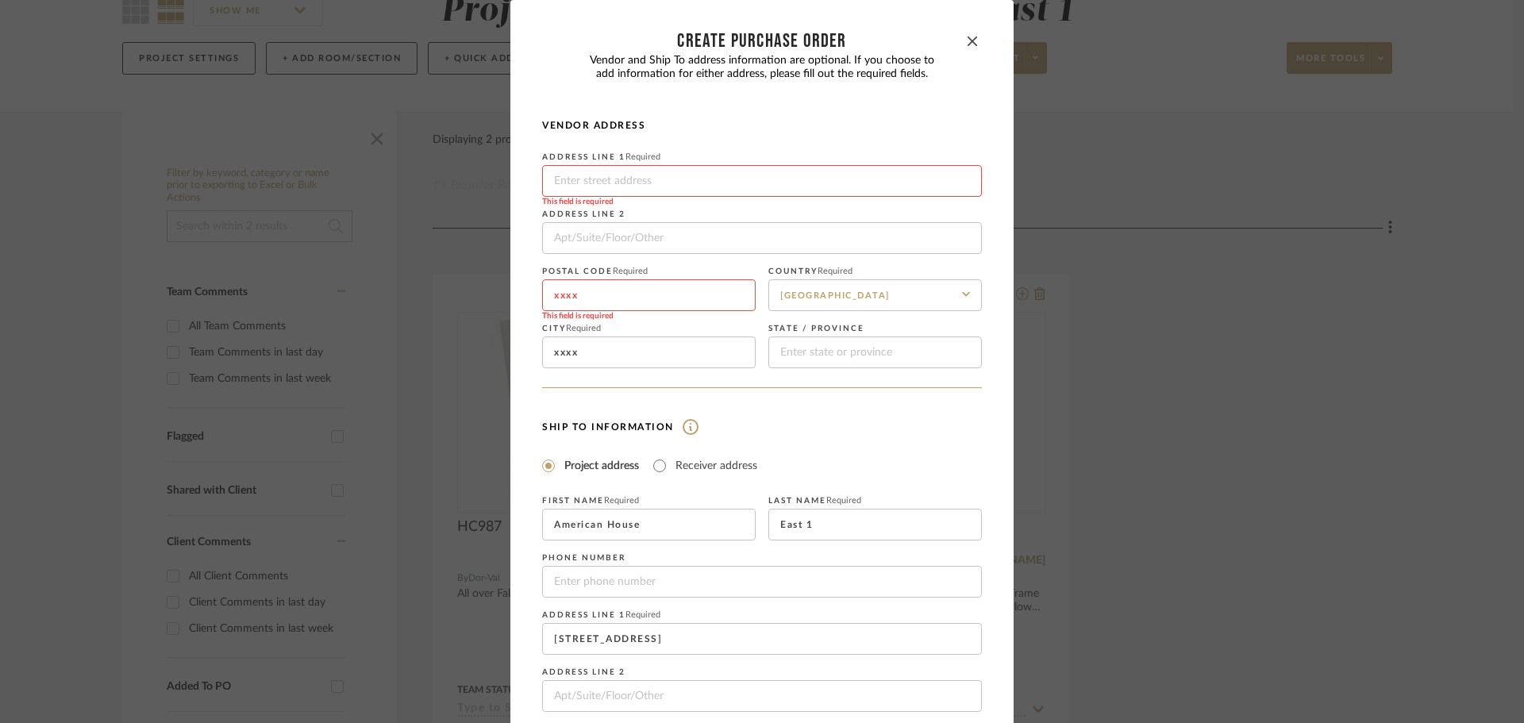
type input "xxxx"
click at [665, 183] on input at bounding box center [762, 181] width 440 height 32
type input "xxxxx"
click at [729, 139] on div "Vendor Address Address Line 1 Required xxxxx This field is required Address Lin…" at bounding box center [762, 253] width 440 height 269
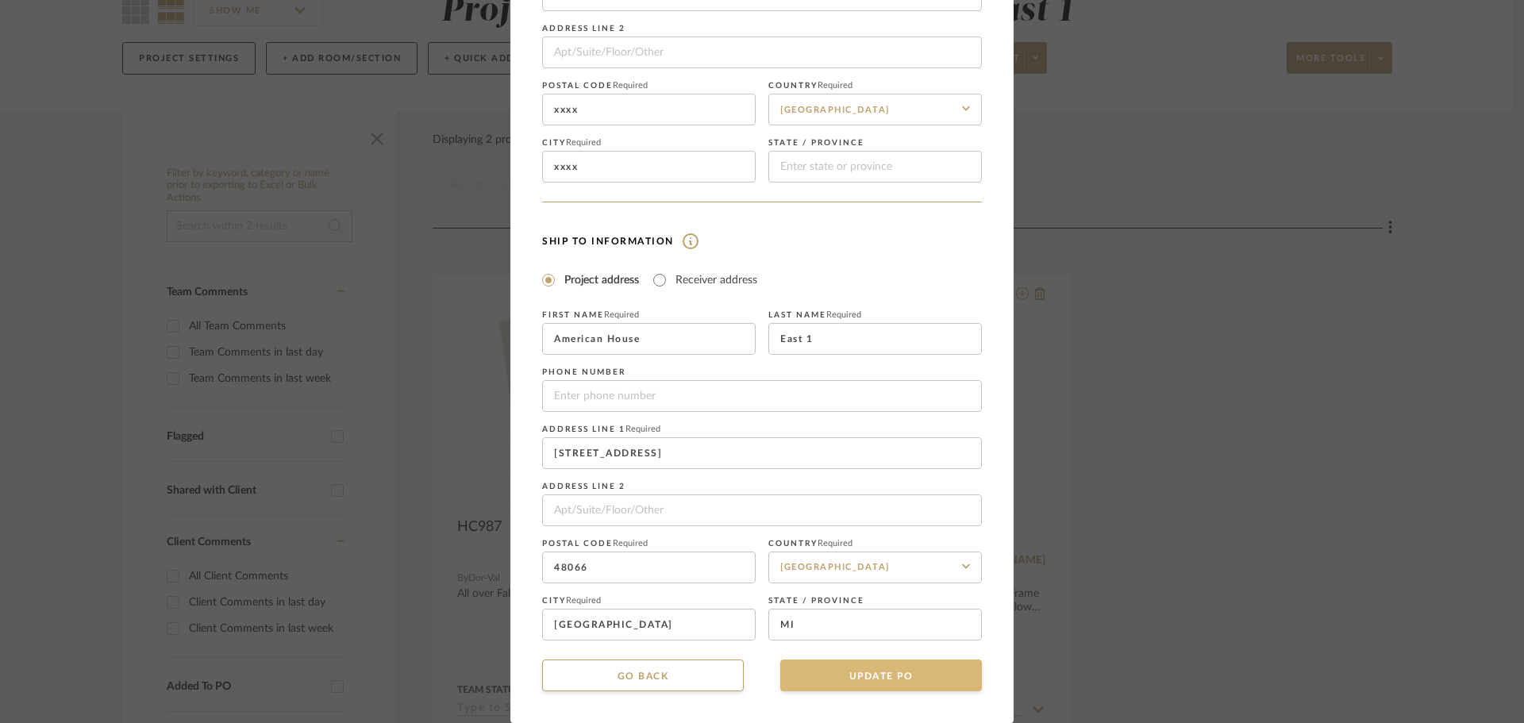
click at [925, 679] on button "UPDATE PO" at bounding box center [881, 676] width 202 height 32
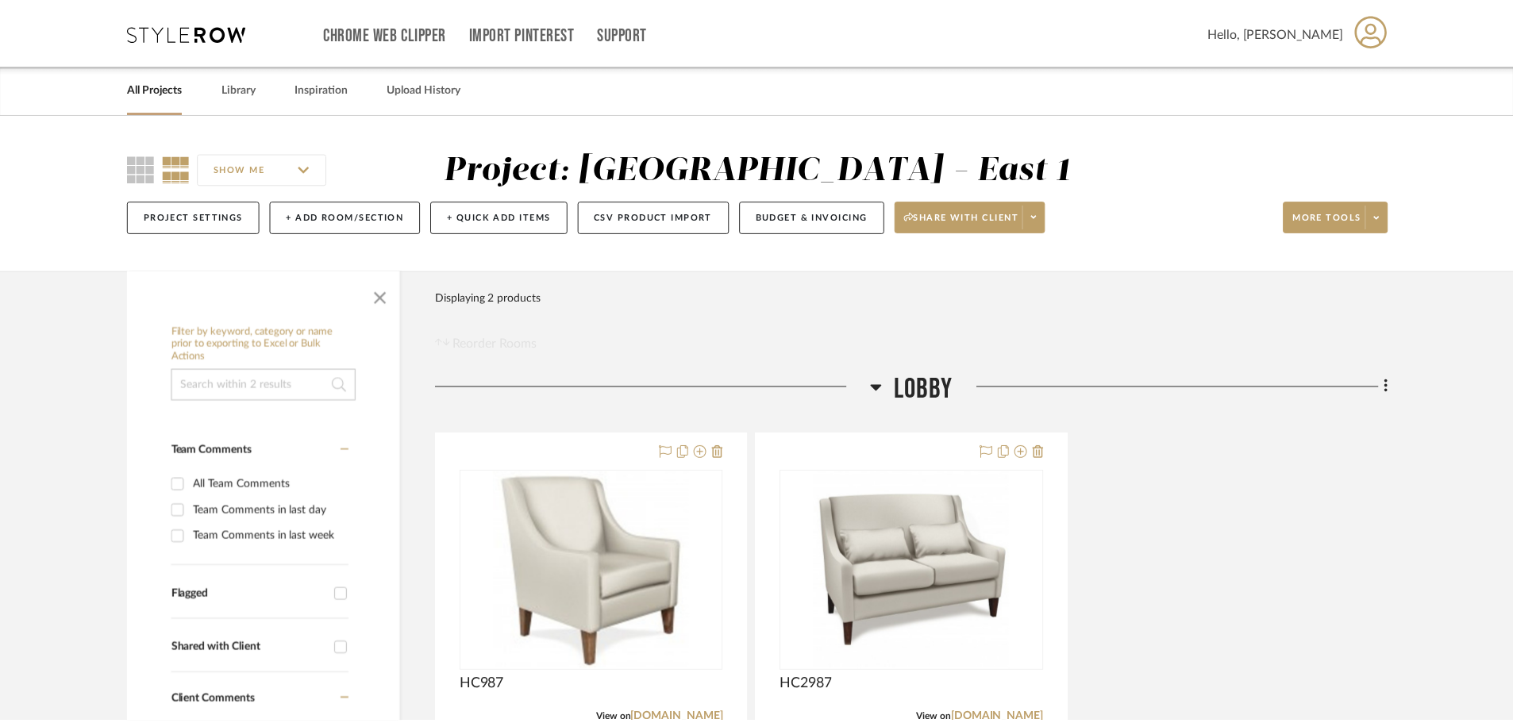
scroll to position [159, 0]
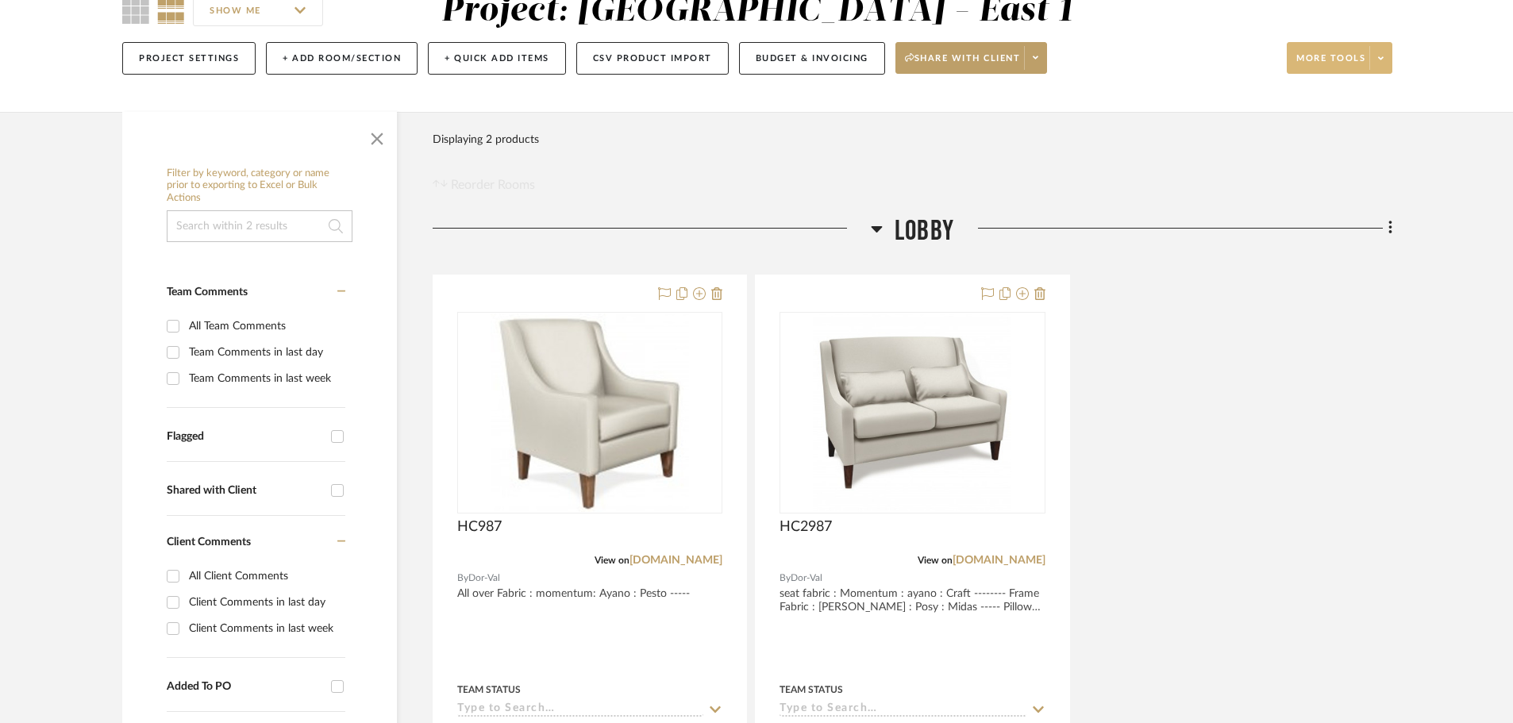
click at [1373, 60] on span at bounding box center [1380, 58] width 22 height 24
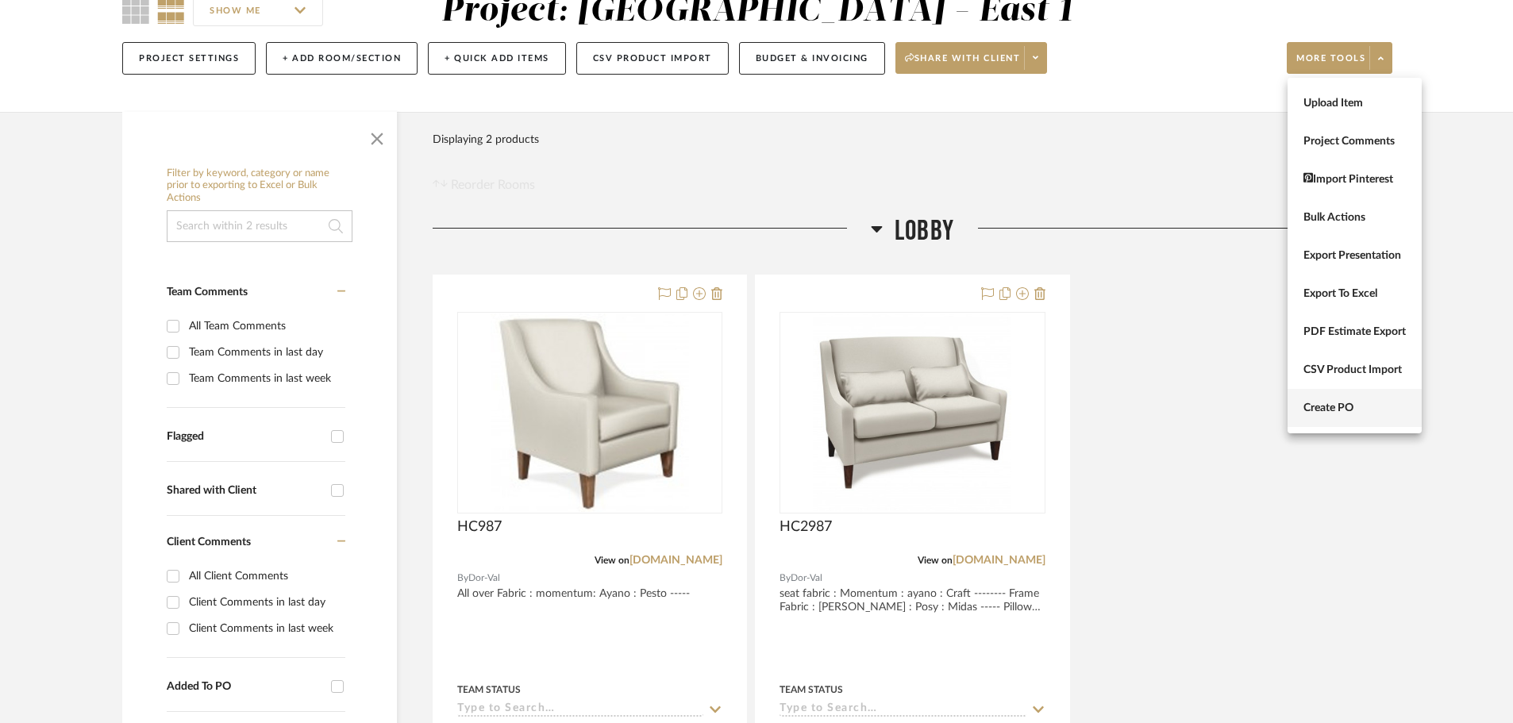
click at [1327, 403] on span "Create PO" at bounding box center [1354, 408] width 102 height 13
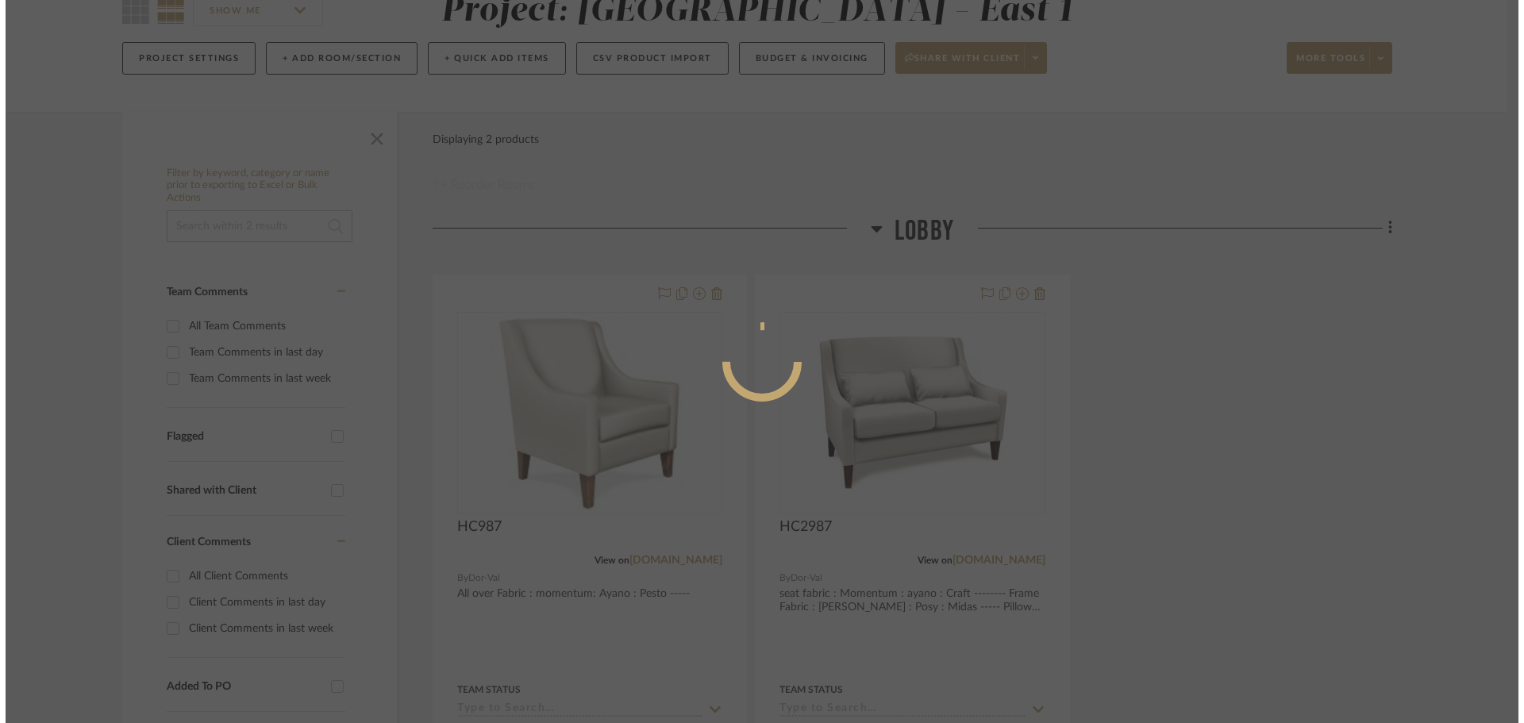
scroll to position [0, 0]
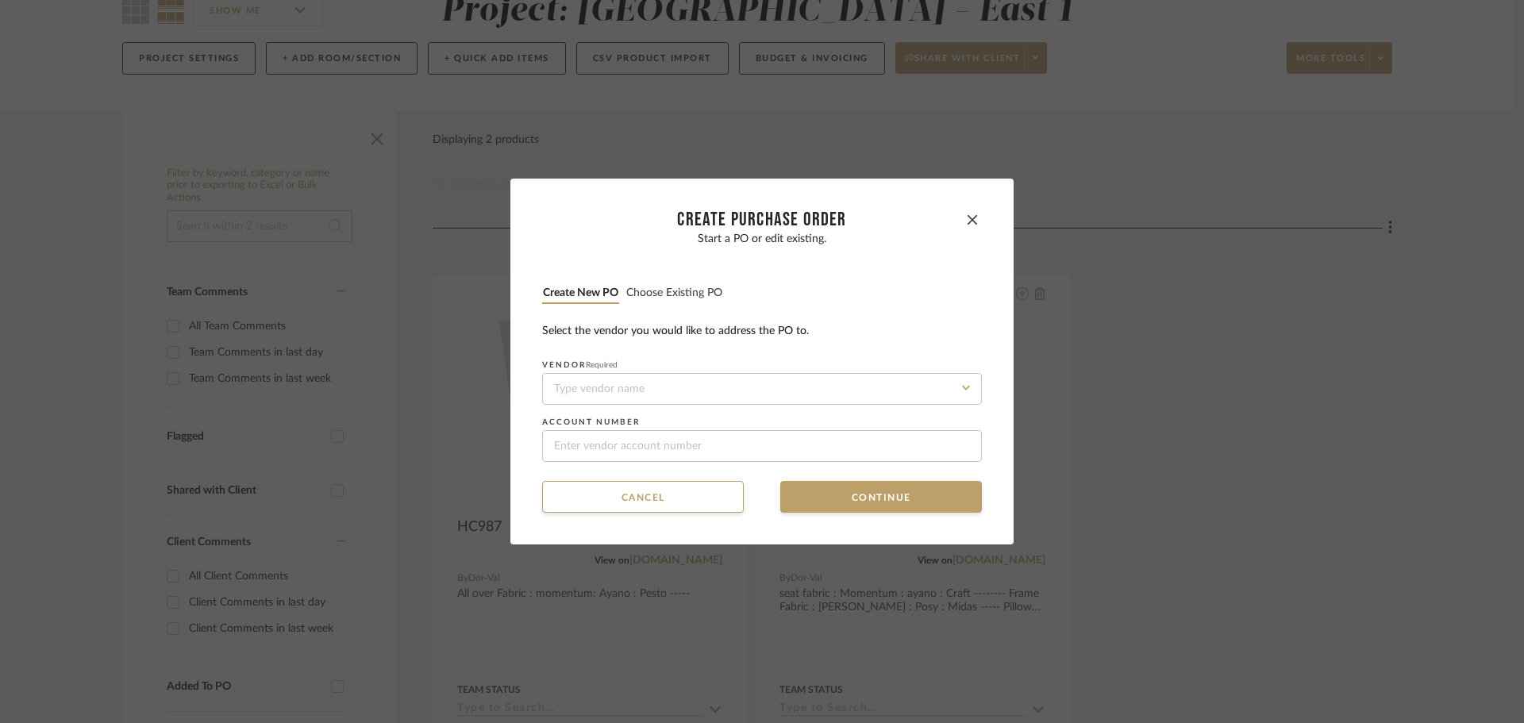
click at [702, 283] on div "Start a PO or edit existing. Create new PO Choose existing PO Select the vendor…" at bounding box center [762, 347] width 440 height 229
click at [699, 291] on button "Choose existing PO" at bounding box center [674, 293] width 98 height 15
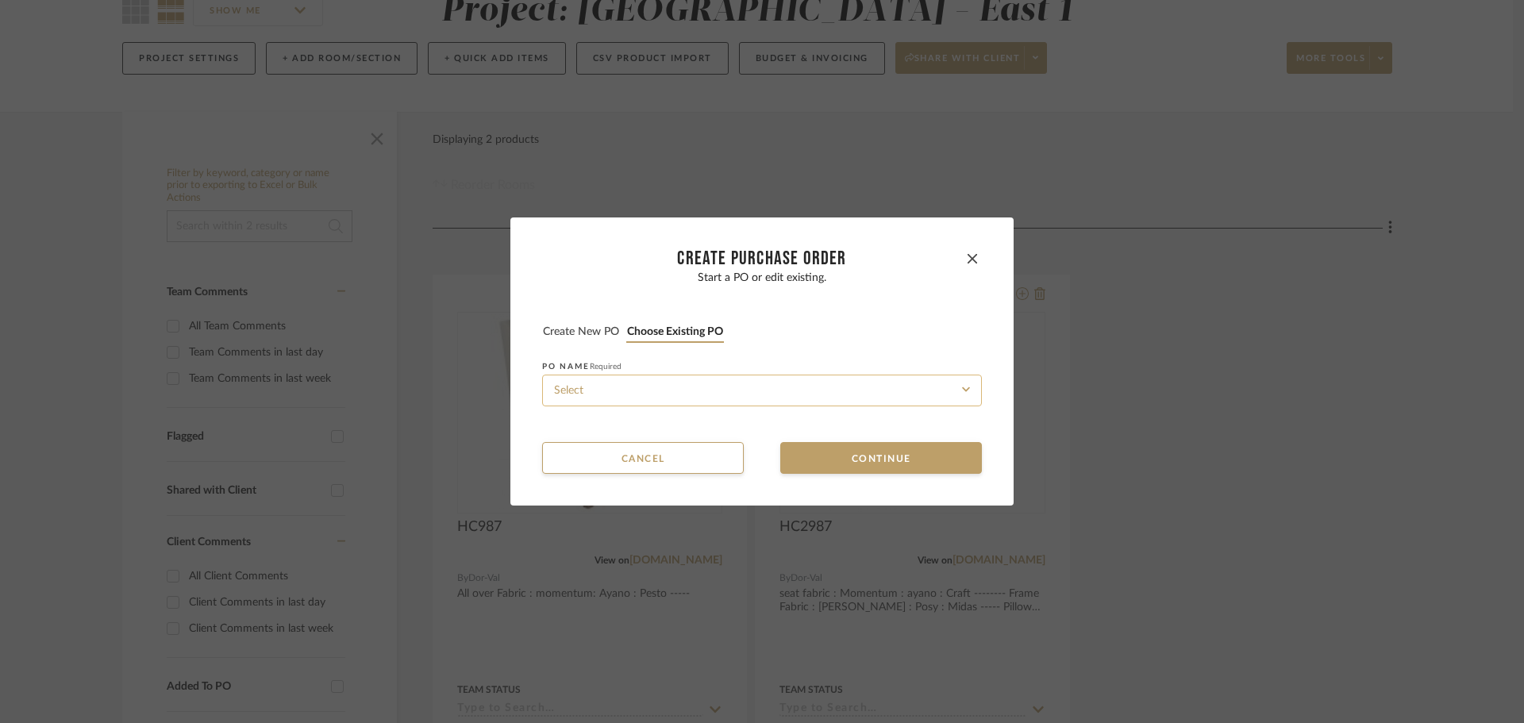
click at [736, 383] on input at bounding box center [762, 391] width 440 height 32
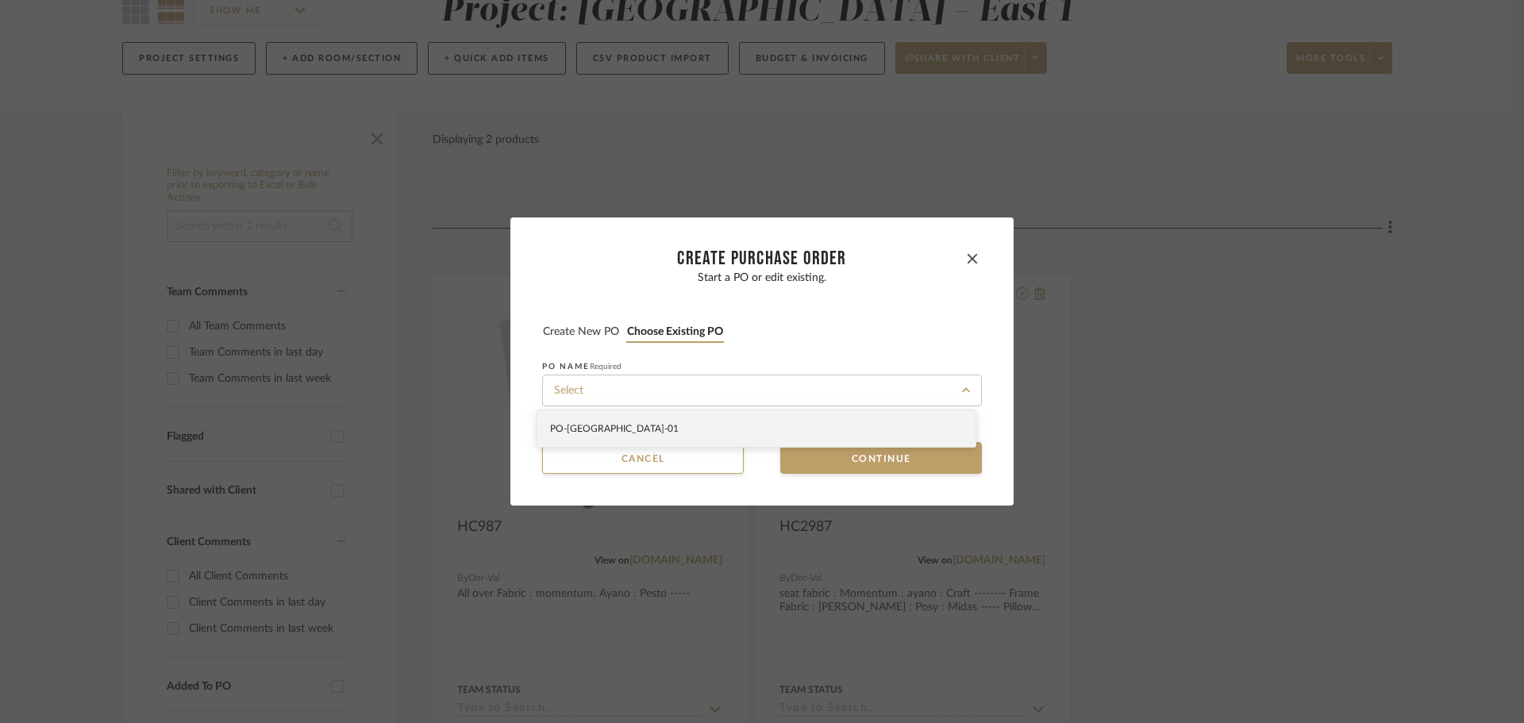
click at [737, 409] on div "PO-[GEOGRAPHIC_DATA] -01" at bounding box center [757, 428] width 440 height 44
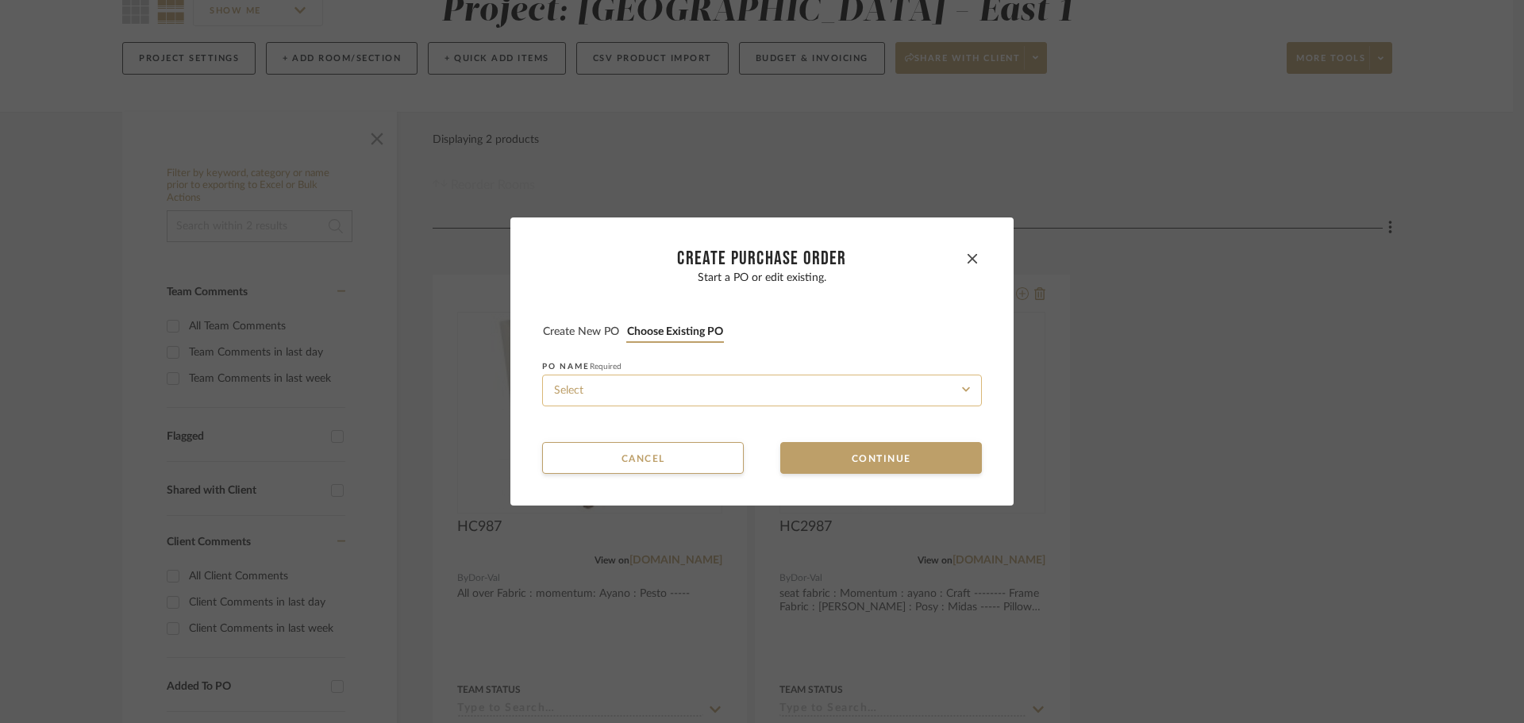
click at [758, 399] on input at bounding box center [762, 391] width 440 height 32
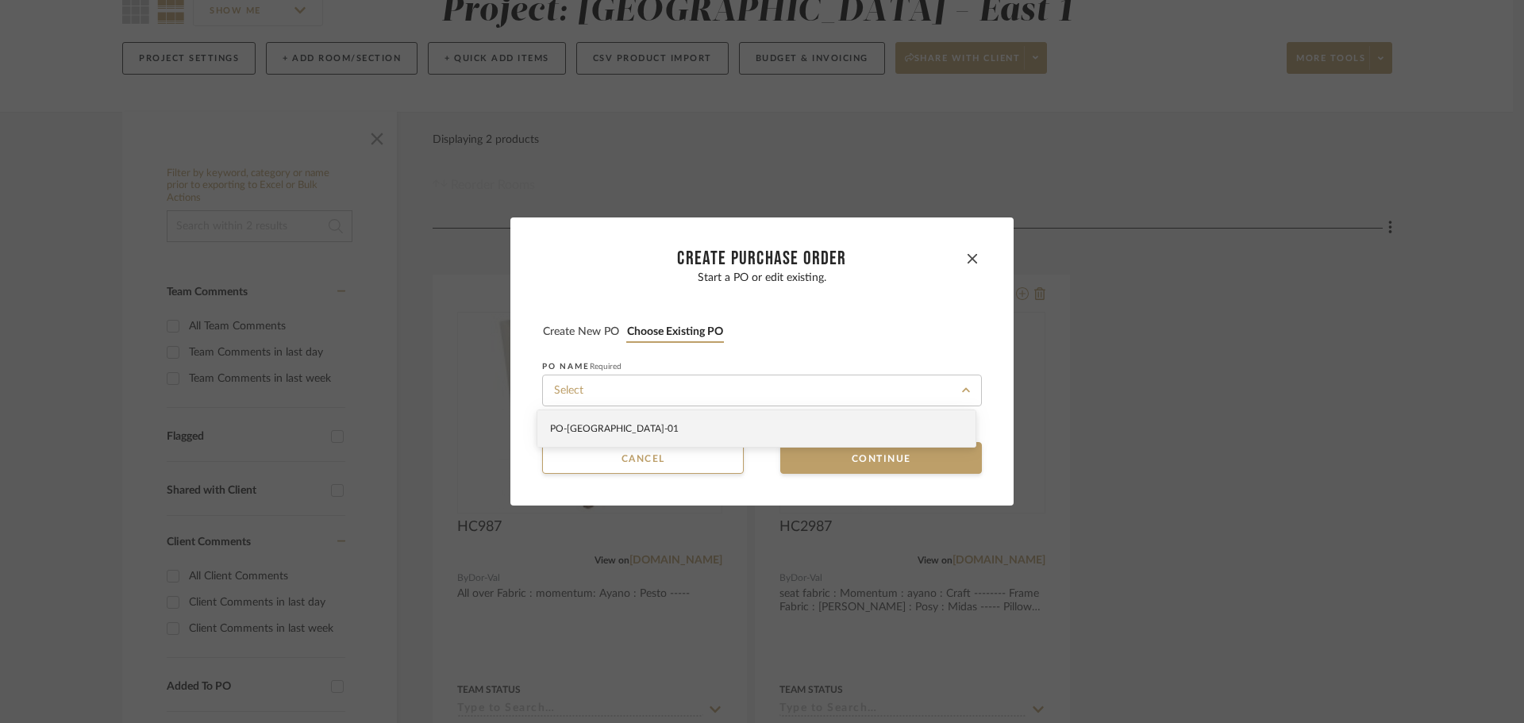
click at [762, 428] on div "PO-[GEOGRAPHIC_DATA] -01" at bounding box center [756, 428] width 438 height 37
type input "PO-[GEOGRAPHIC_DATA] -01"
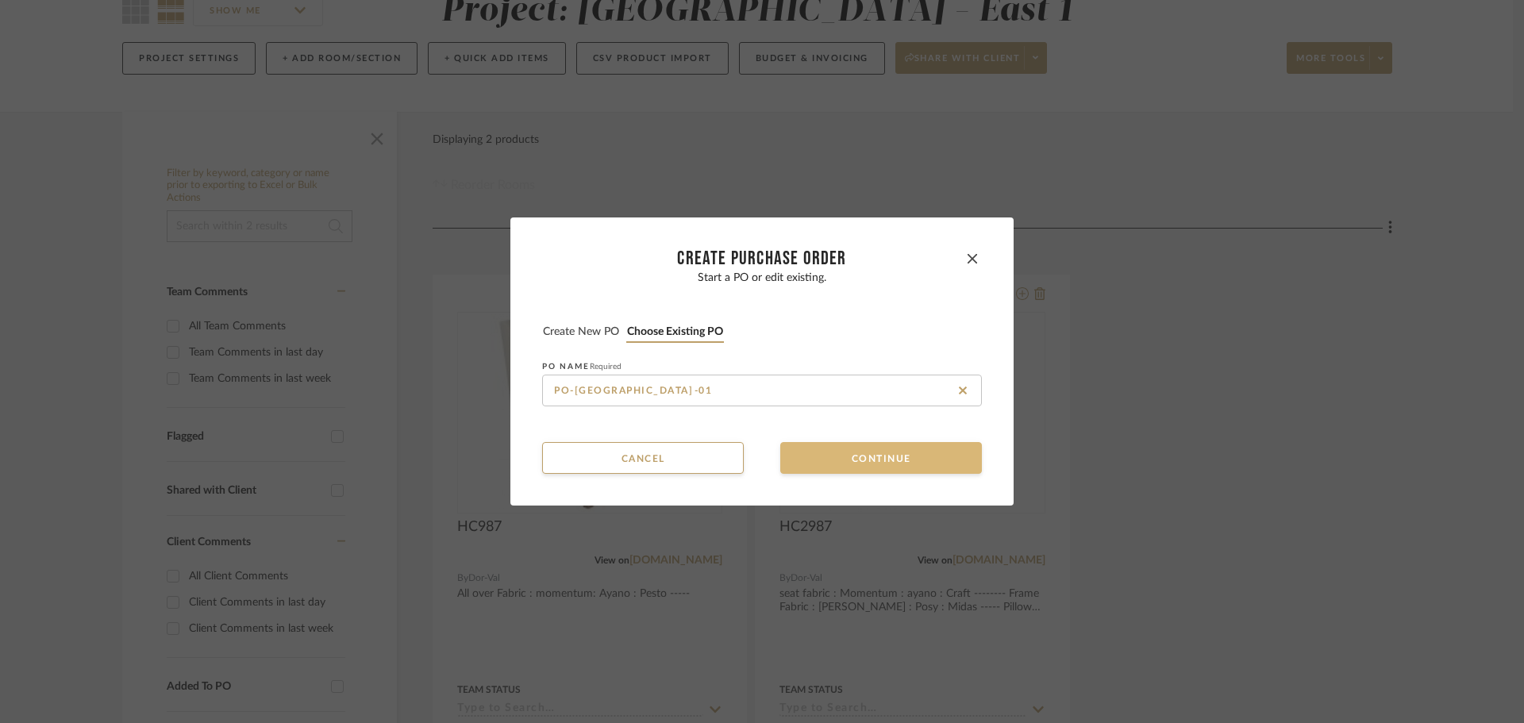
click at [797, 460] on button "Continue" at bounding box center [881, 458] width 202 height 32
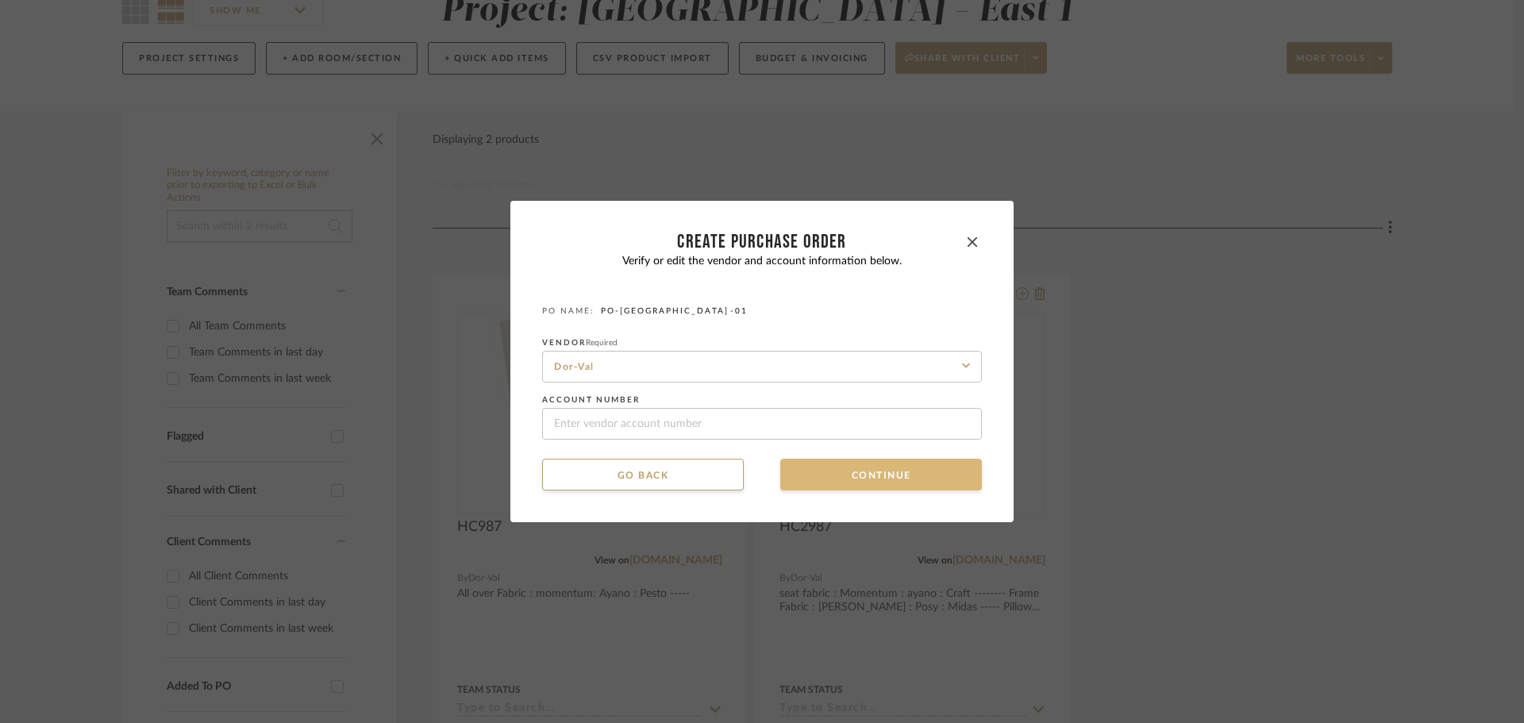
click at [798, 473] on button "Continue" at bounding box center [881, 475] width 202 height 32
click at [802, 475] on button "Continue" at bounding box center [881, 475] width 202 height 32
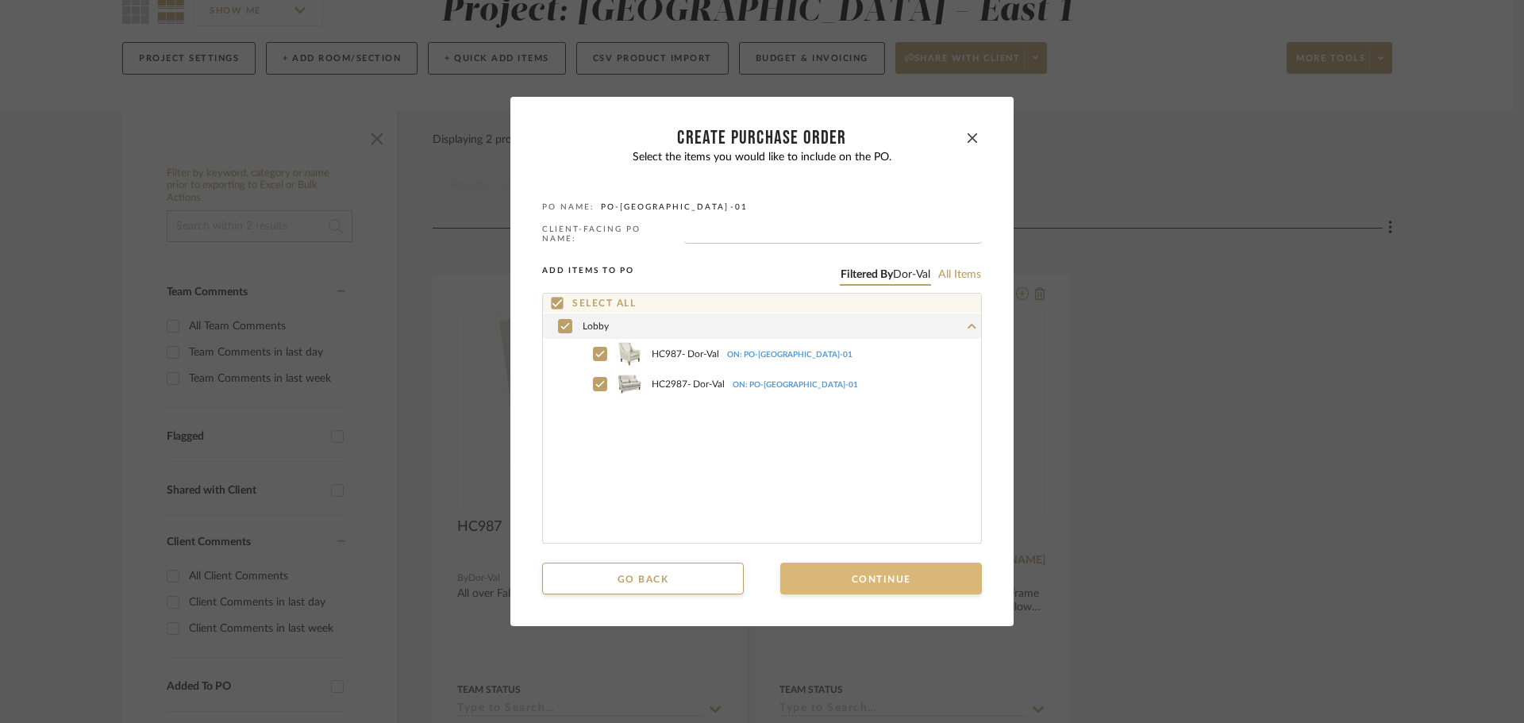
click at [833, 583] on button "Continue" at bounding box center [881, 579] width 202 height 32
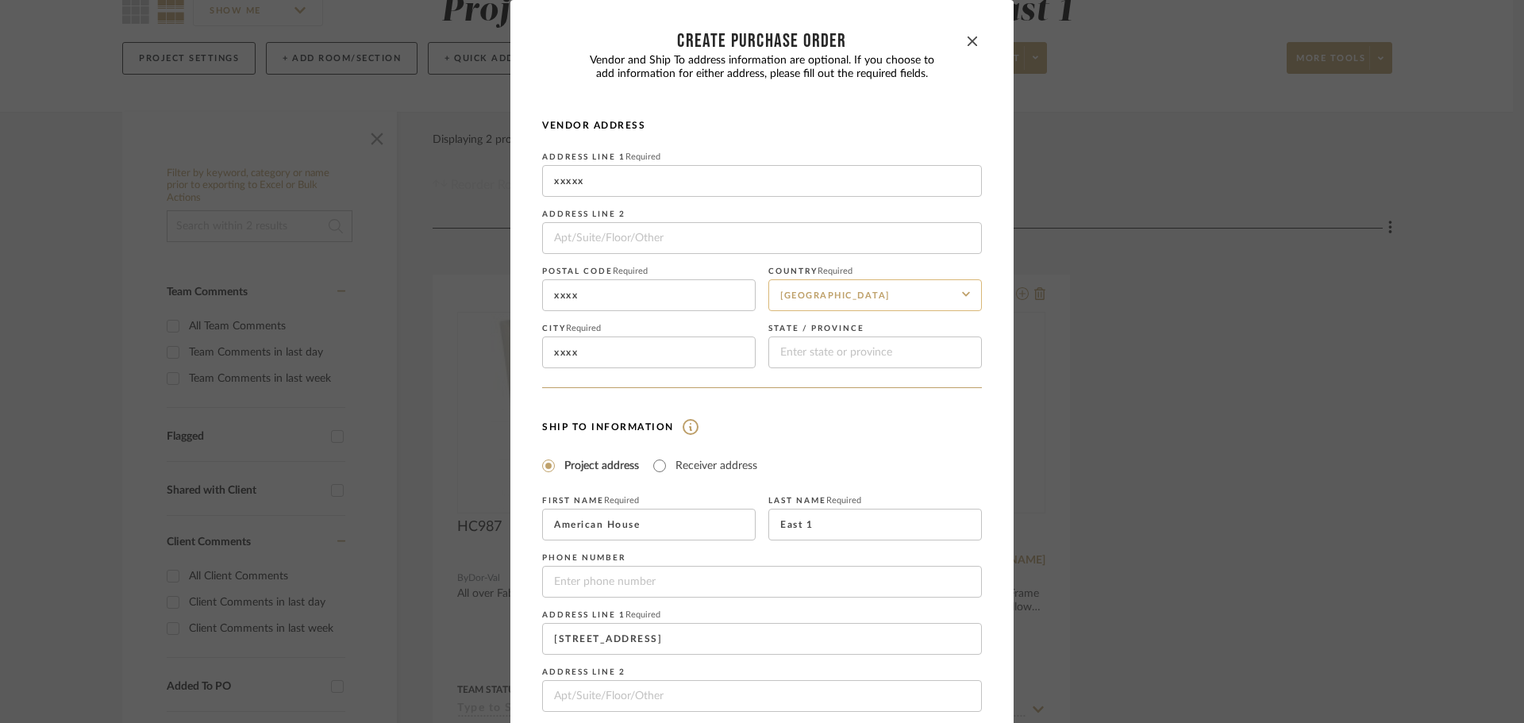
click at [862, 304] on input "[GEOGRAPHIC_DATA]" at bounding box center [874, 295] width 213 height 32
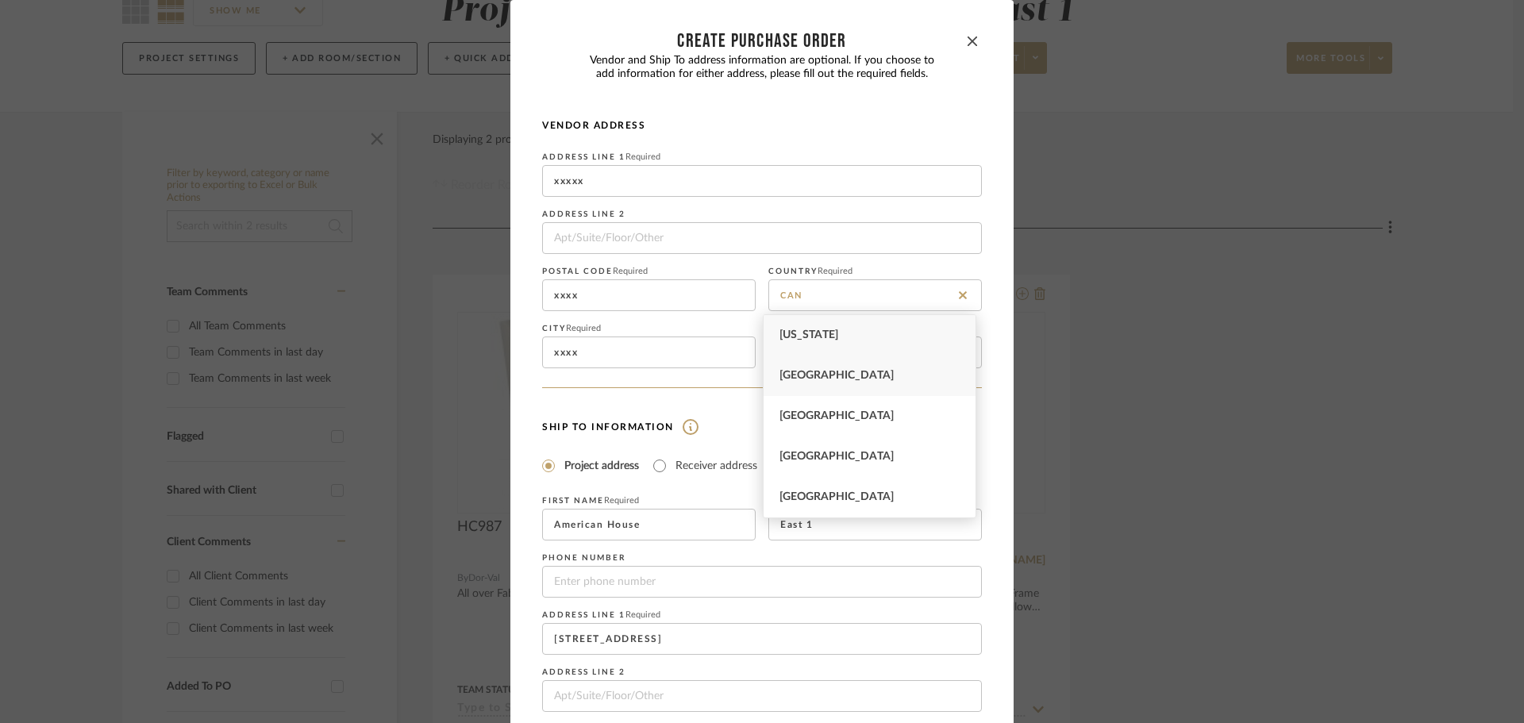
click at [842, 391] on div "[GEOGRAPHIC_DATA]" at bounding box center [870, 376] width 212 height 40
type input "[GEOGRAPHIC_DATA]"
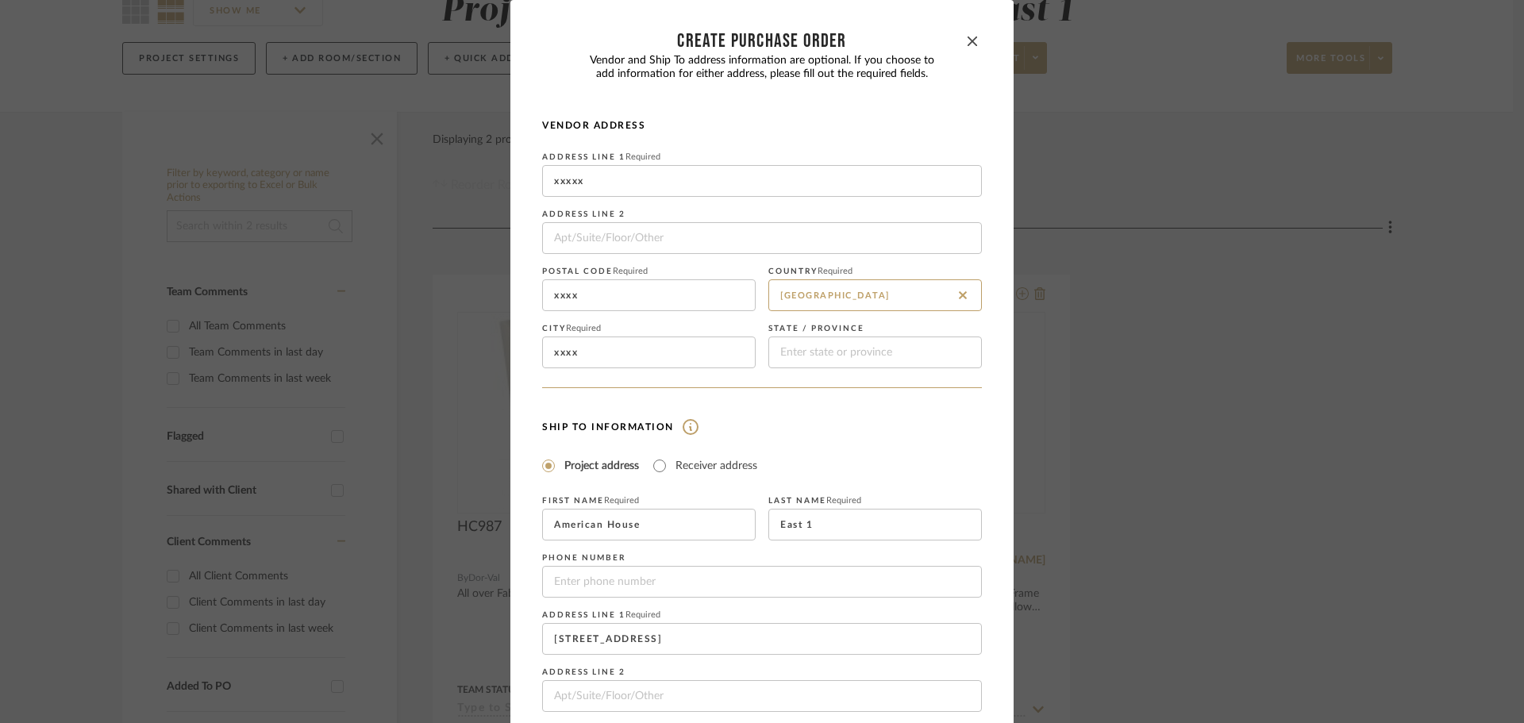
scroll to position [186, 0]
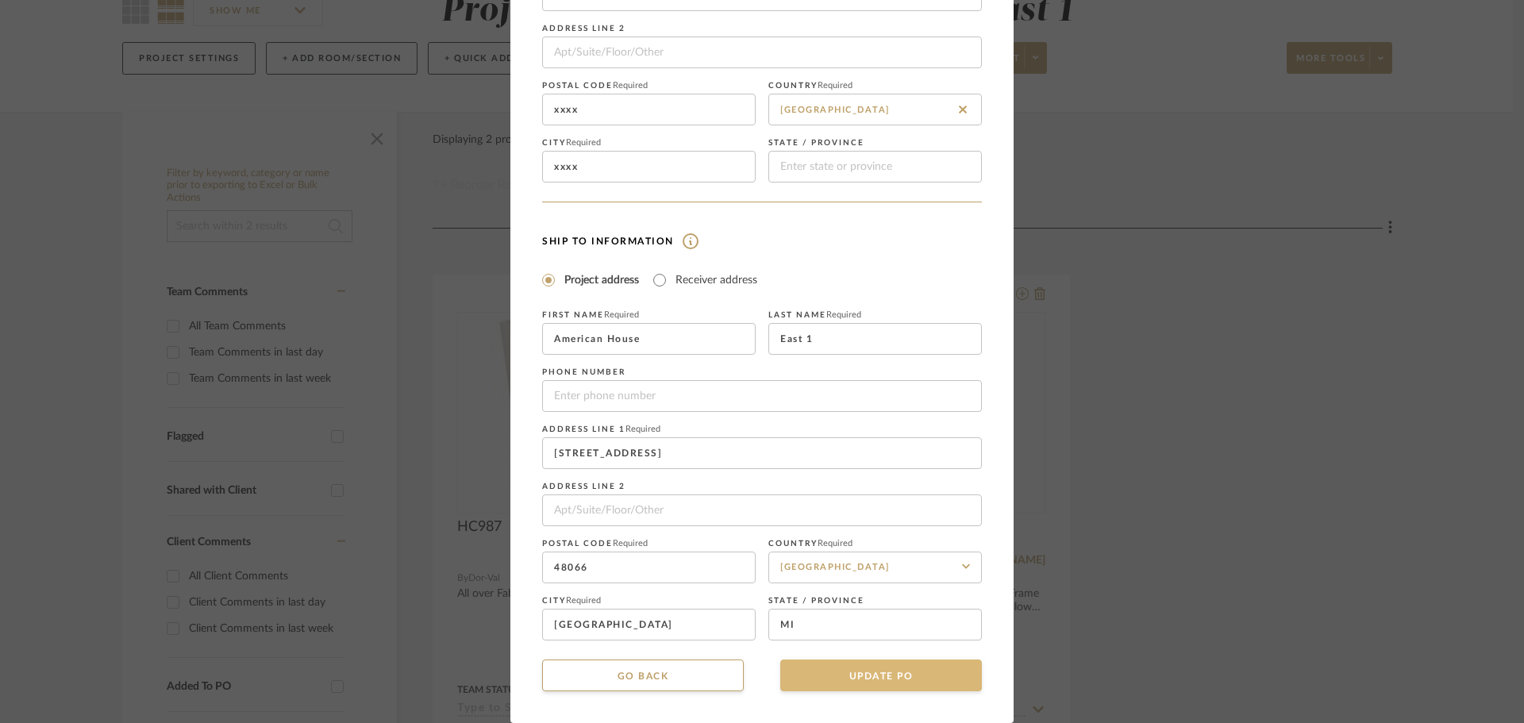
click at [952, 673] on button "UPDATE PO" at bounding box center [881, 676] width 202 height 32
